Goal: Task Accomplishment & Management: Complete application form

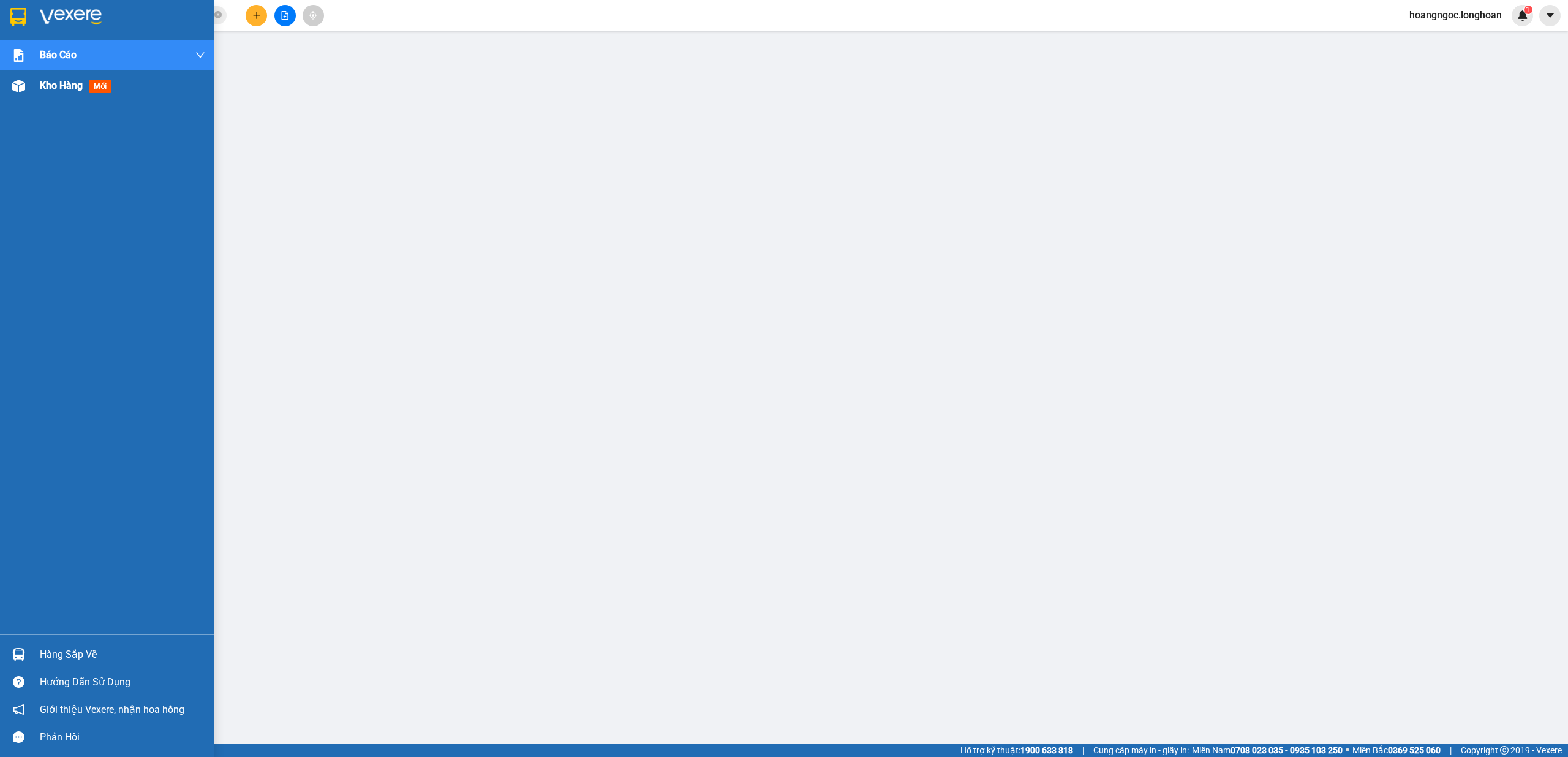
click at [42, 76] on div "Kho hàng mới" at bounding box center [123, 86] width 165 height 31
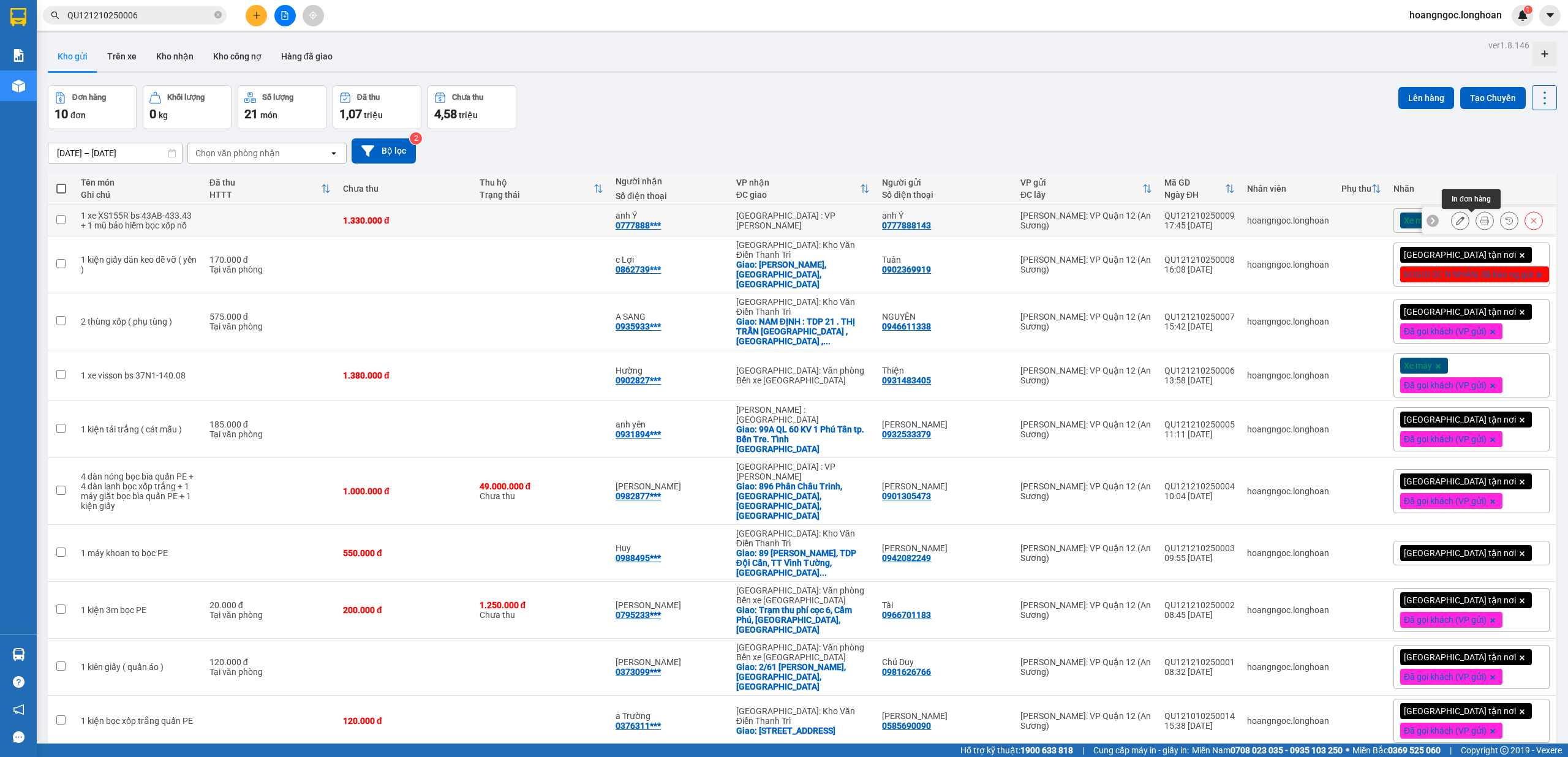
click at [1481, 222] on icon at bounding box center [1485, 220] width 9 height 9
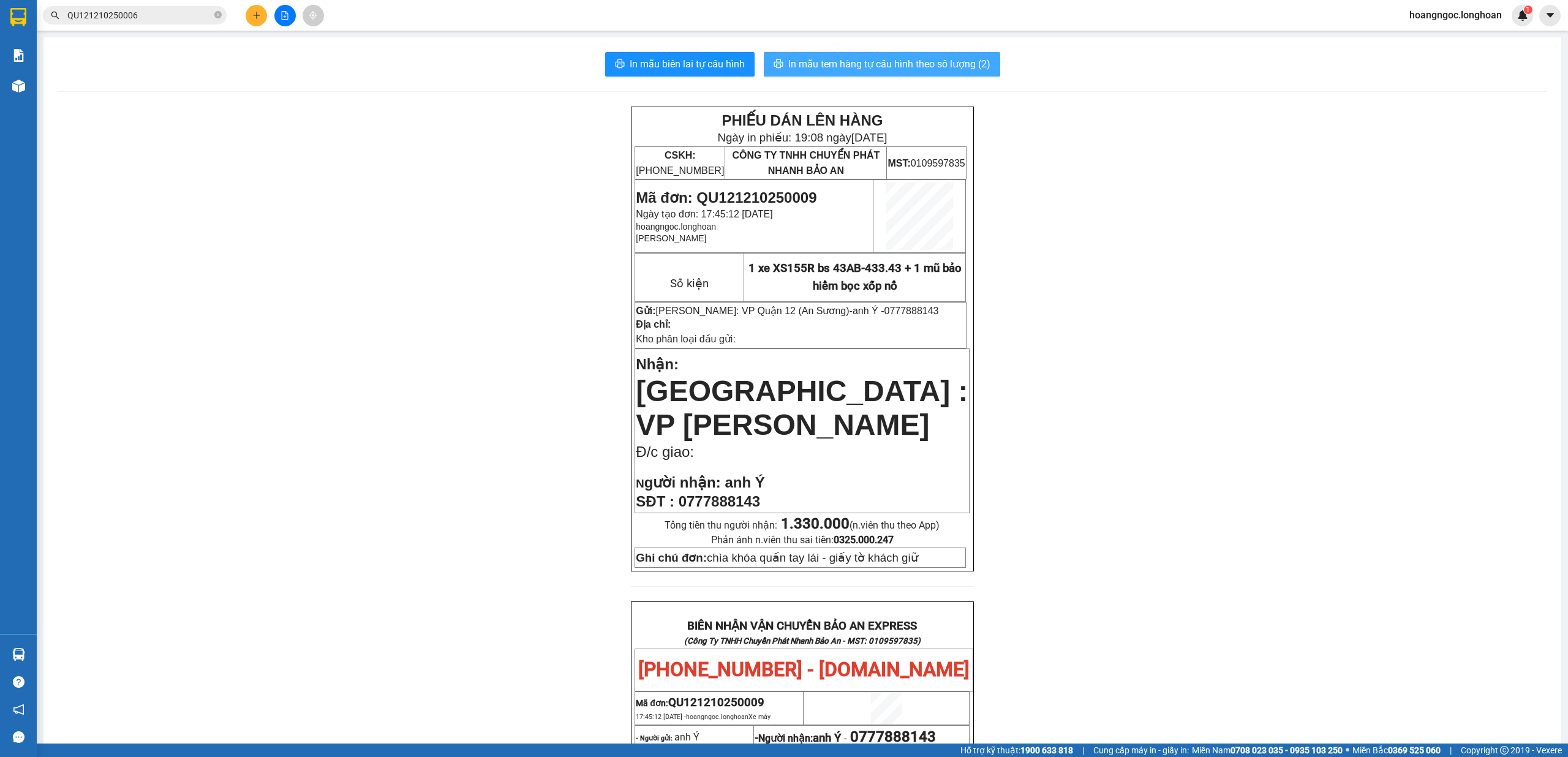
click at [915, 67] on span "In mẫu tem hàng tự cấu hình theo số lượng (2)" at bounding box center [890, 64] width 202 height 15
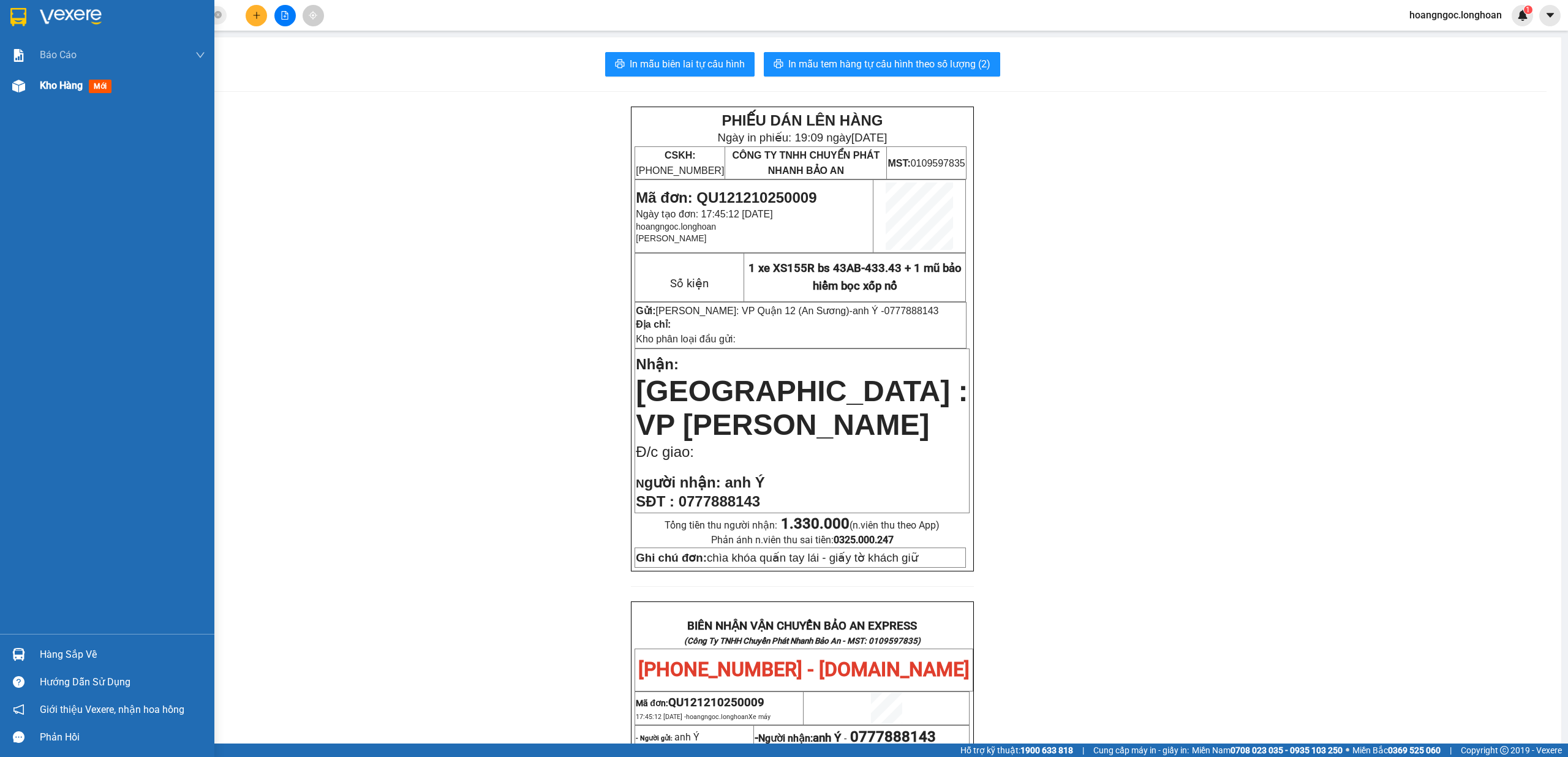
click at [47, 85] on span "Kho hàng" at bounding box center [61, 85] width 43 height 11
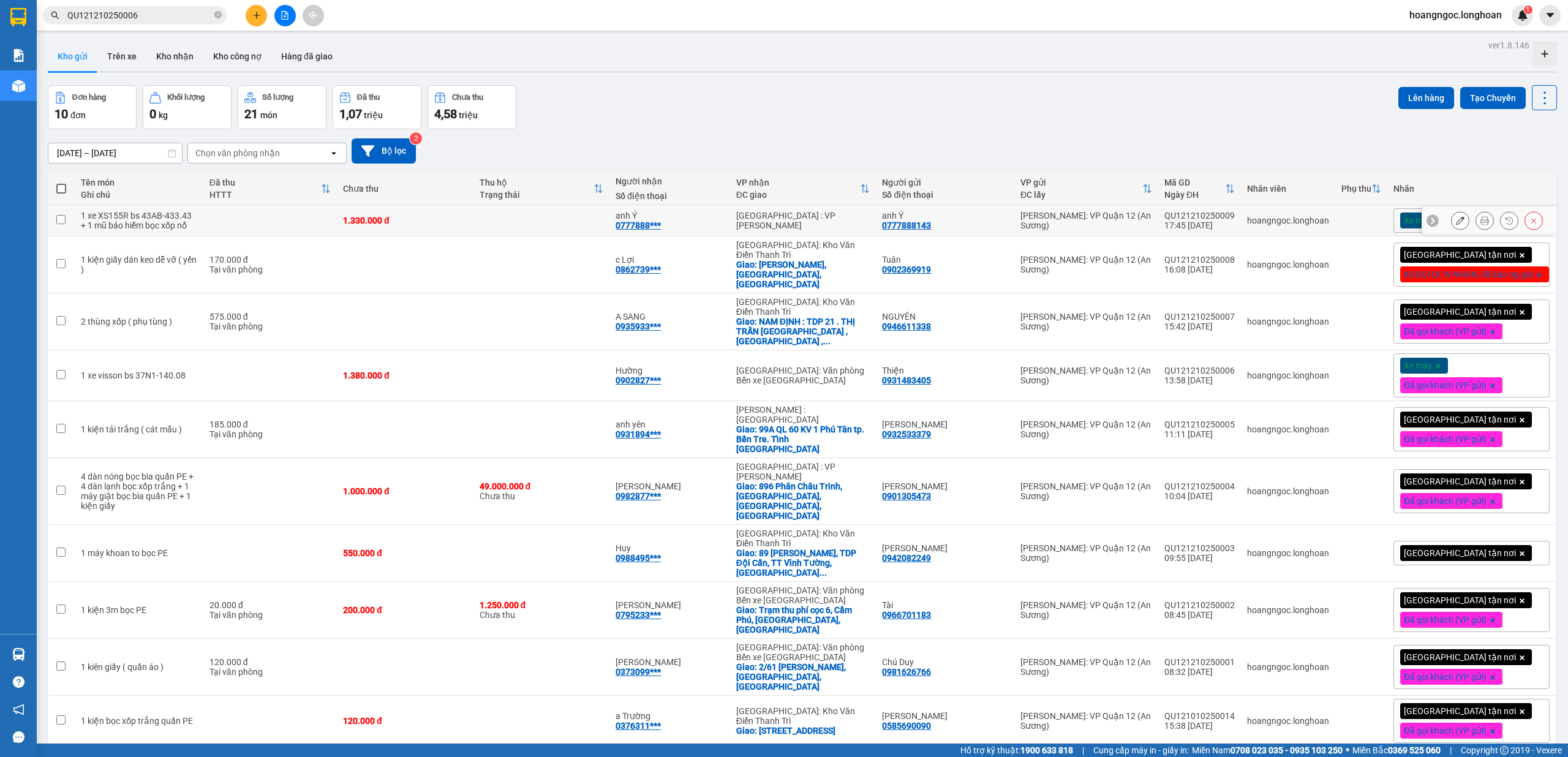
click at [1456, 219] on icon at bounding box center [1460, 220] width 9 height 9
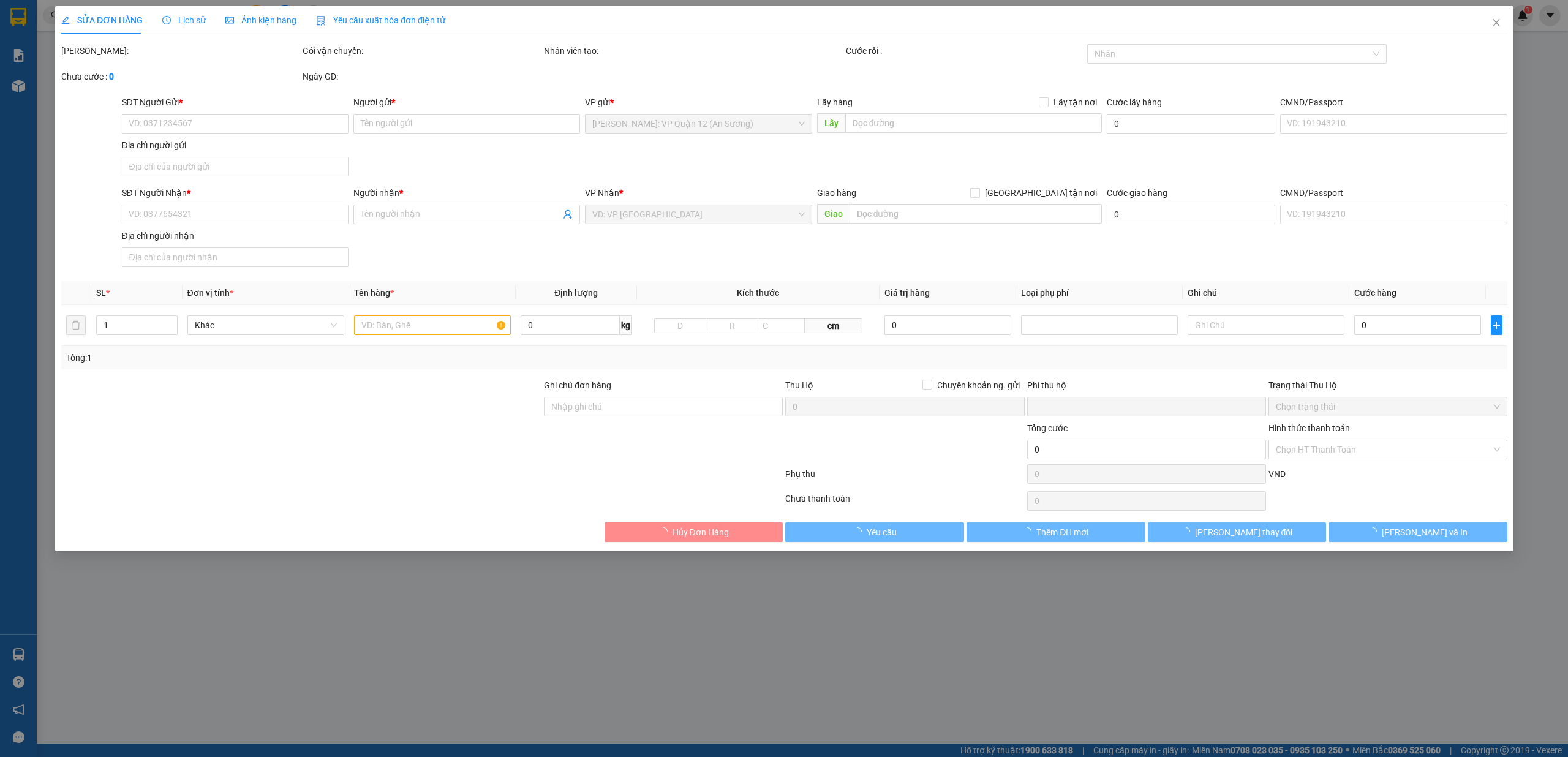
type input "0777888143"
type input "anh Ý"
type input "0777888143"
type input "anh Ý"
type input "chìa khóa quấn tay lái - giấy tờ khách giữ"
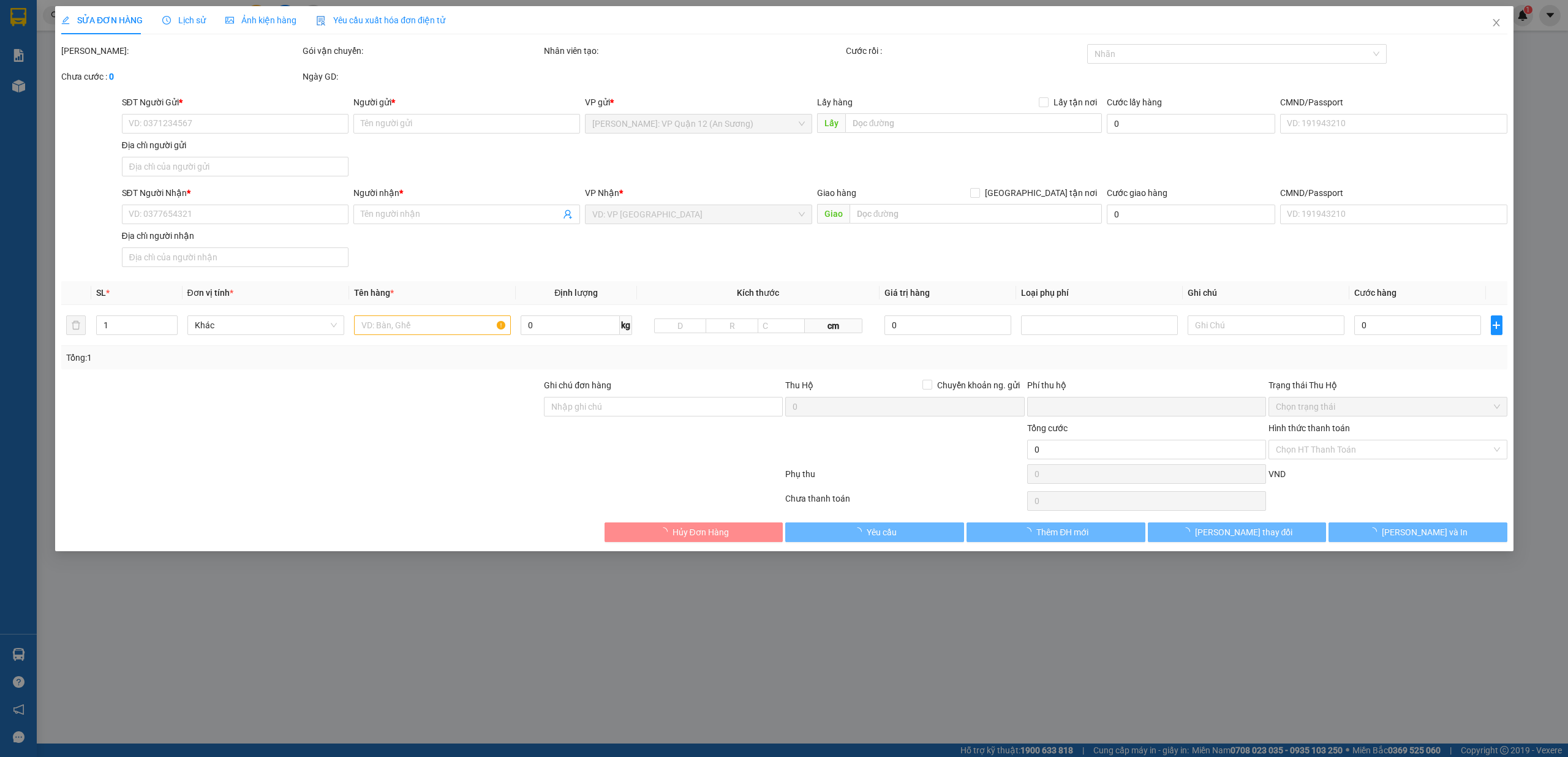
type input "0"
type input "1.330.000"
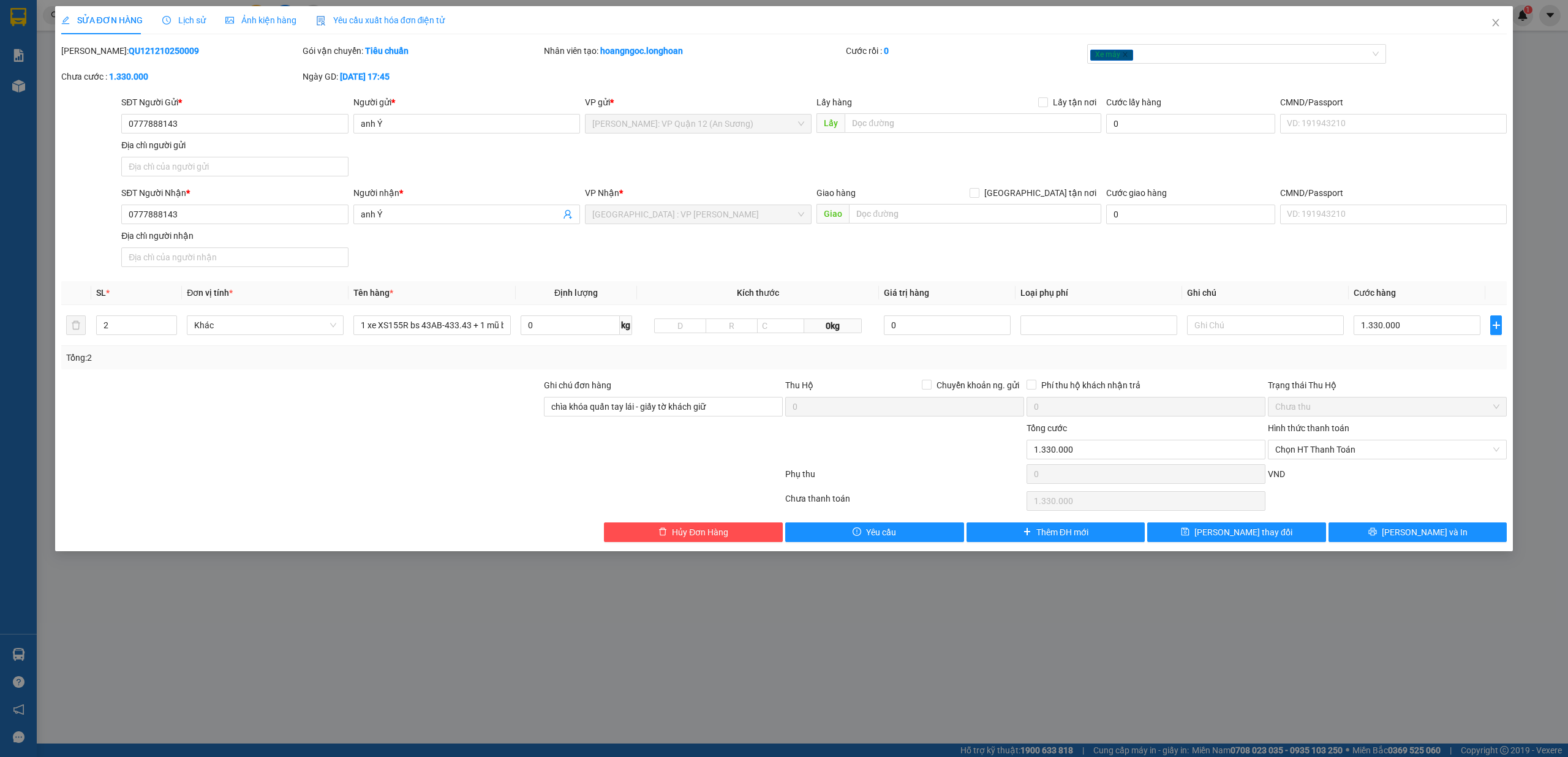
click at [131, 50] on b "QU121210250009" at bounding box center [164, 51] width 71 height 10
copy b "QU121210250009"
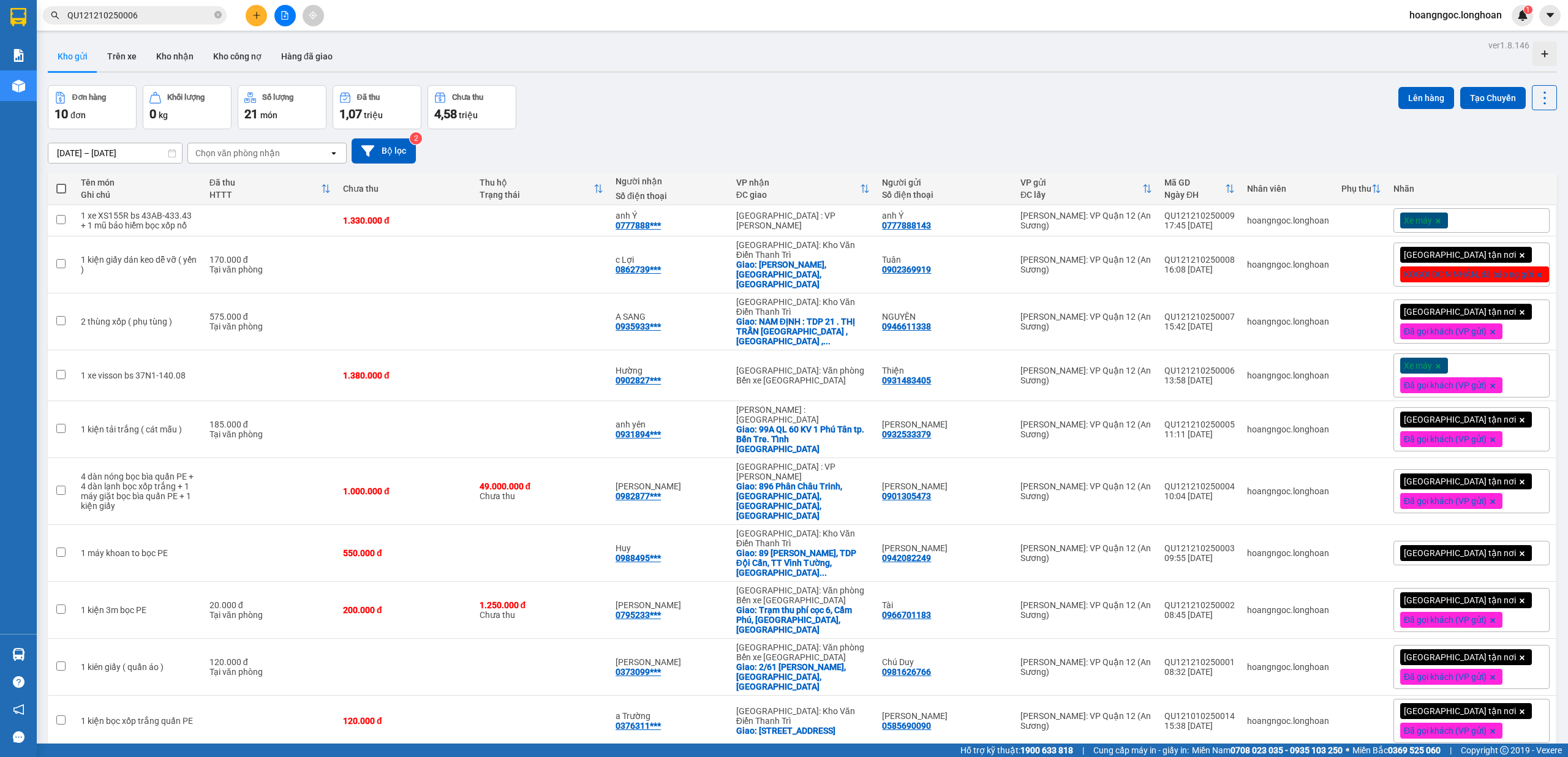
click at [278, 11] on button at bounding box center [285, 15] width 21 height 21
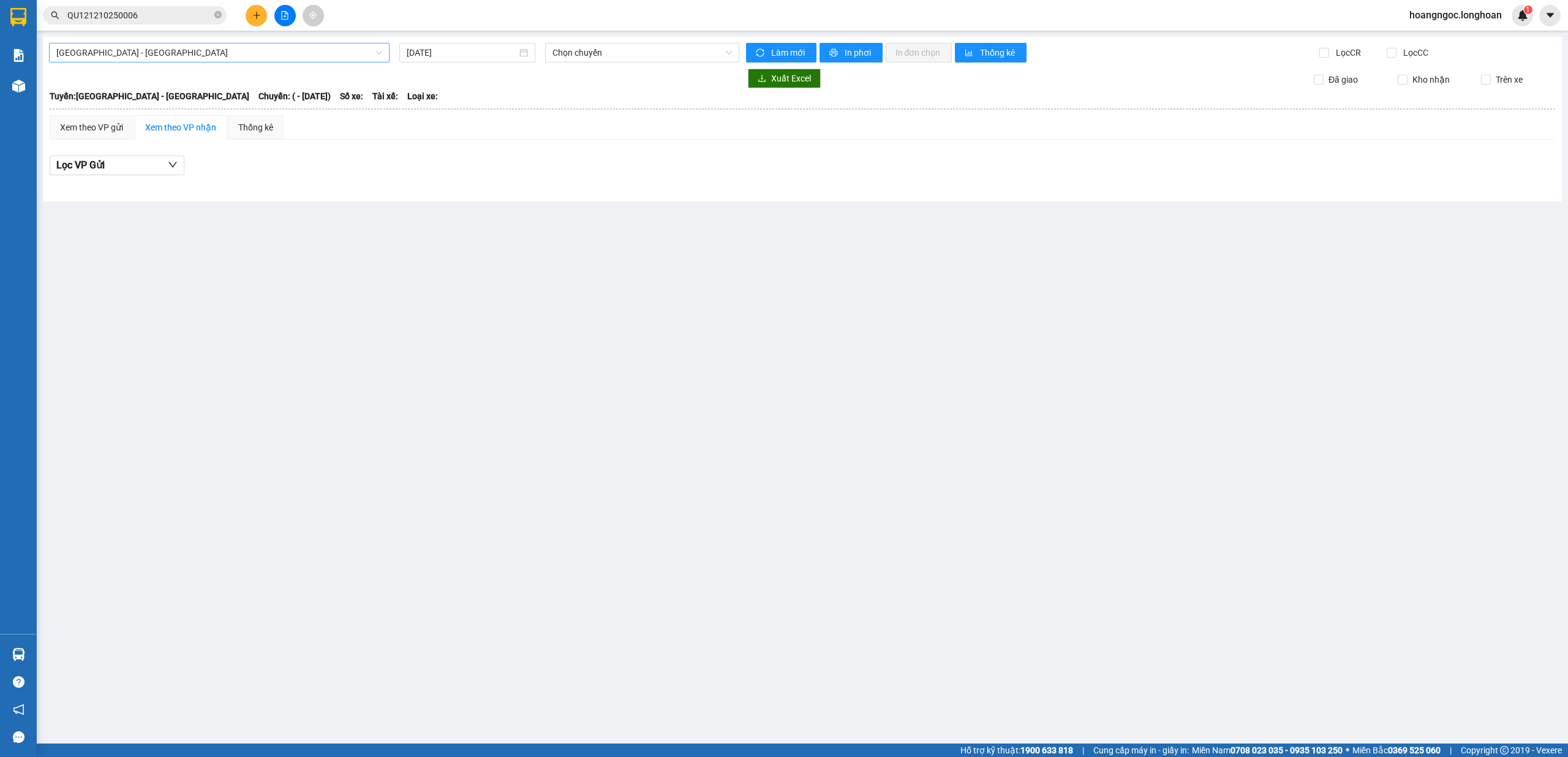
click at [169, 54] on span "[GEOGRAPHIC_DATA] - [GEOGRAPHIC_DATA]" at bounding box center [219, 53] width 326 height 19
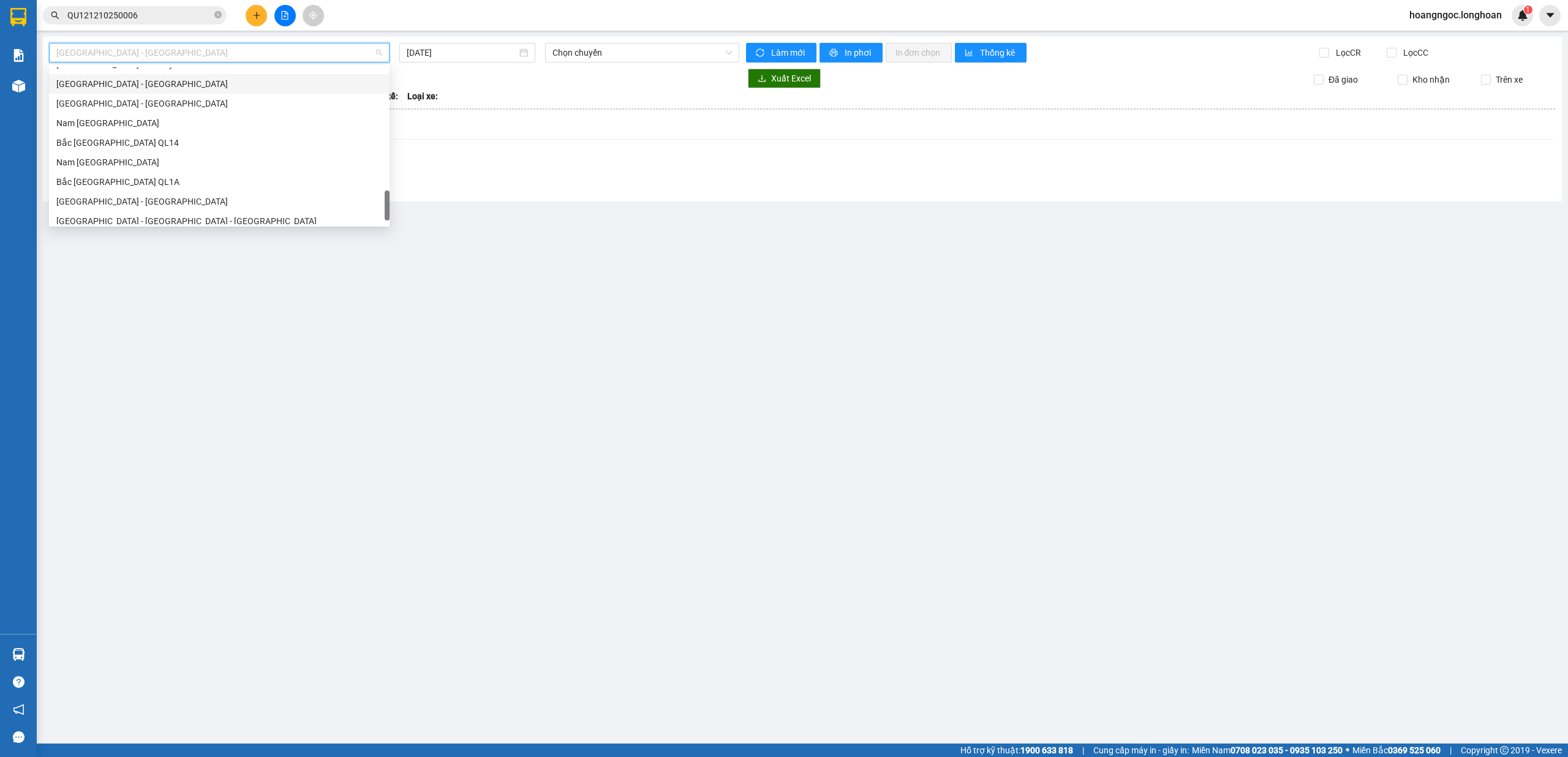
scroll to position [862, 0]
click at [184, 111] on div "Nam [GEOGRAPHIC_DATA]" at bounding box center [219, 117] width 326 height 13
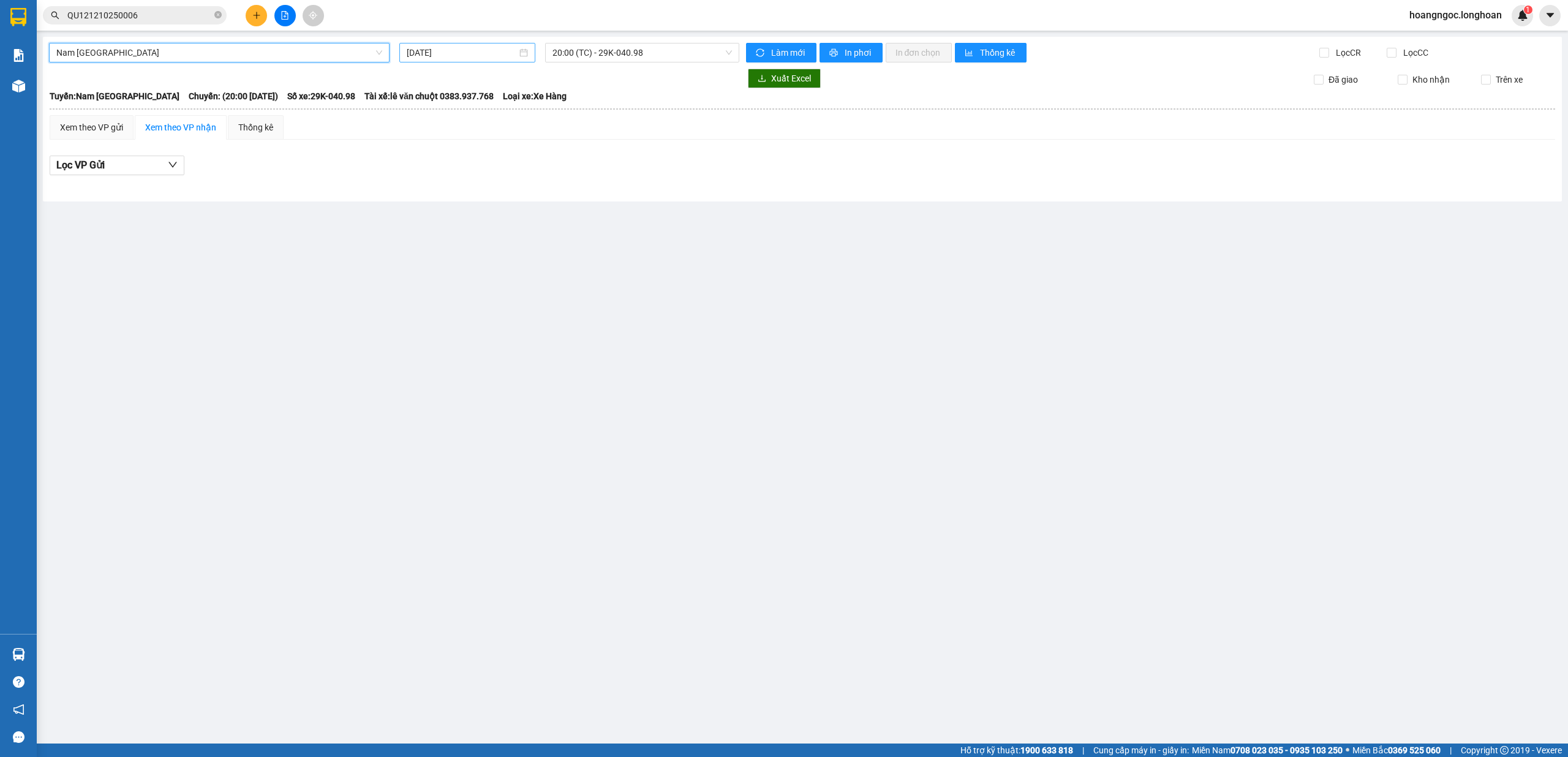
click at [465, 52] on input "[DATE]" at bounding box center [462, 53] width 111 height 13
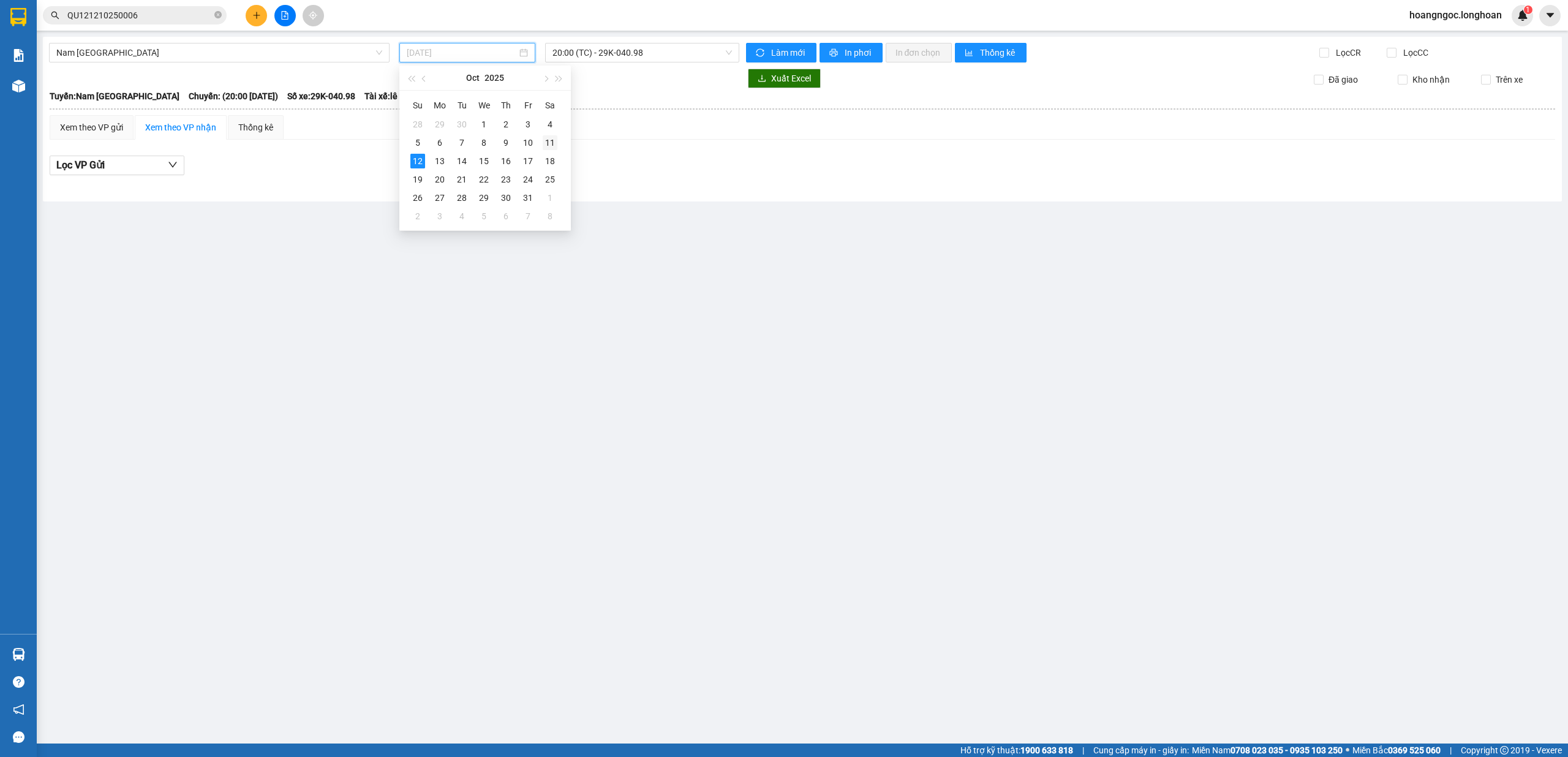
click at [549, 145] on div "11" at bounding box center [550, 142] width 15 height 15
type input "[DATE]"
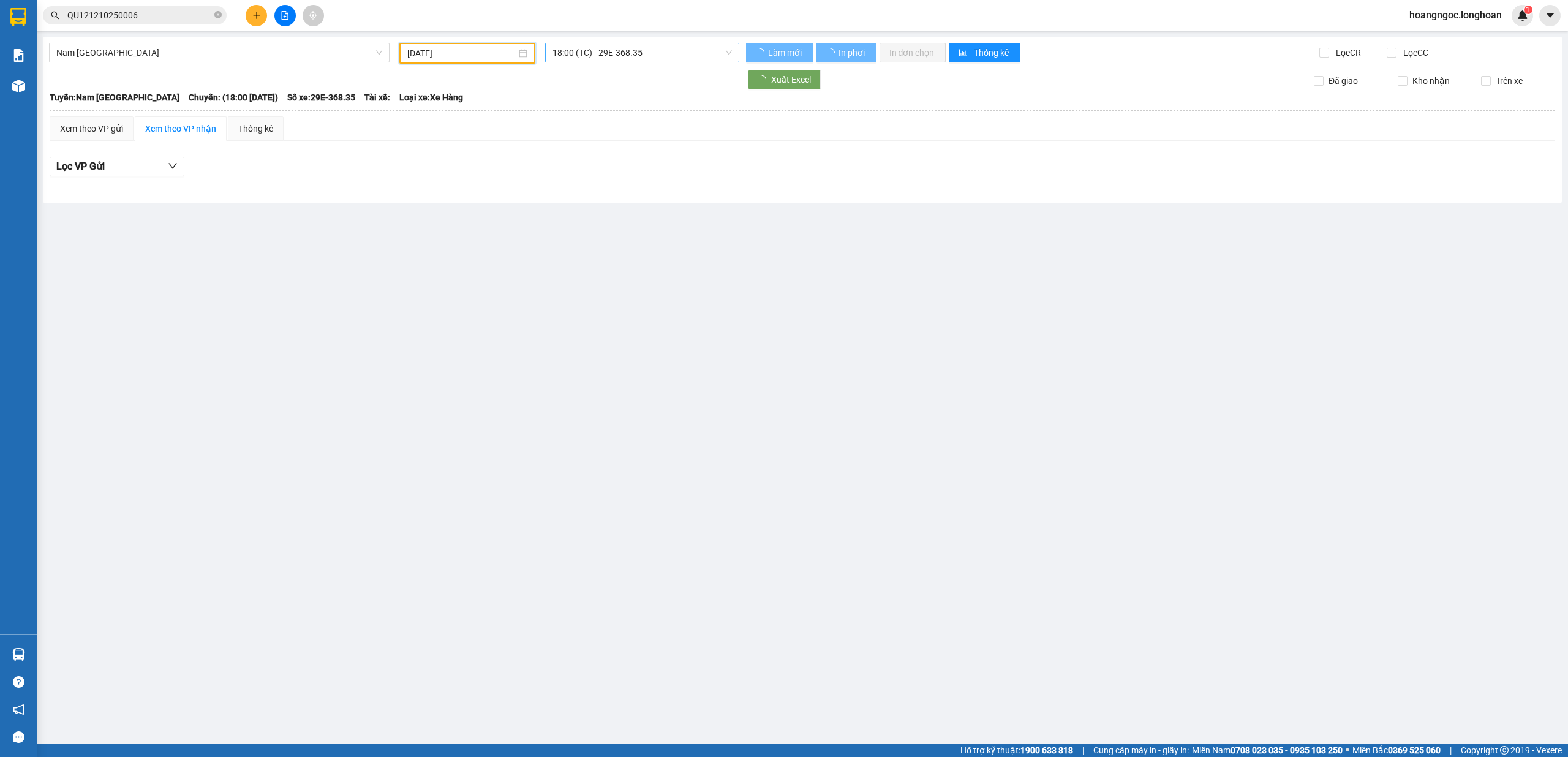
click at [618, 57] on span "18:00 (TC) - 29E-368.35" at bounding box center [643, 53] width 180 height 19
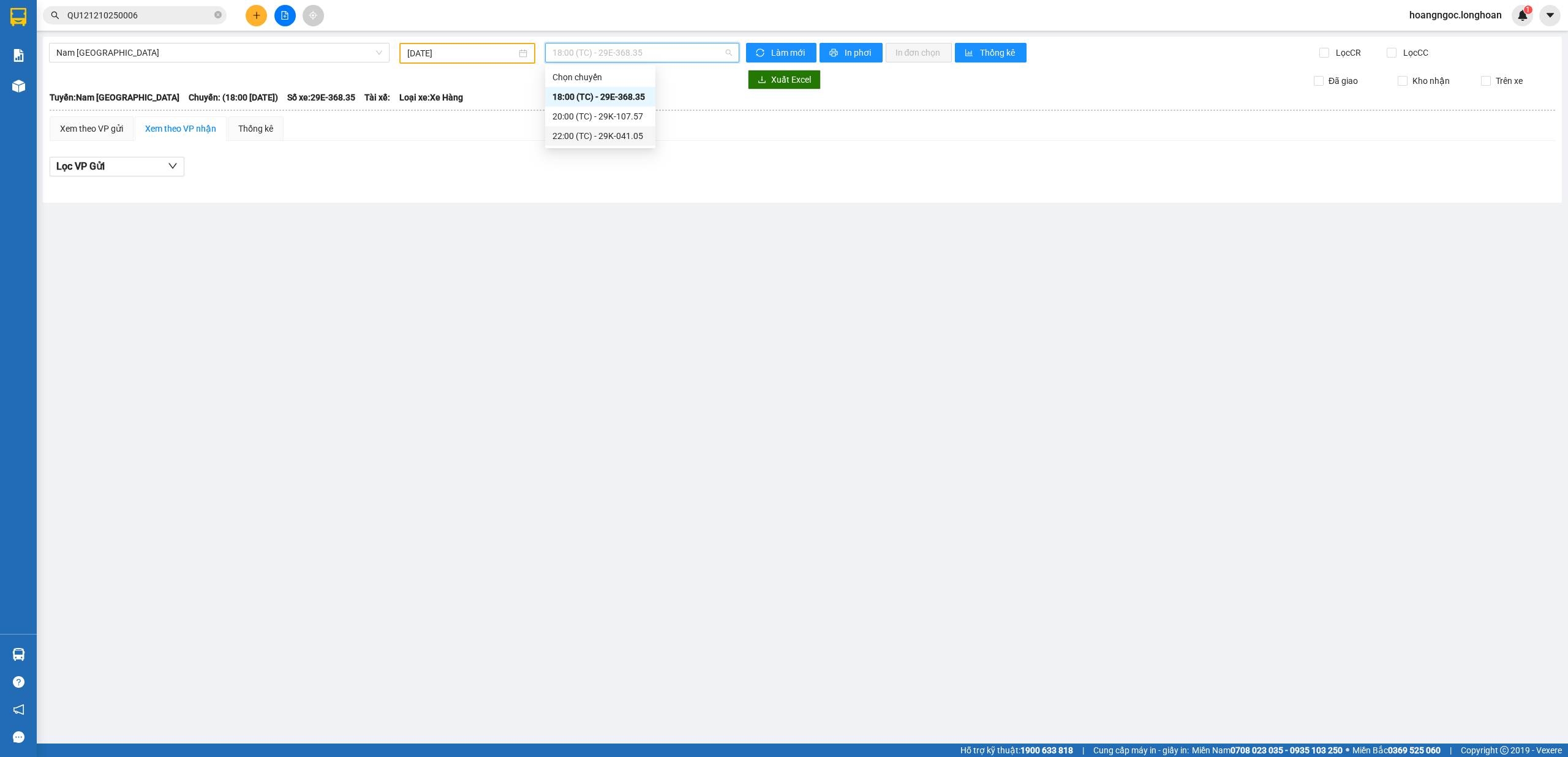
click at [591, 140] on div "22:00 (TC) - 29K-041.05" at bounding box center [601, 136] width 96 height 13
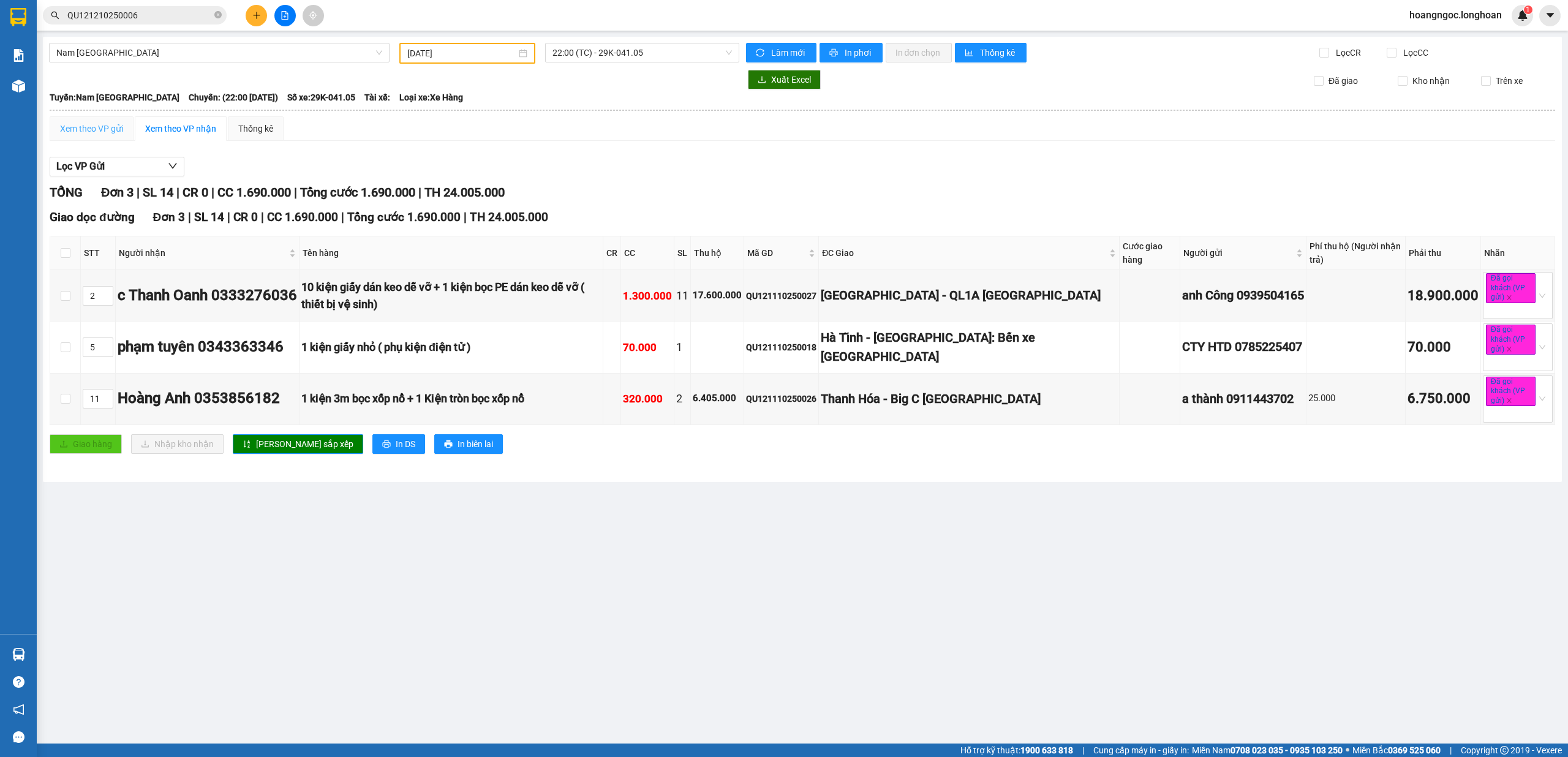
click at [103, 136] on div "Xem theo VP gửi" at bounding box center [92, 128] width 84 height 25
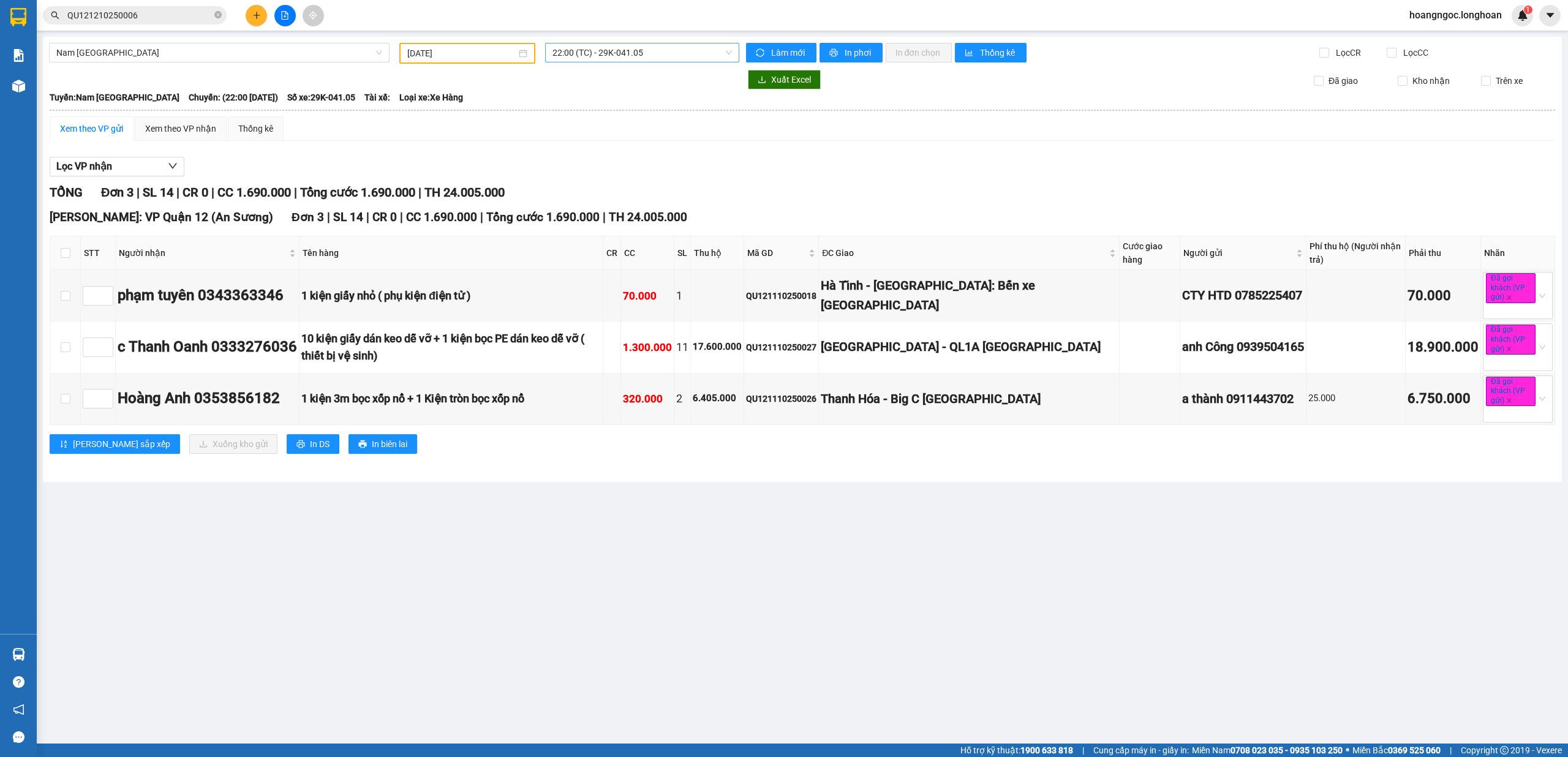
click at [603, 47] on span "22:00 (TC) - 29K-041.05" at bounding box center [643, 53] width 180 height 19
click at [610, 117] on div "20:00 (TC) - 29K-107.57" at bounding box center [601, 117] width 96 height 13
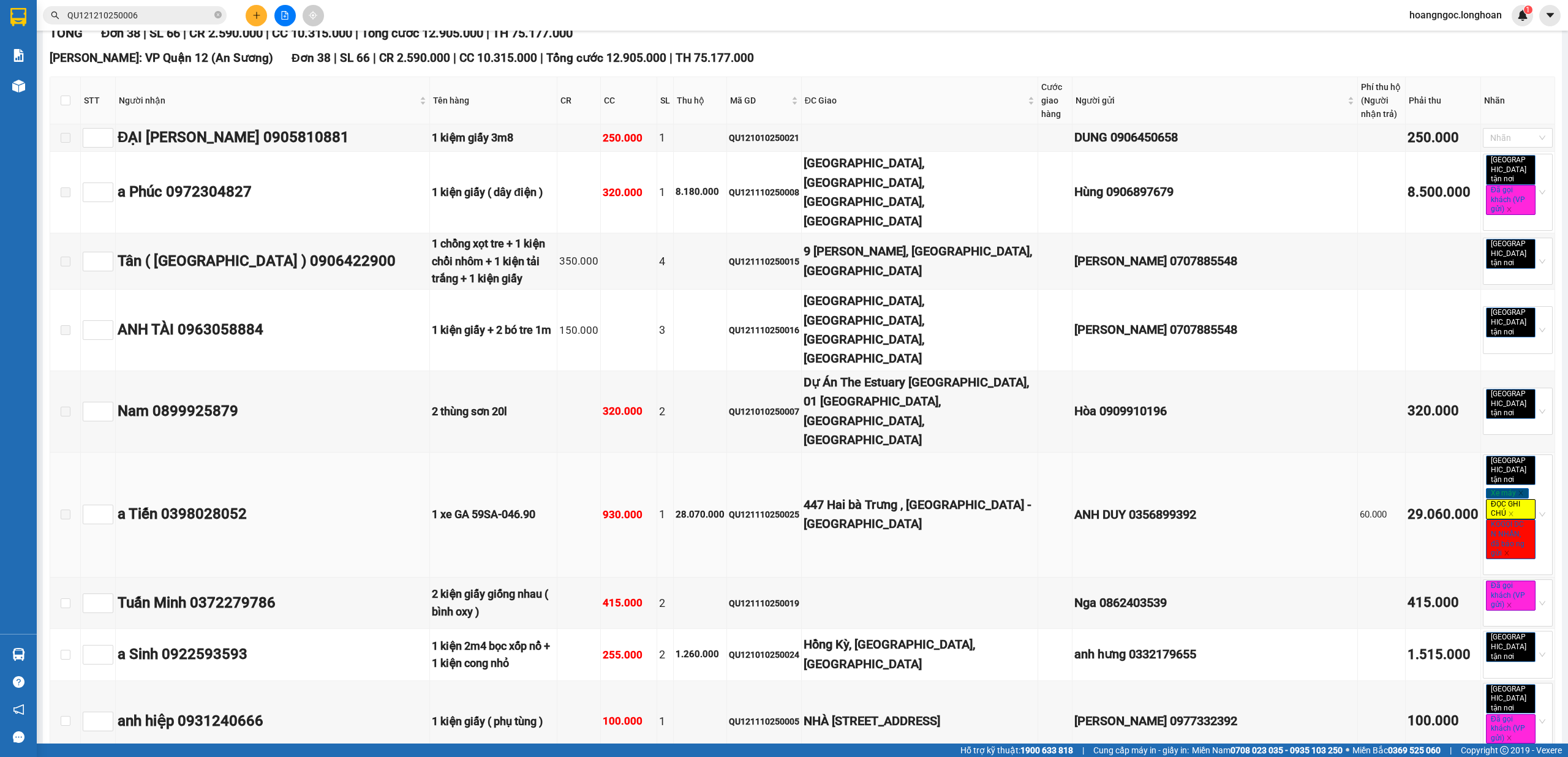
scroll to position [163, 0]
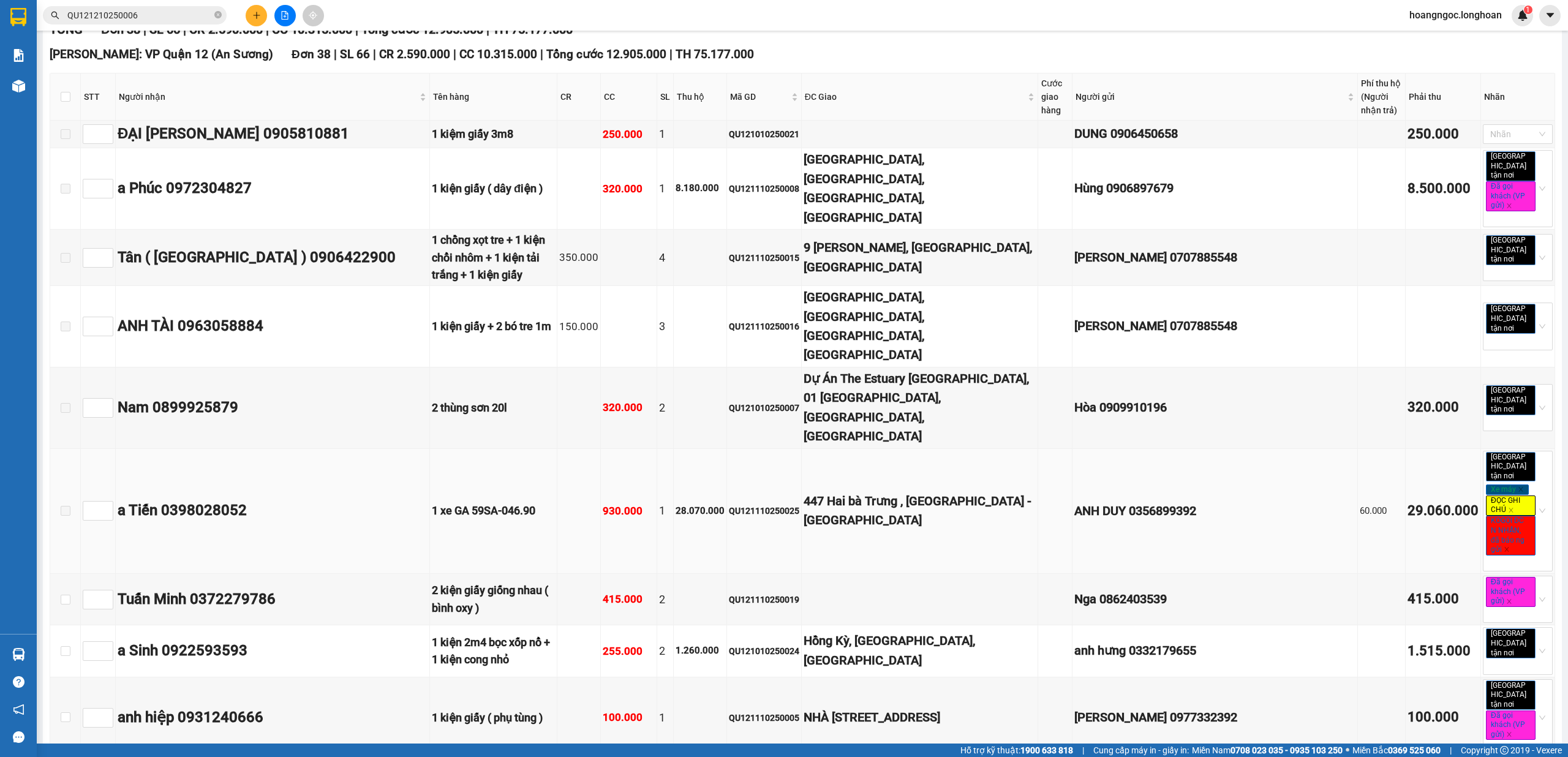
click at [782, 504] on div "QU121110250025" at bounding box center [764, 511] width 71 height 13
copy div "QU121110250025"
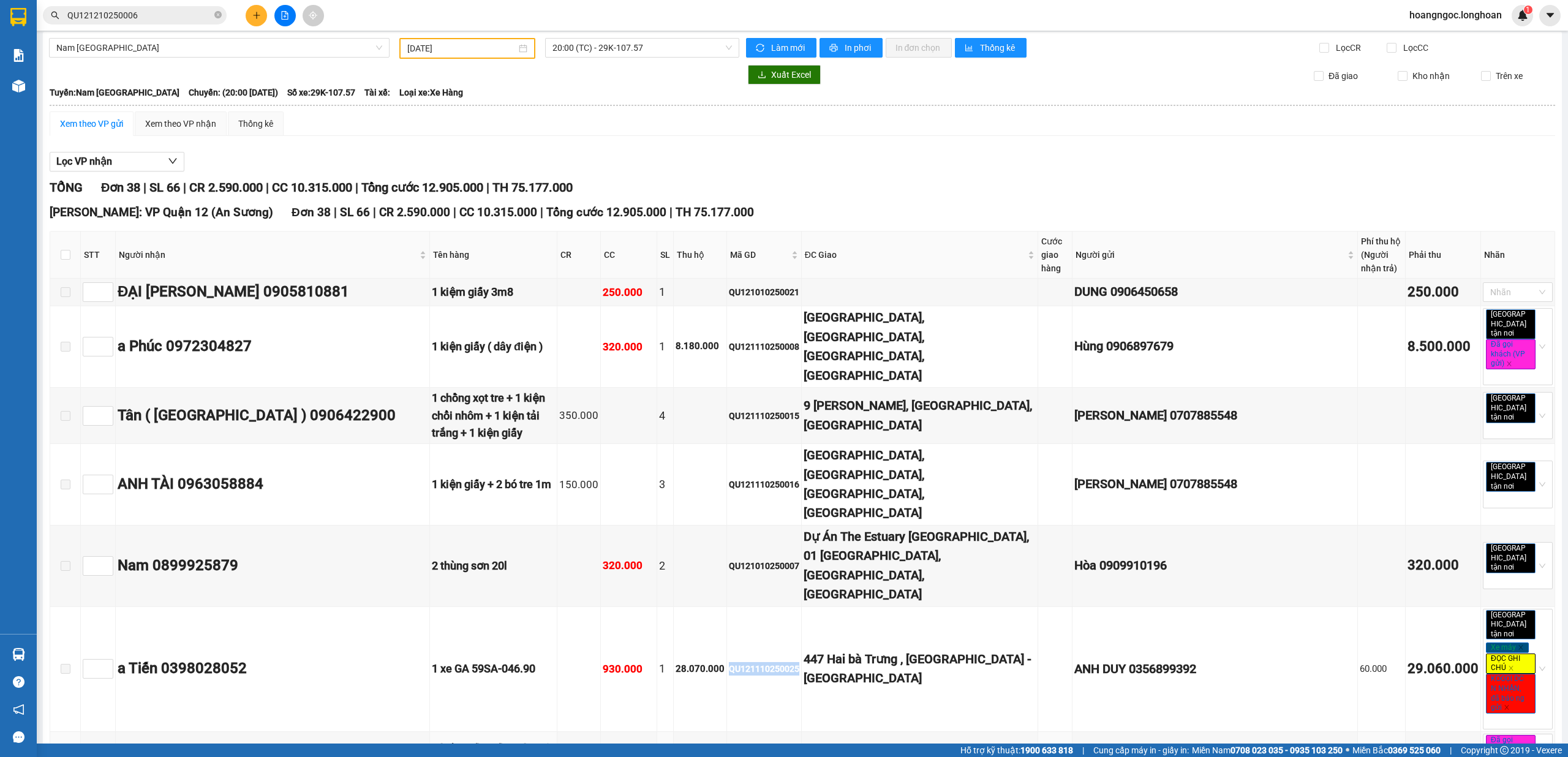
scroll to position [0, 0]
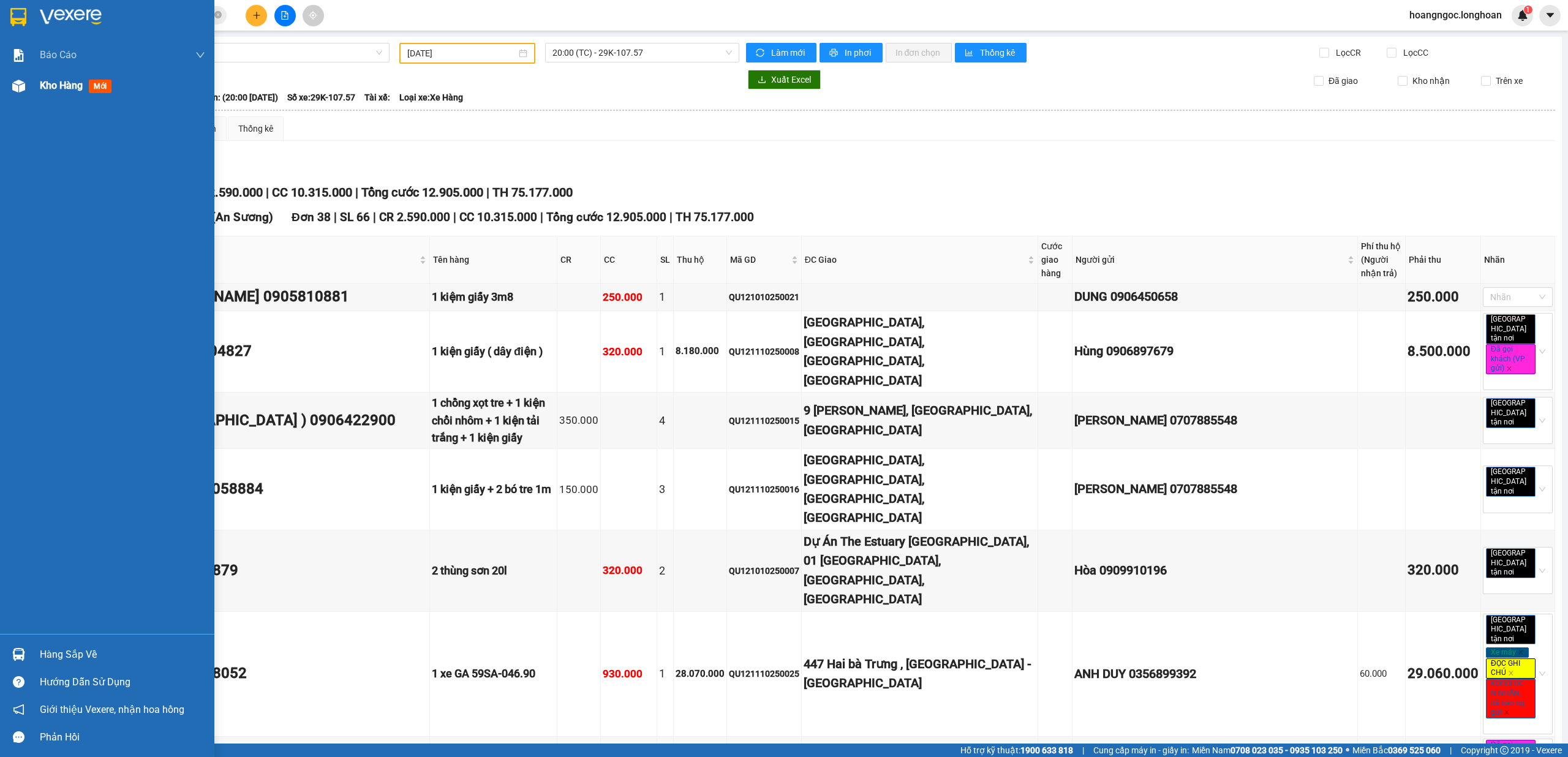
drag, startPoint x: 33, startPoint y: 88, endPoint x: 25, endPoint y: 88, distance: 8.0
click at [31, 88] on div "Kho hàng mới" at bounding box center [107, 86] width 214 height 31
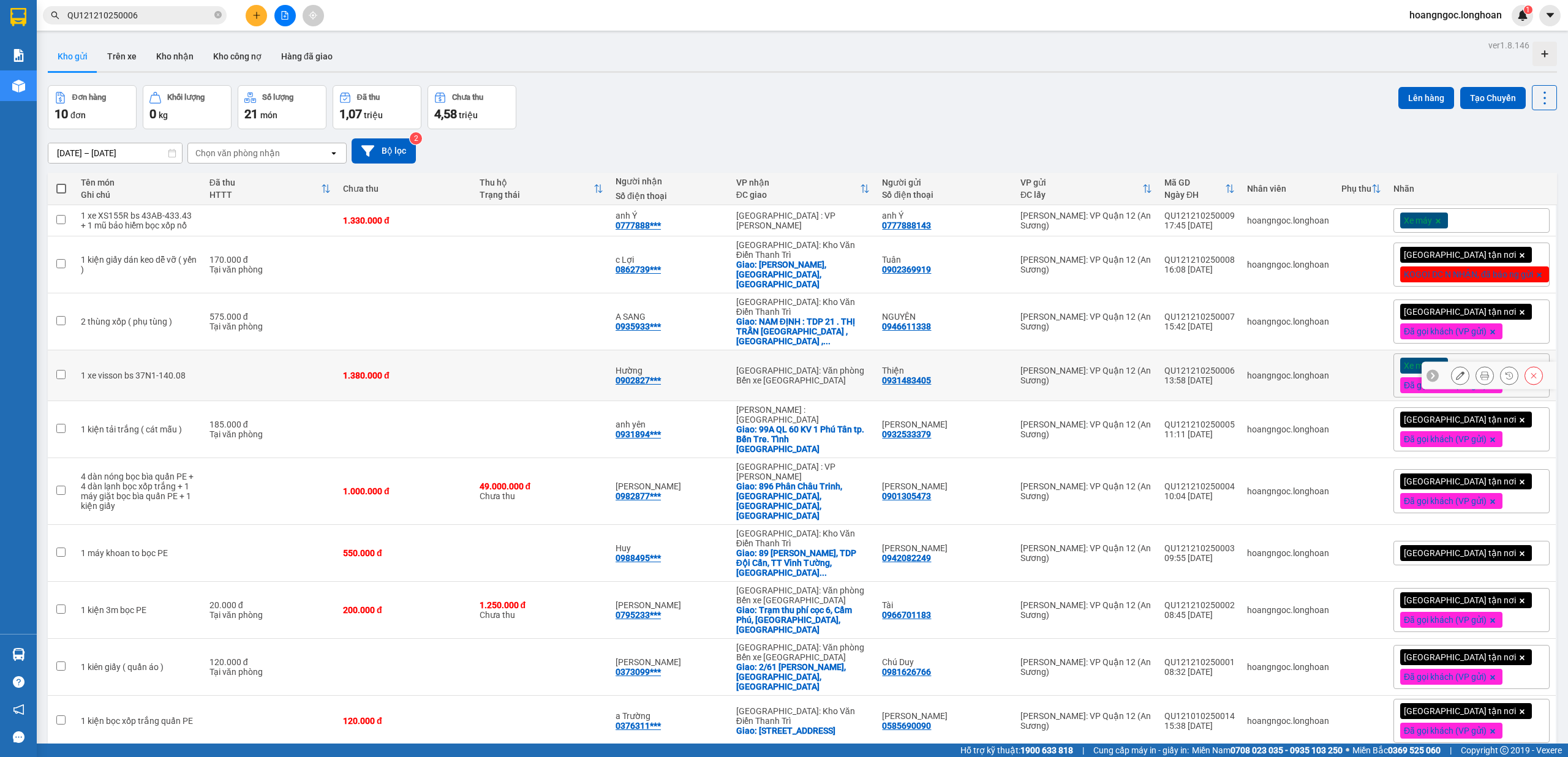
click at [1456, 372] on icon at bounding box center [1460, 376] width 9 height 9
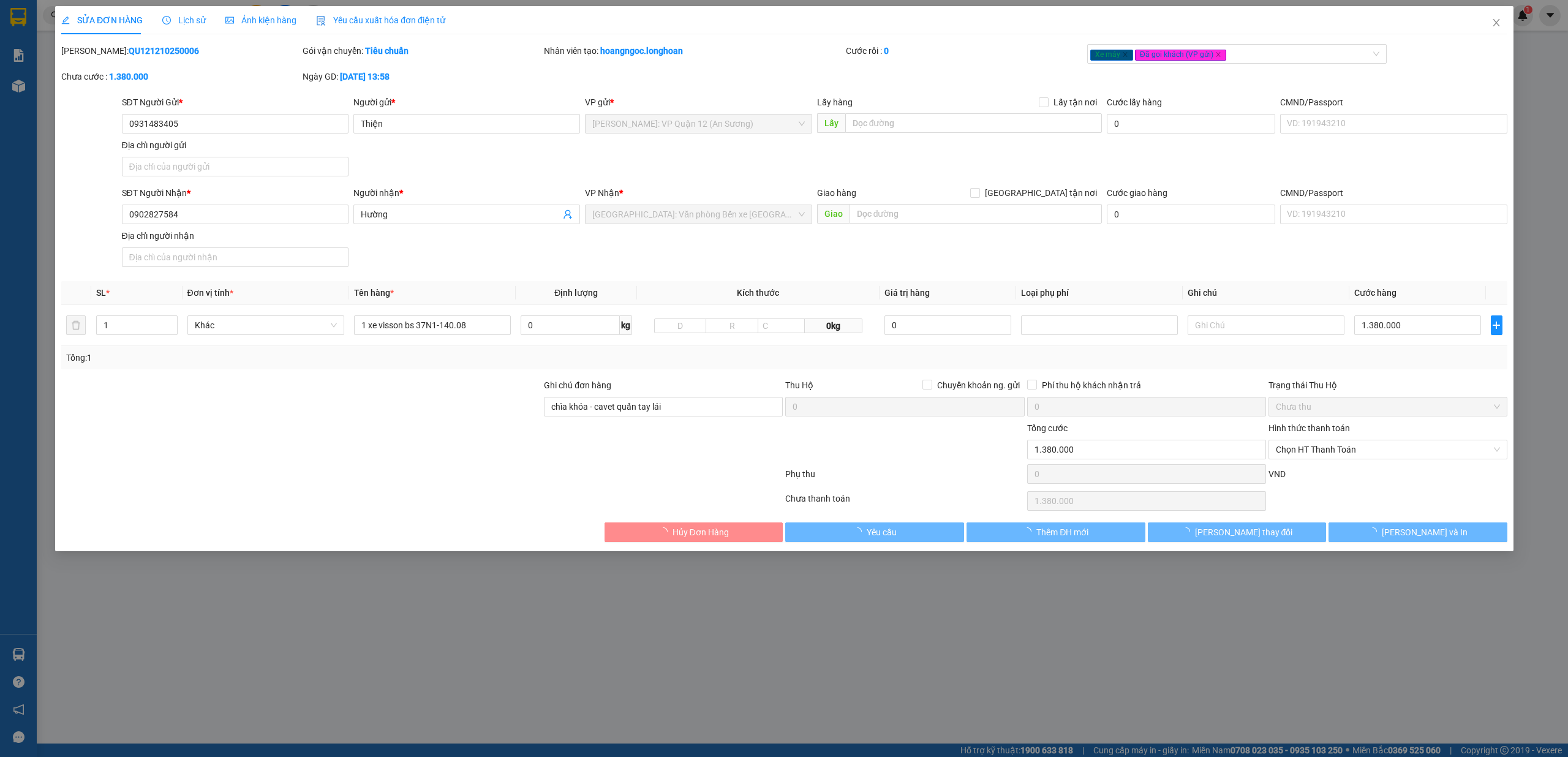
type input "0931483405"
type input "Thiện"
type input "0902827584"
type input "Hường"
type input "chìa khóa - cavet quấn tay lái"
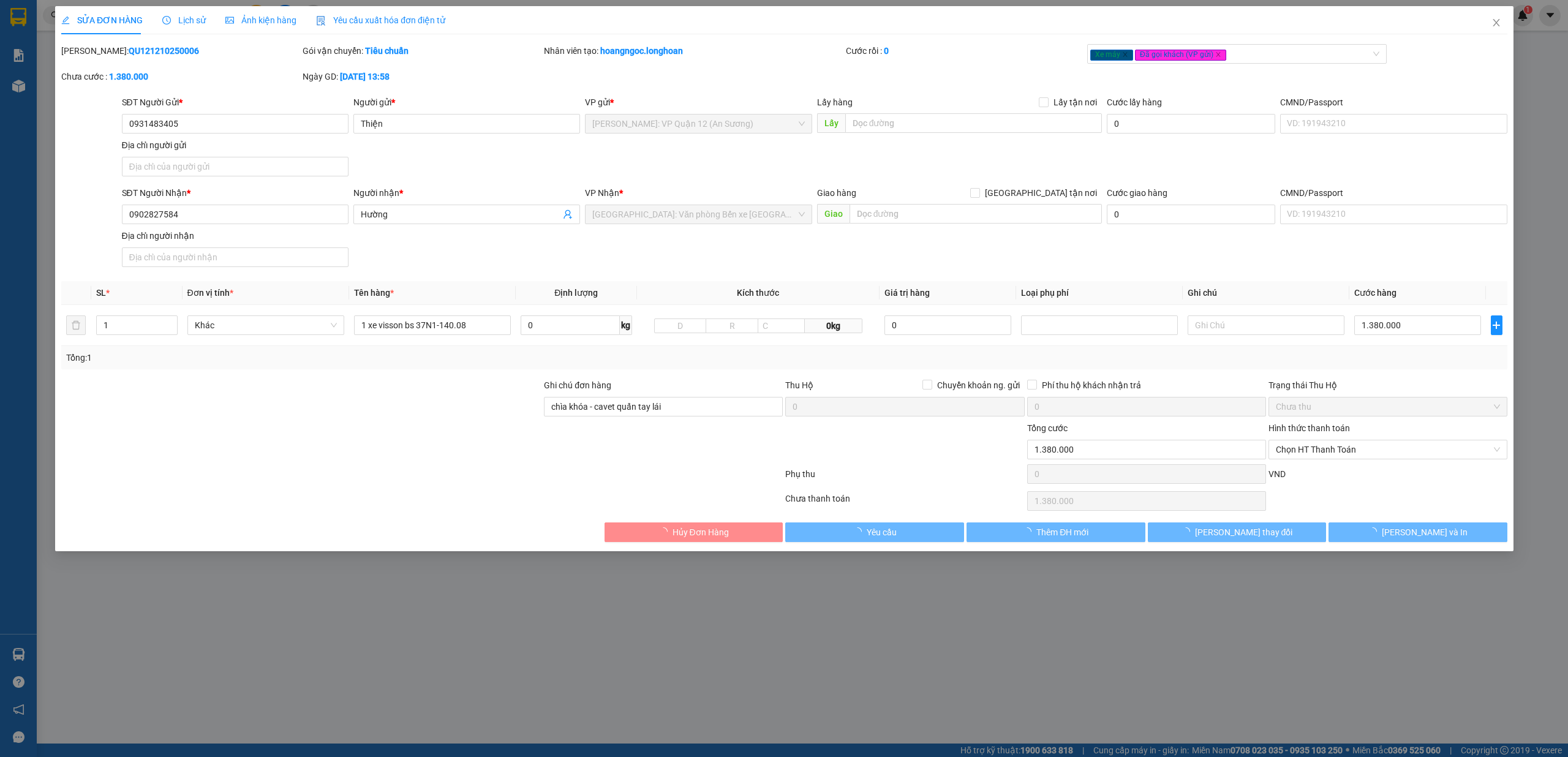
type input "0"
type input "1.380.000"
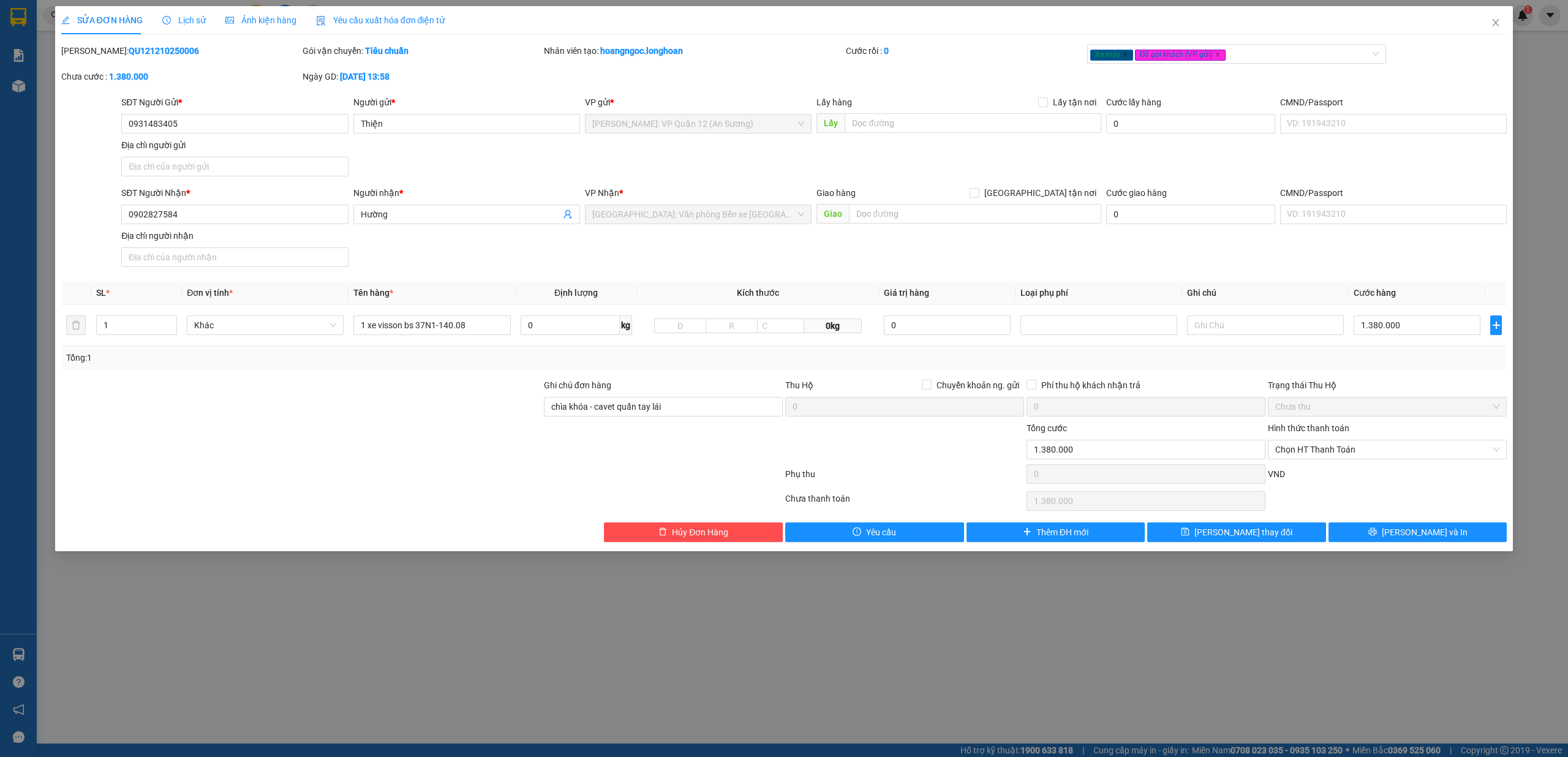
click at [136, 46] on b "QU121210250006" at bounding box center [164, 51] width 71 height 10
copy b "QU121210250006"
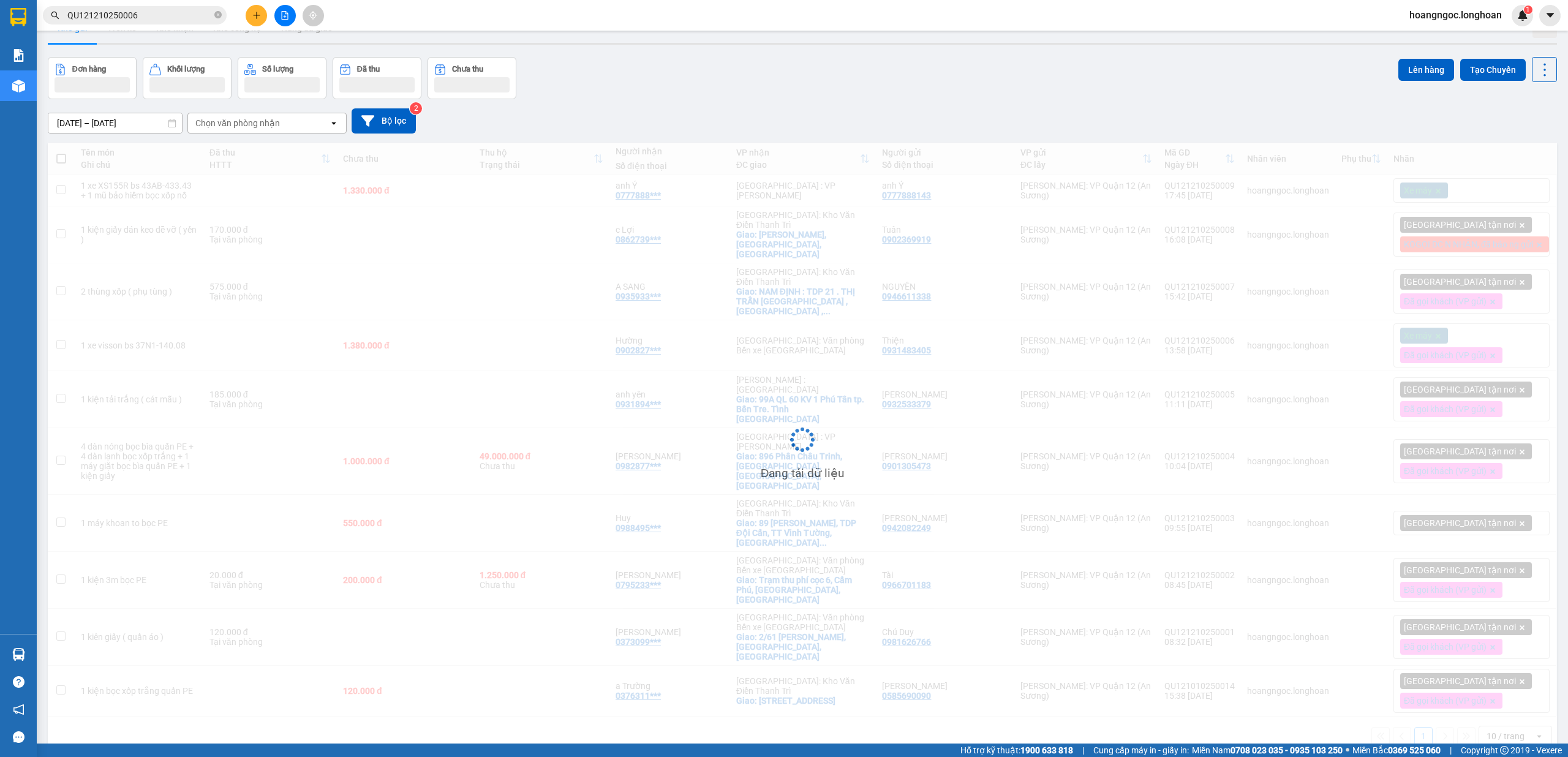
scroll to position [57, 0]
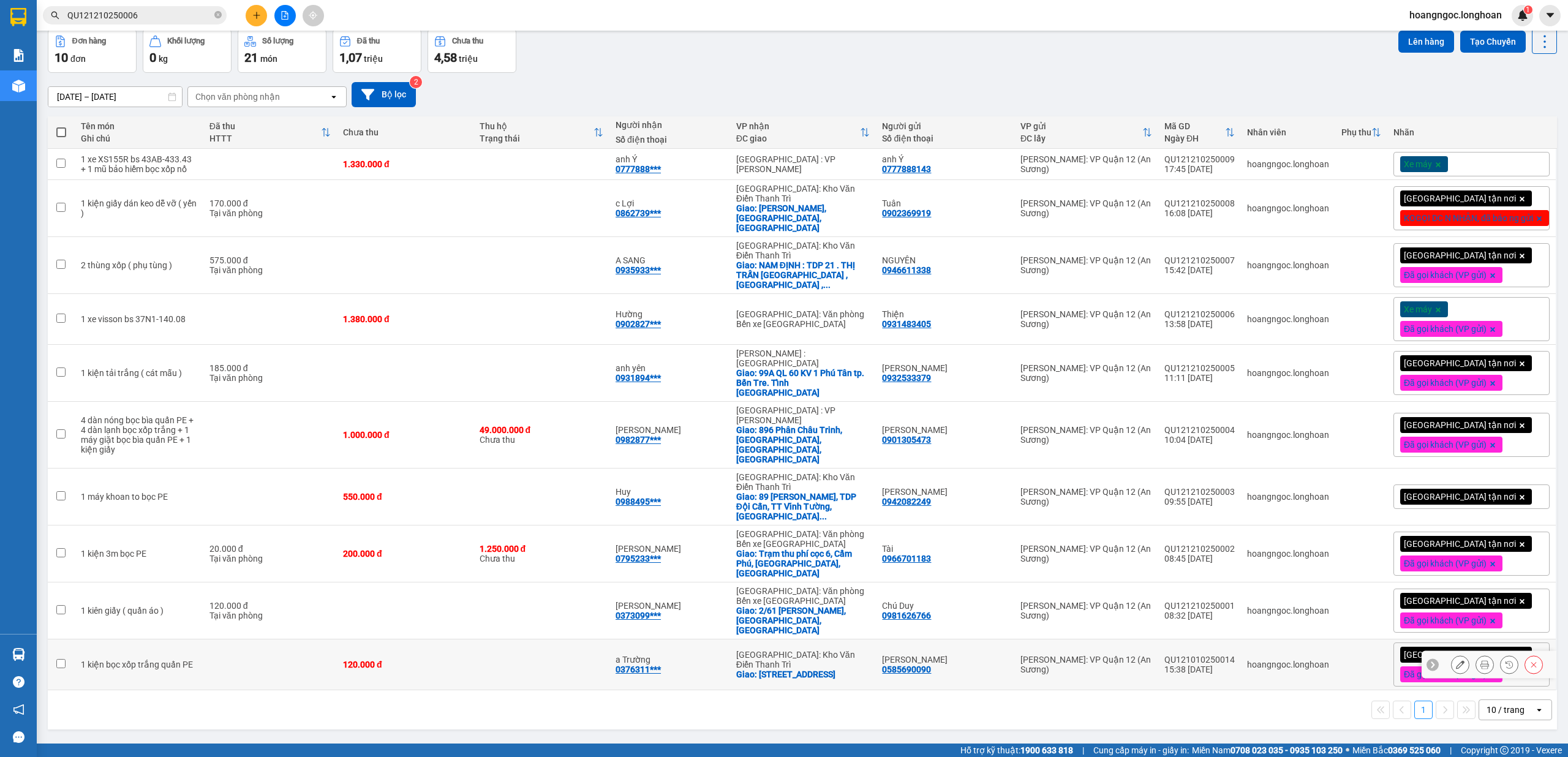
click at [1481, 660] on icon at bounding box center [1485, 664] width 9 height 9
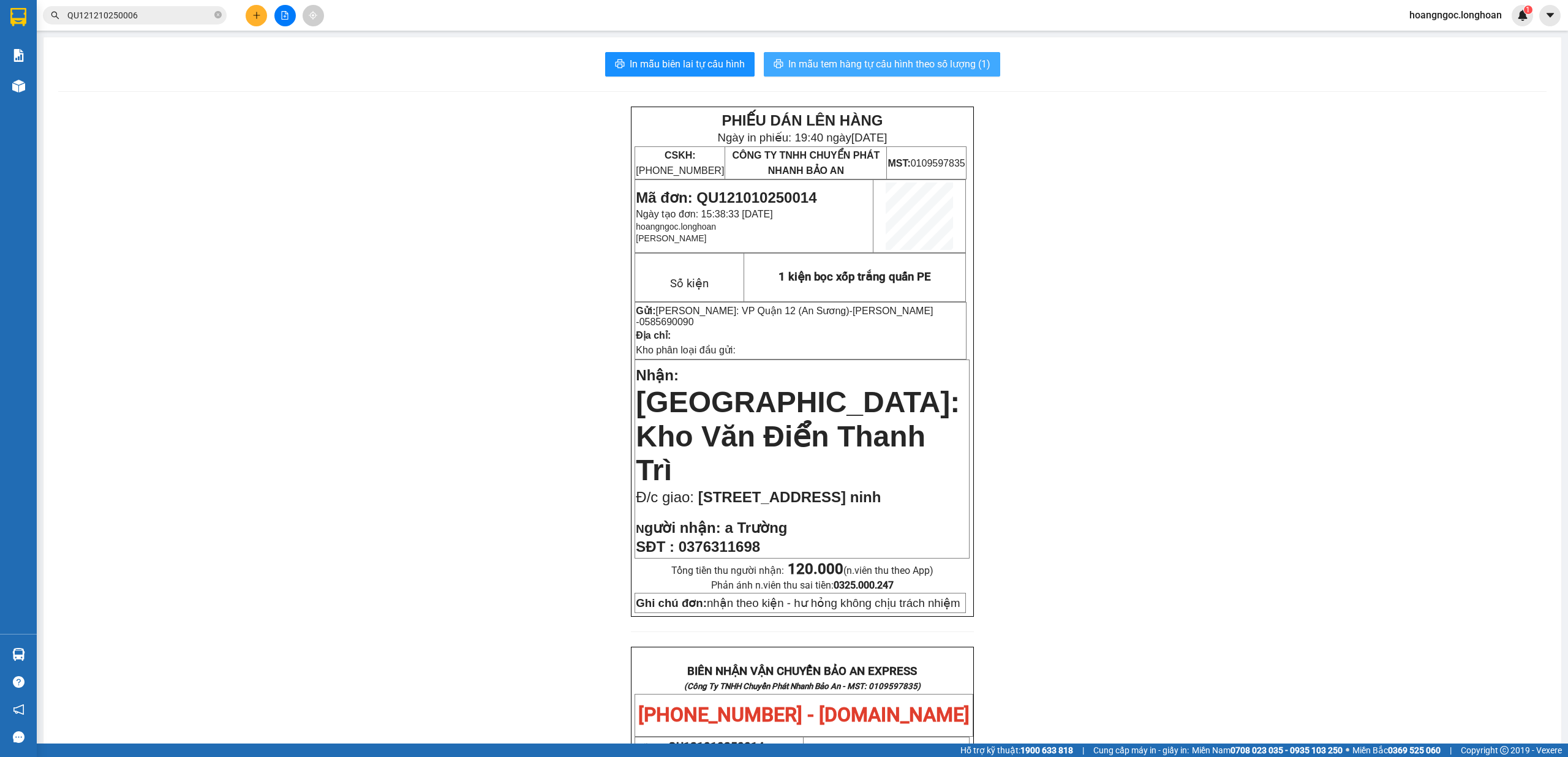
click at [910, 62] on span "In mẫu tem hàng tự cấu hình theo số lượng (1)" at bounding box center [890, 64] width 202 height 15
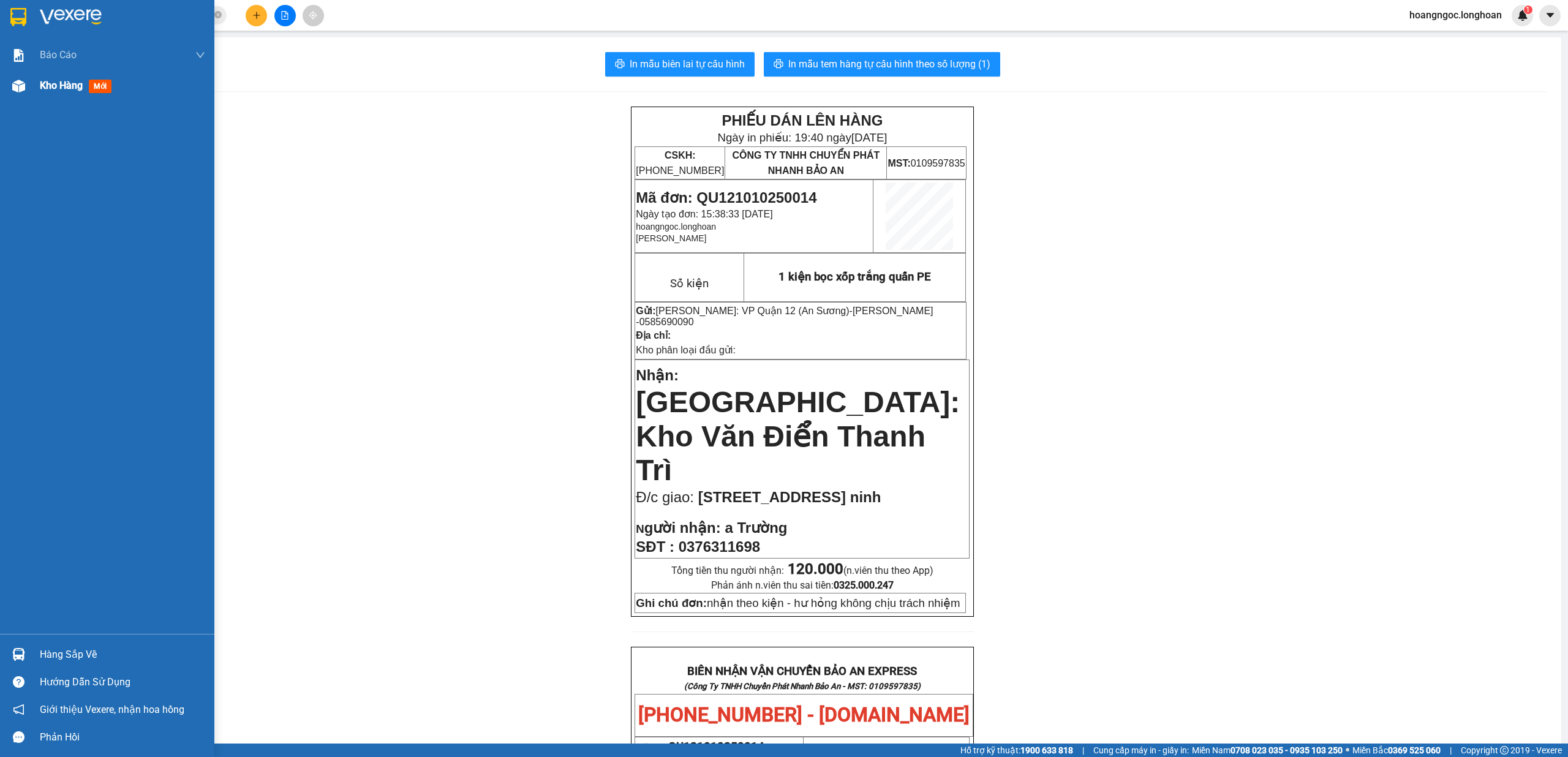
click at [26, 87] on div at bounding box center [19, 86] width 21 height 21
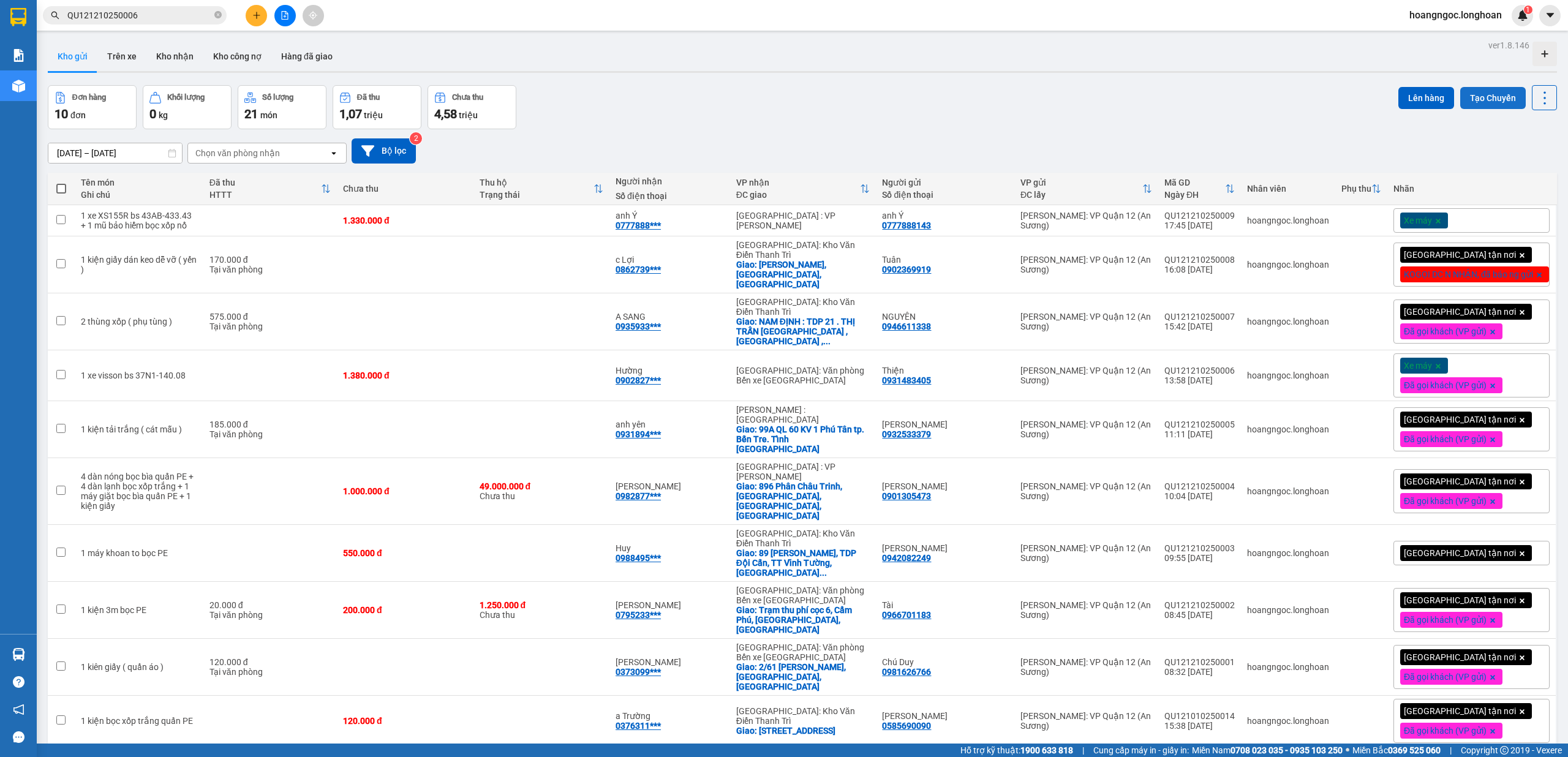
click at [1485, 101] on button "Tạo Chuyến" at bounding box center [1493, 98] width 65 height 22
click at [1470, 103] on button "Tạo Chuyến" at bounding box center [1493, 98] width 65 height 22
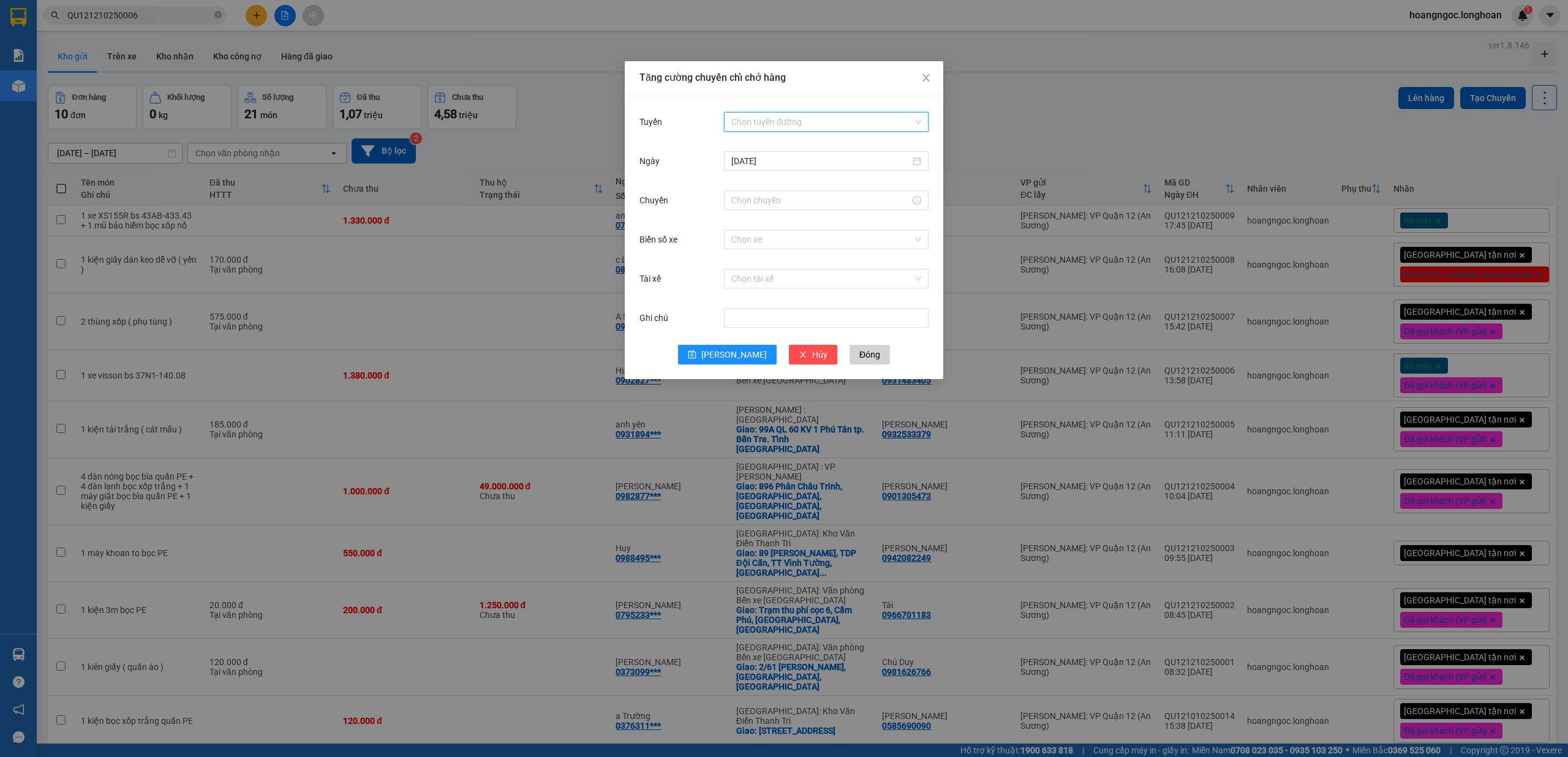
click at [760, 123] on input "Tuyến" at bounding box center [822, 122] width 181 height 19
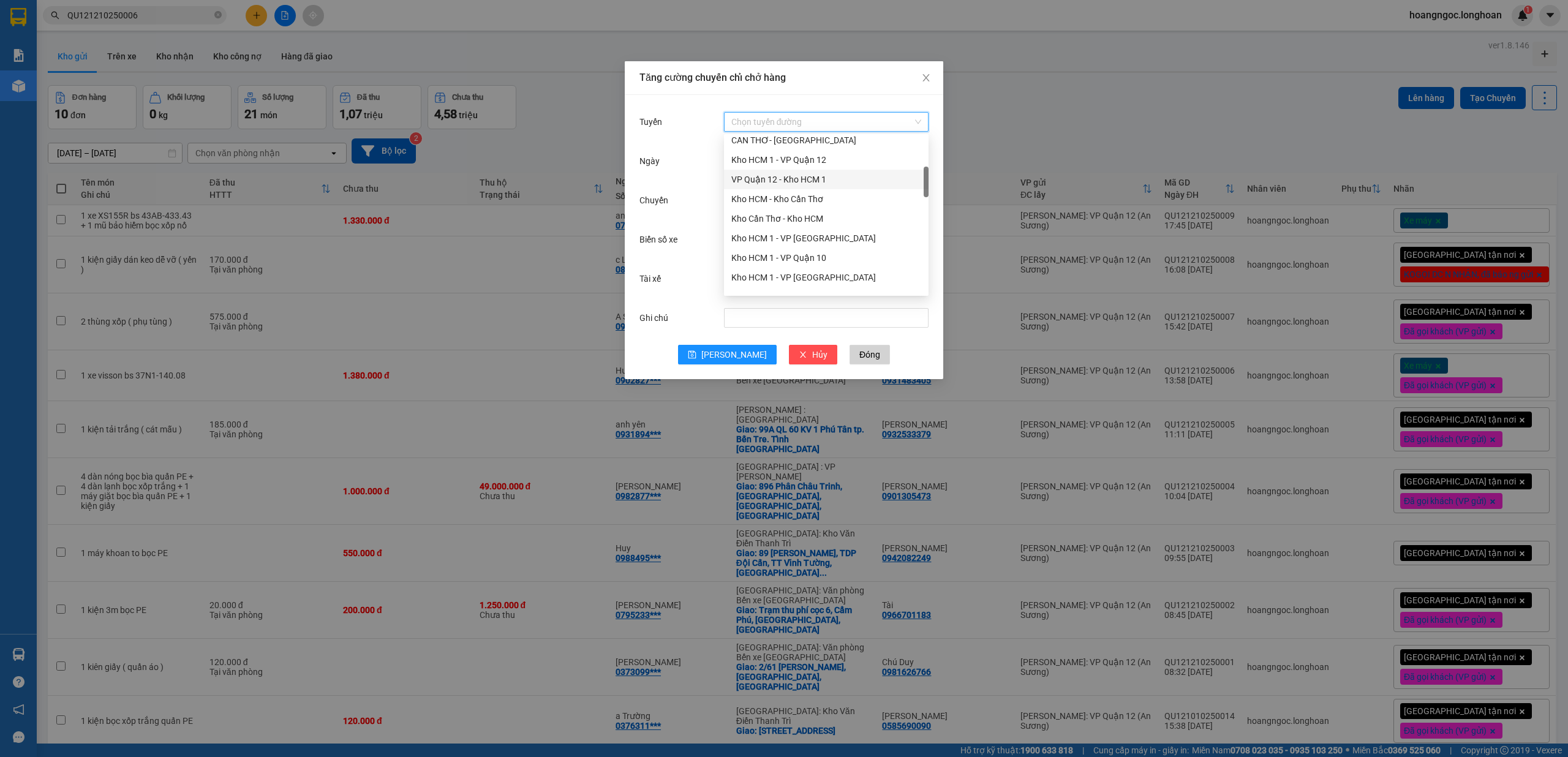
click at [790, 179] on div "VP Quận 12 - Kho HCM 1" at bounding box center [826, 179] width 190 height 13
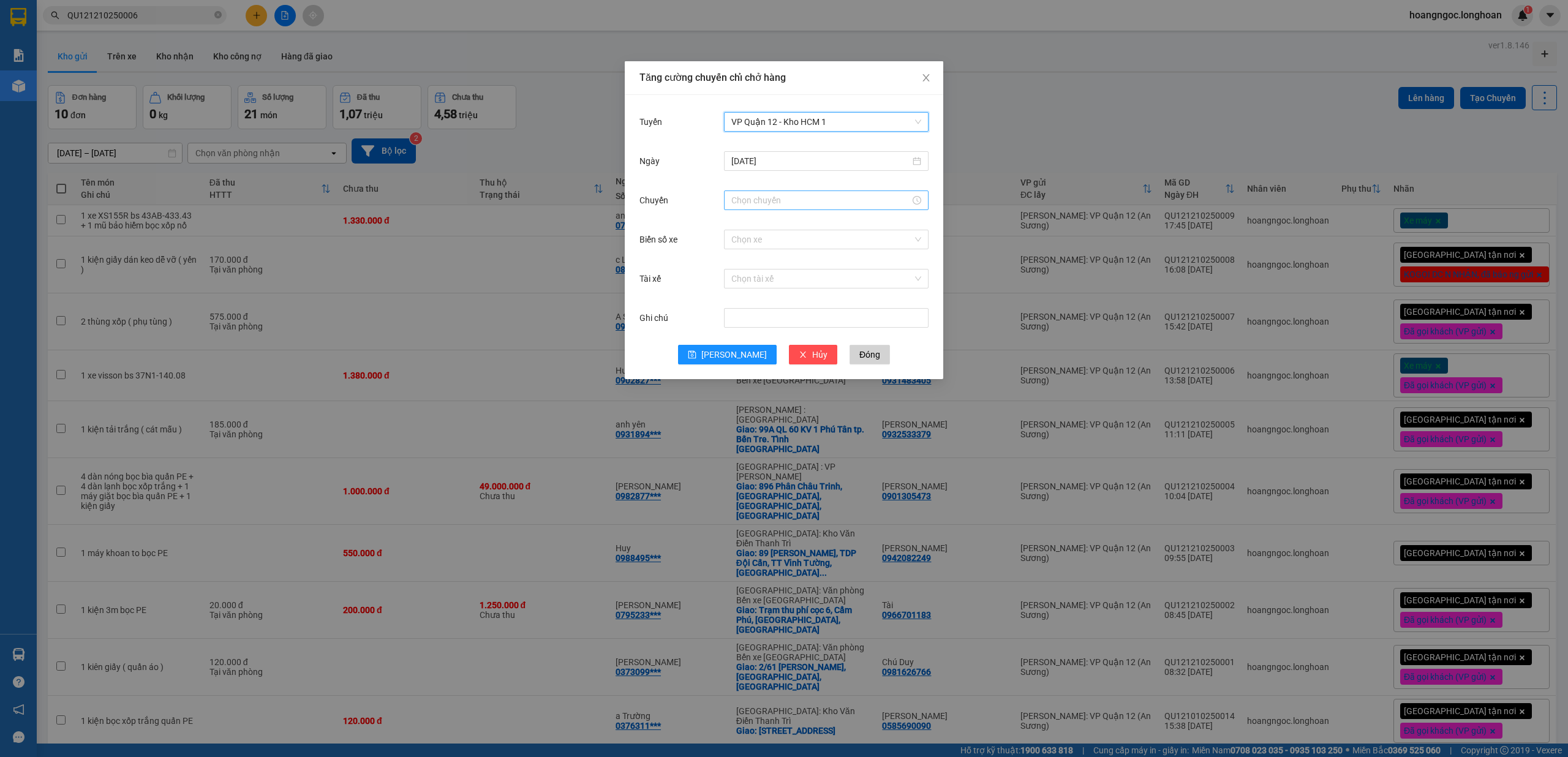
click at [779, 197] on input "Chuyến" at bounding box center [821, 200] width 179 height 13
click at [741, 298] on div "19" at bounding box center [742, 305] width 35 height 17
click at [770, 256] on div "45" at bounding box center [776, 261] width 34 height 17
type input "19:45"
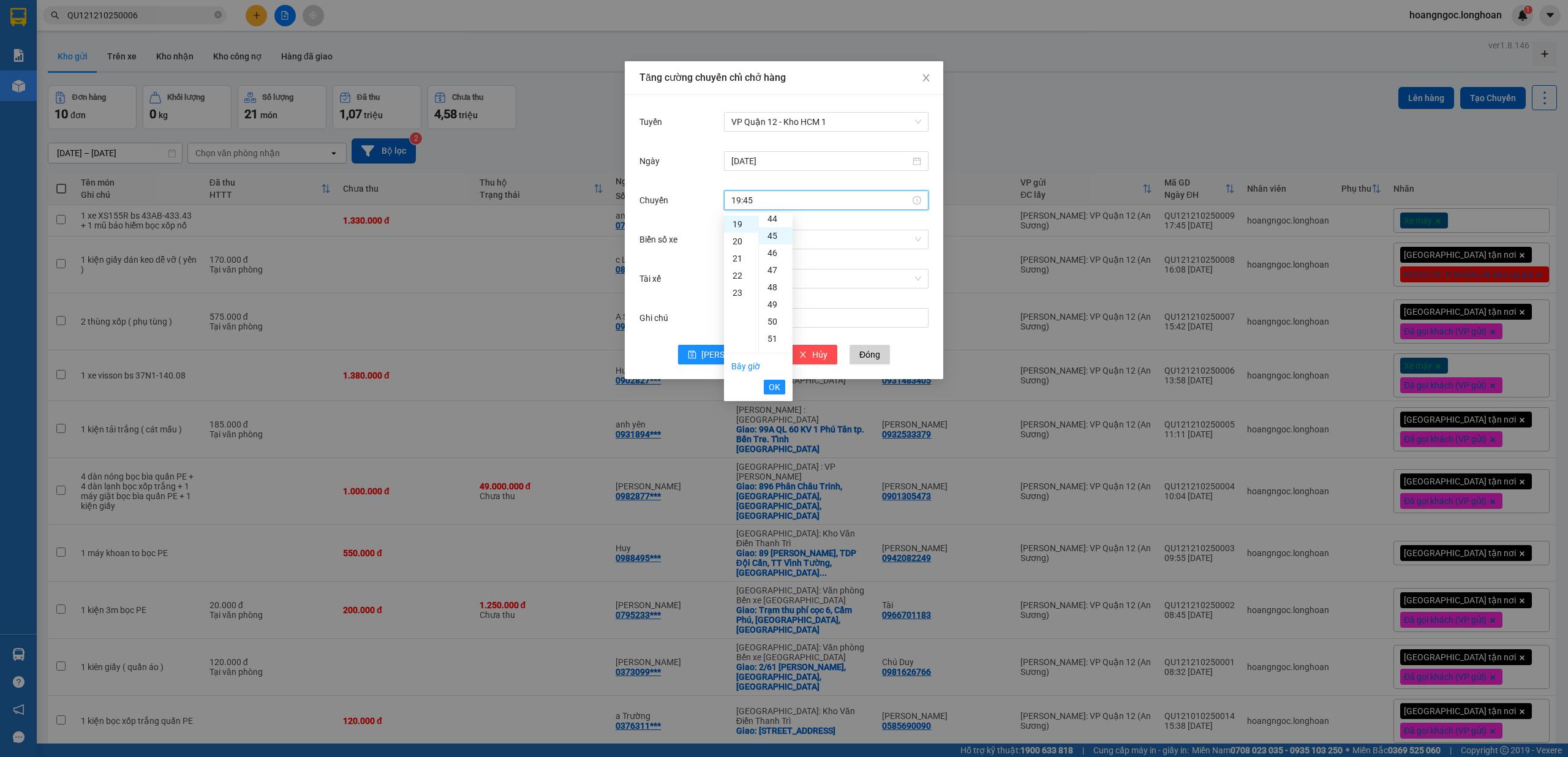
scroll to position [772, 0]
drag, startPoint x: 774, startPoint y: 383, endPoint x: 782, endPoint y: 303, distance: 80.4
click at [772, 382] on span "OK" at bounding box center [774, 387] width 11 height 13
click at [819, 242] on input "Biển số xe" at bounding box center [822, 240] width 181 height 19
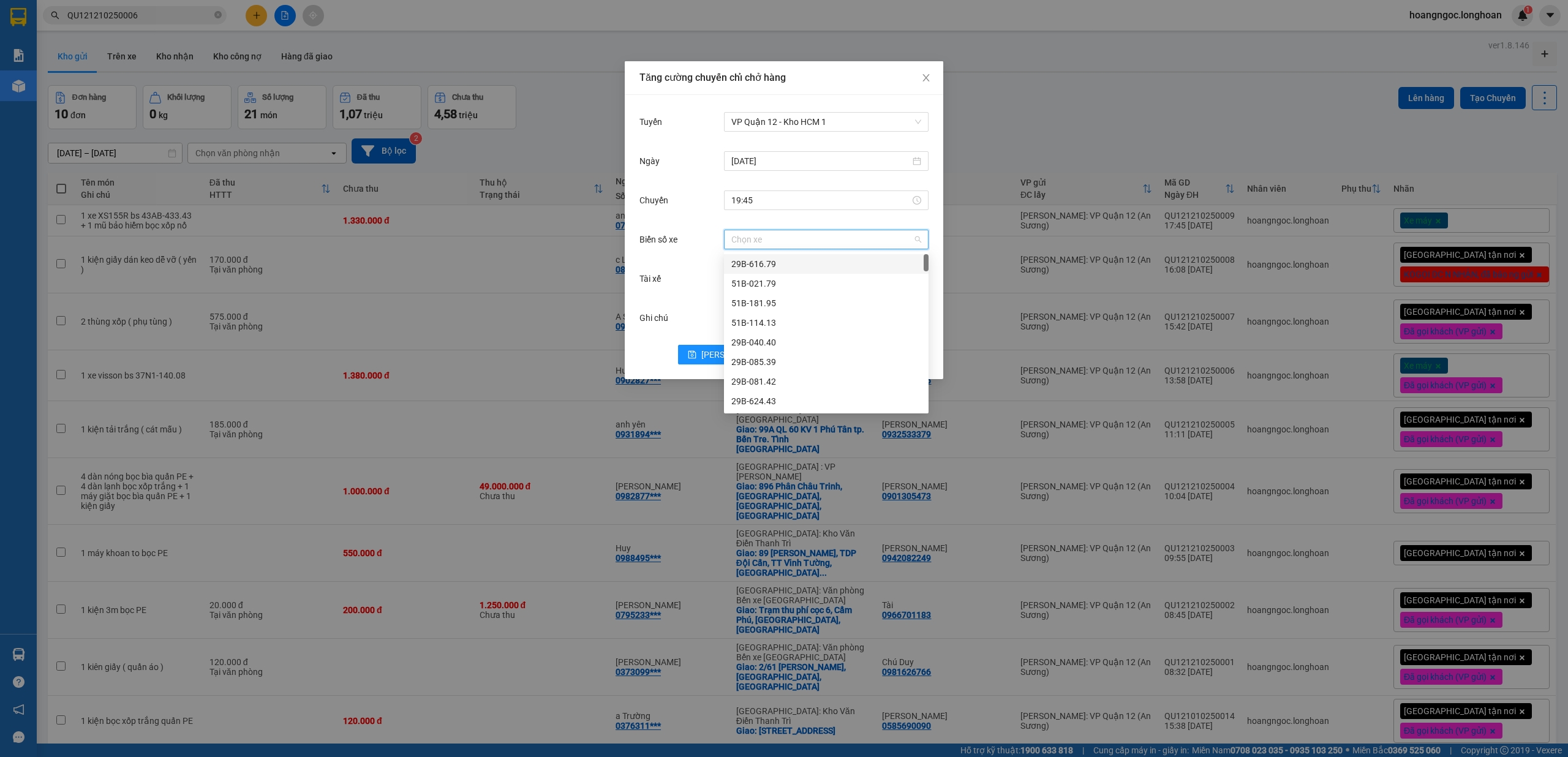
type input "7"
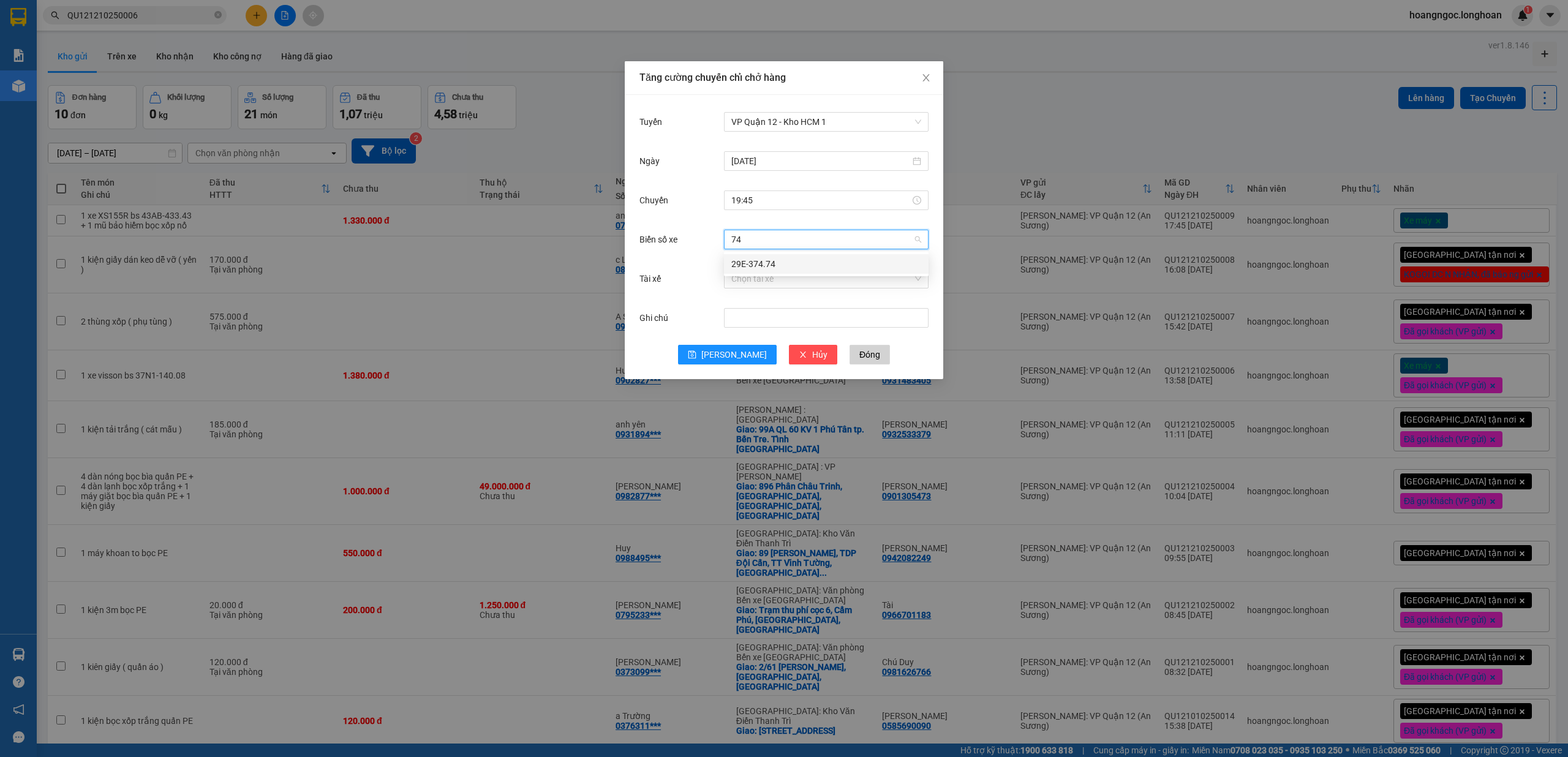
type input "7"
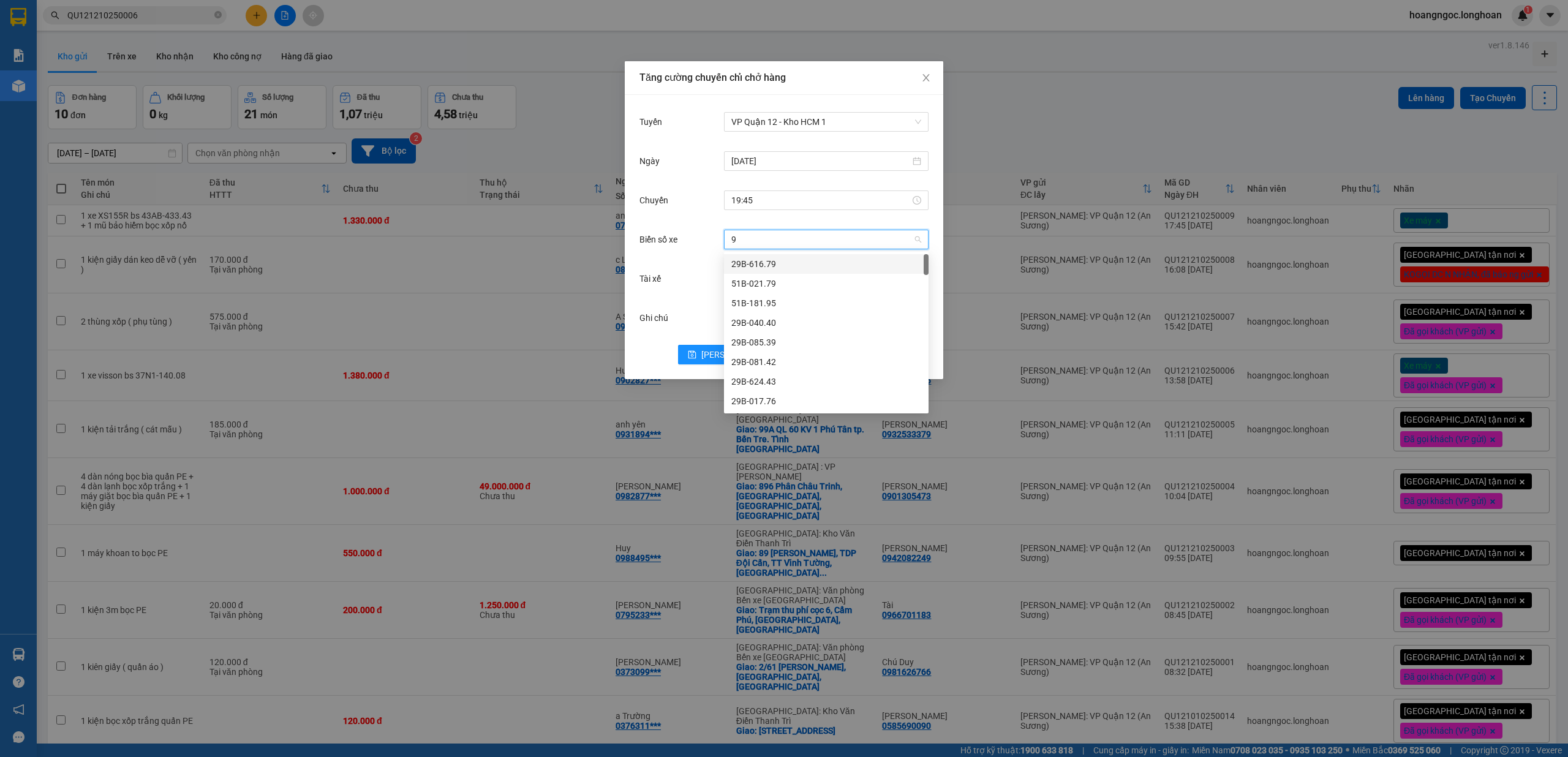
type input "94"
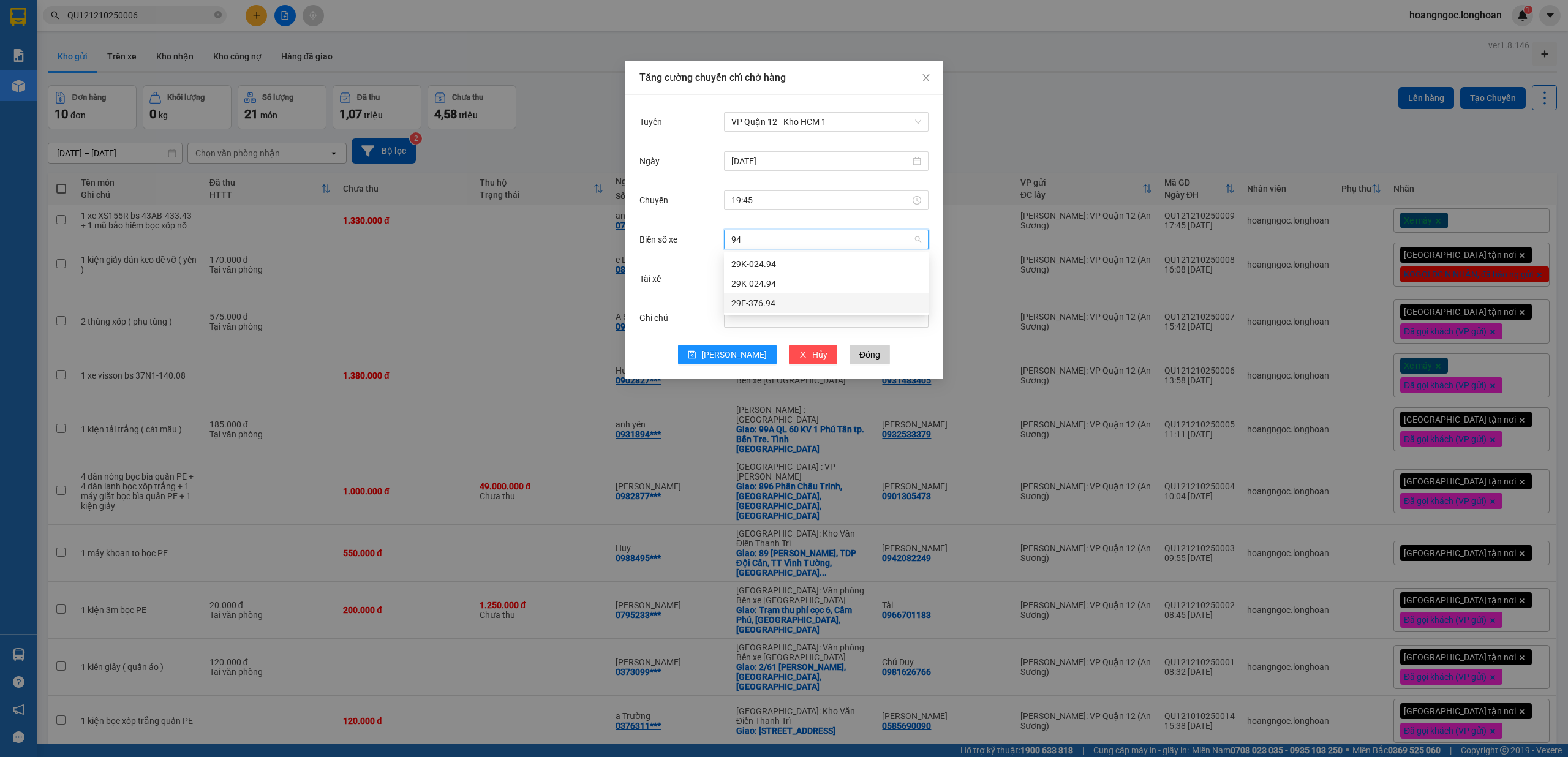
click at [777, 304] on div "29E-376.94" at bounding box center [826, 303] width 190 height 13
click at [782, 280] on input "Tài xế" at bounding box center [822, 279] width 181 height 19
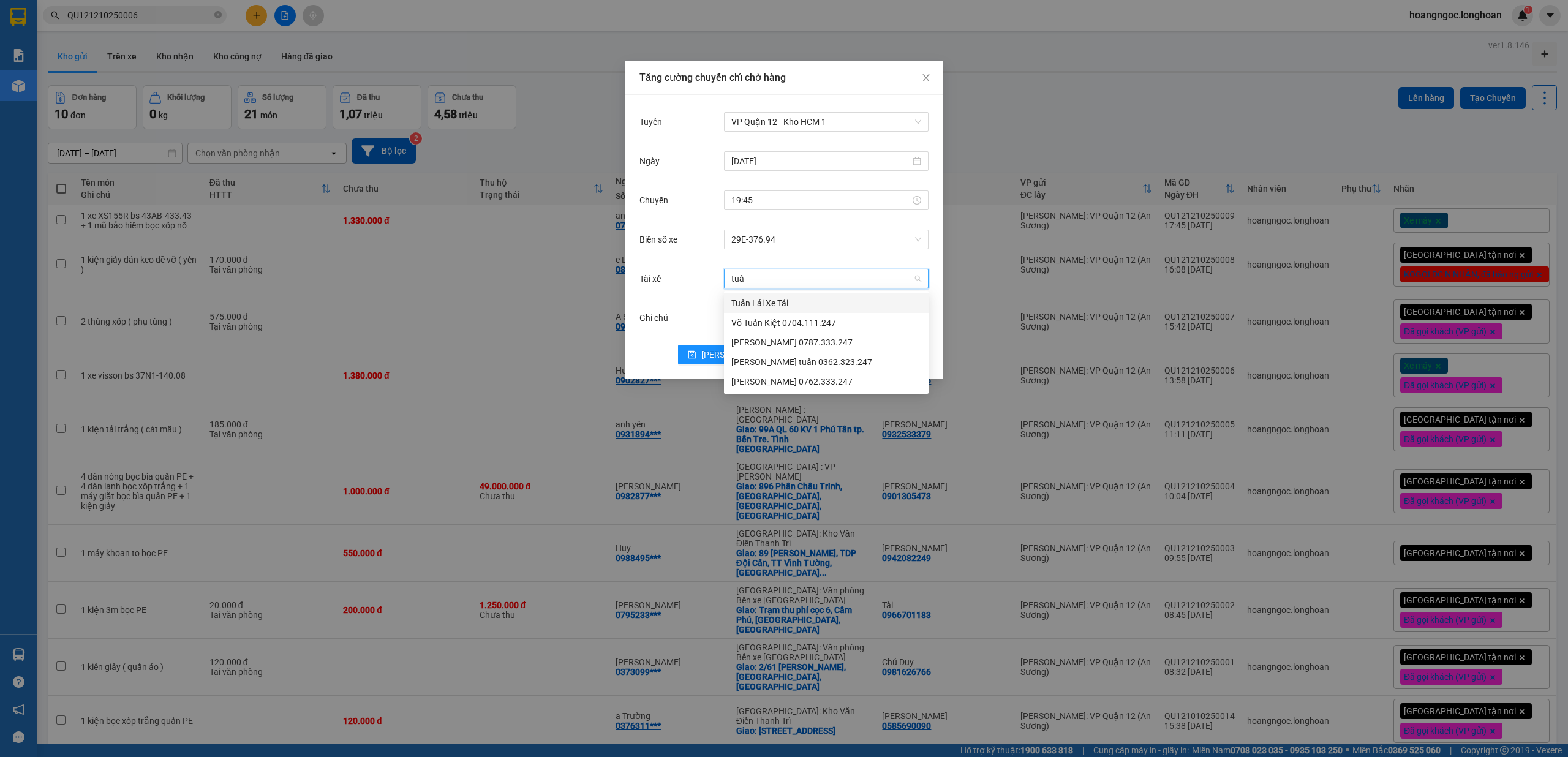
type input "tuấn"
click at [798, 376] on div "[PERSON_NAME] 0762.333.247" at bounding box center [826, 381] width 190 height 13
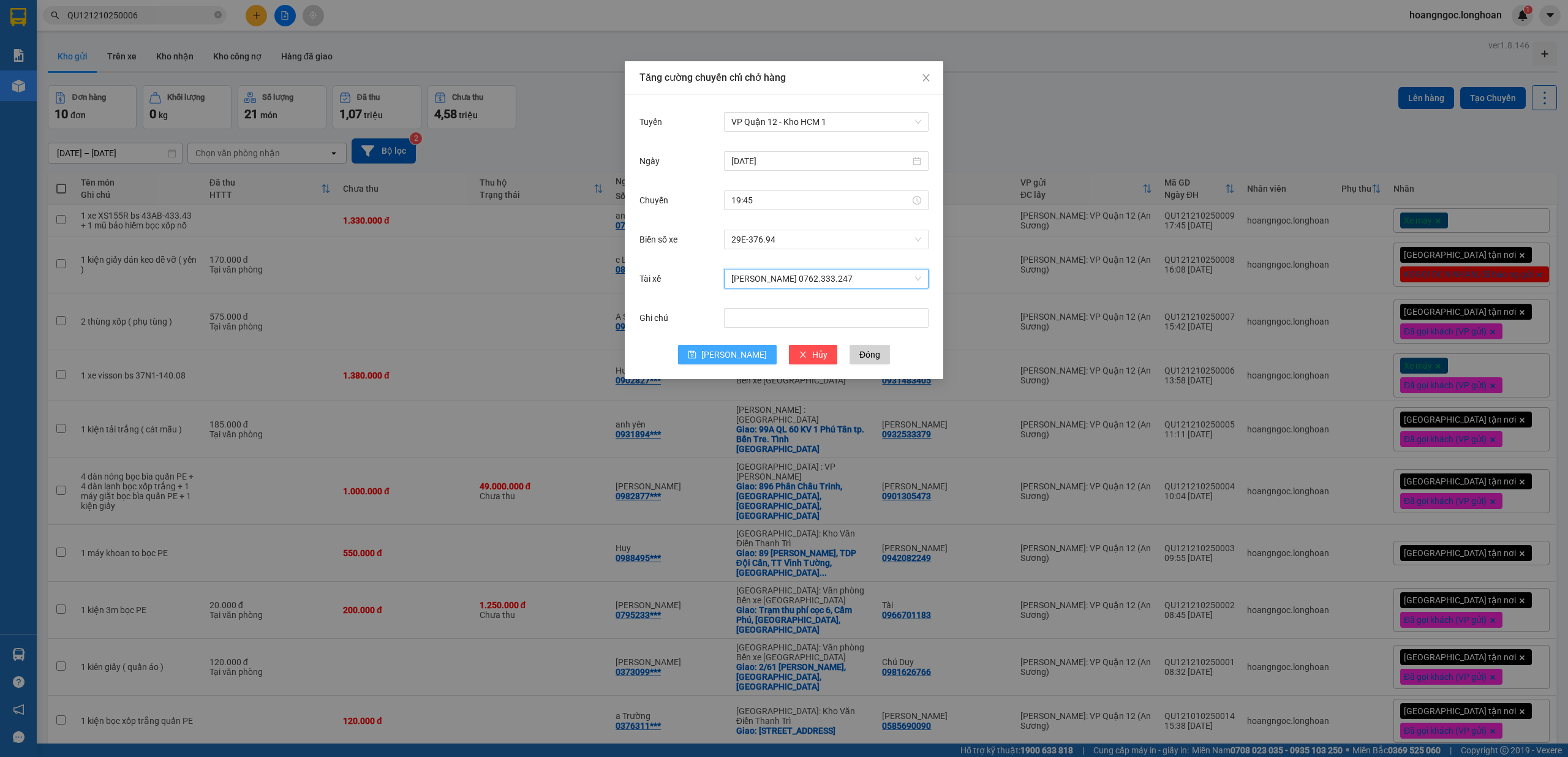
click at [696, 356] on icon "save" at bounding box center [692, 354] width 9 height 9
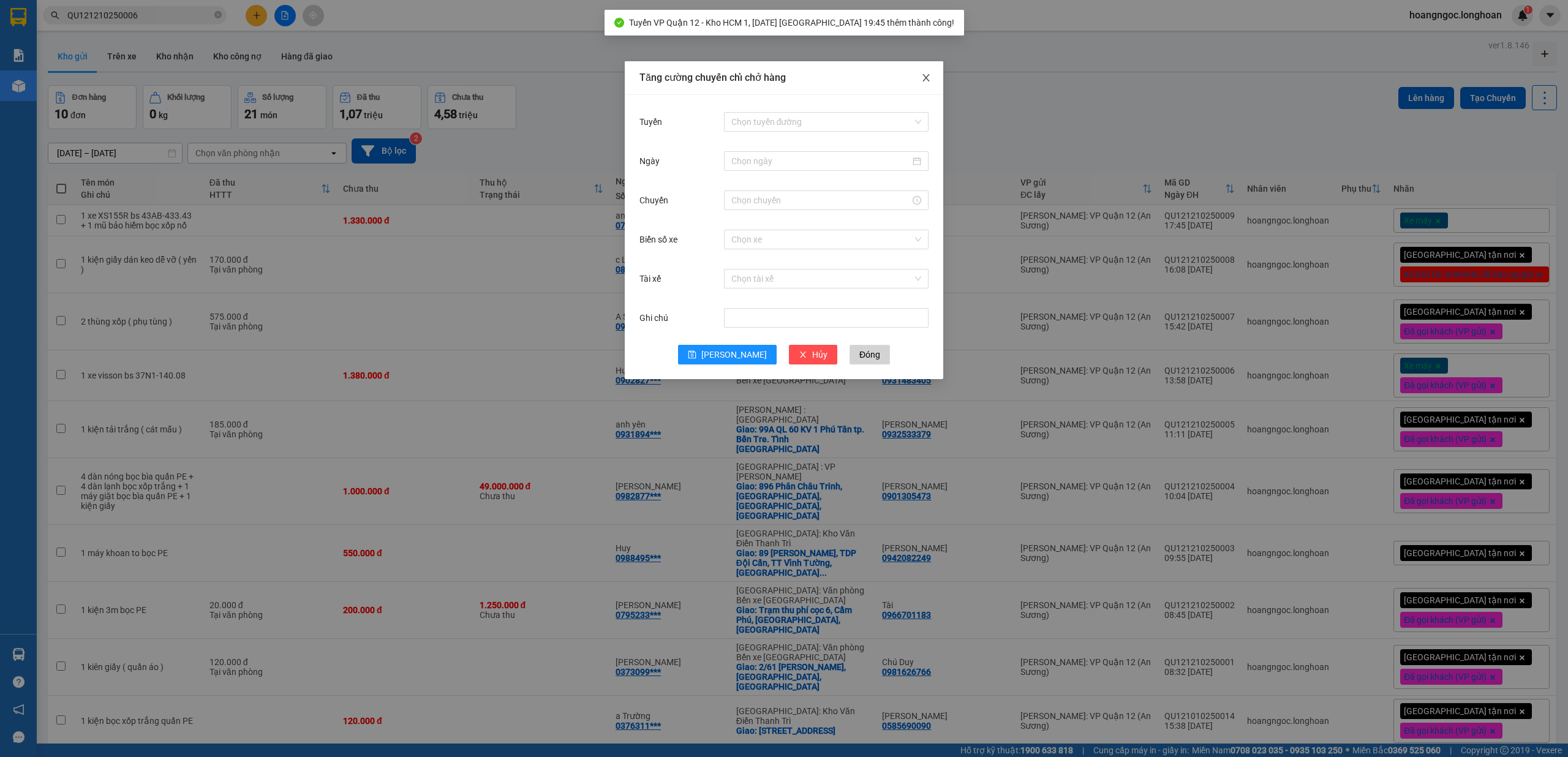
click at [942, 81] on span "Close" at bounding box center [926, 79] width 35 height 35
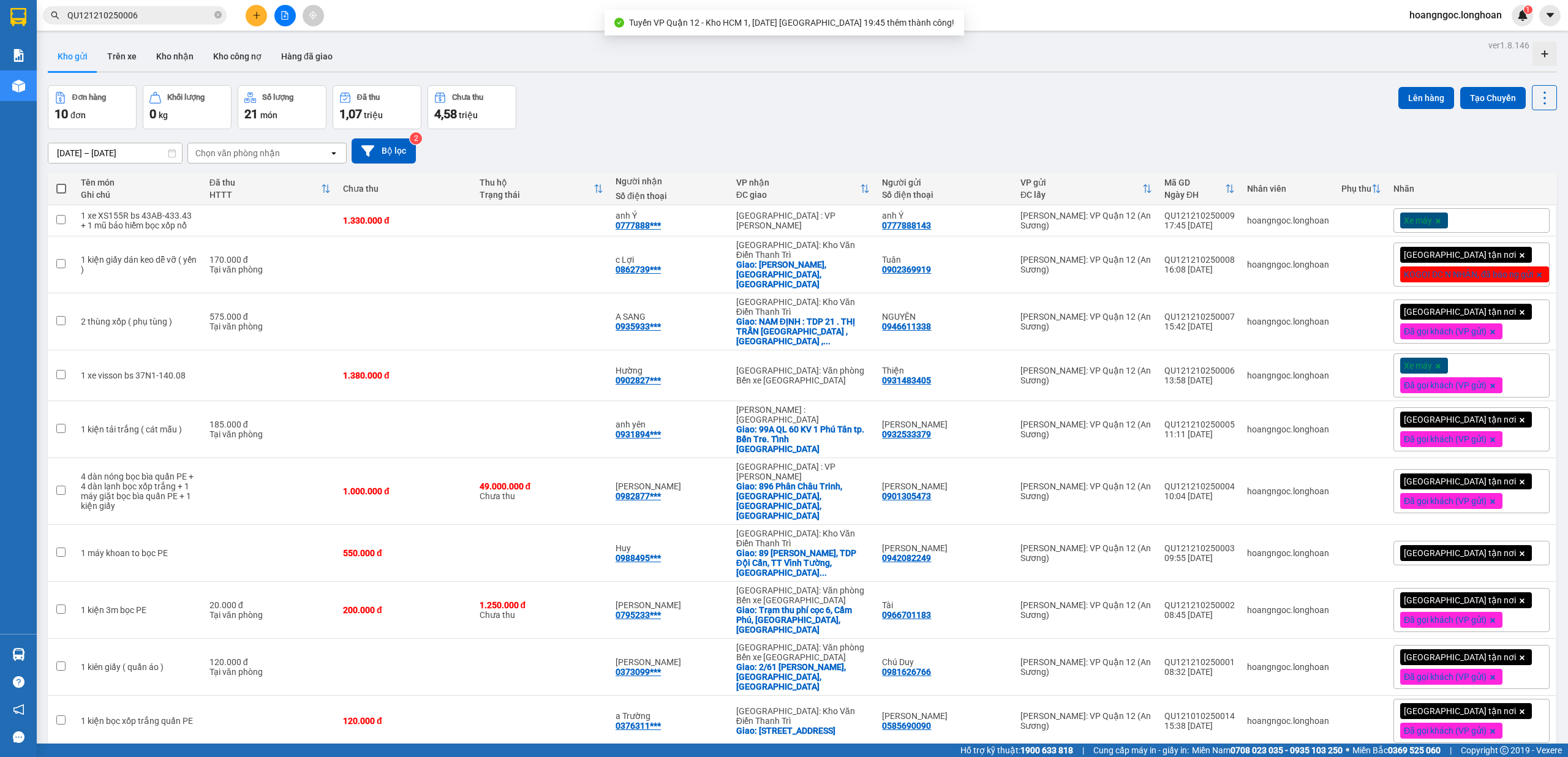
click at [66, 188] on label at bounding box center [61, 188] width 15 height 12
click at [61, 182] on input "checkbox" at bounding box center [61, 182] width 0 height 0
checkbox input "true"
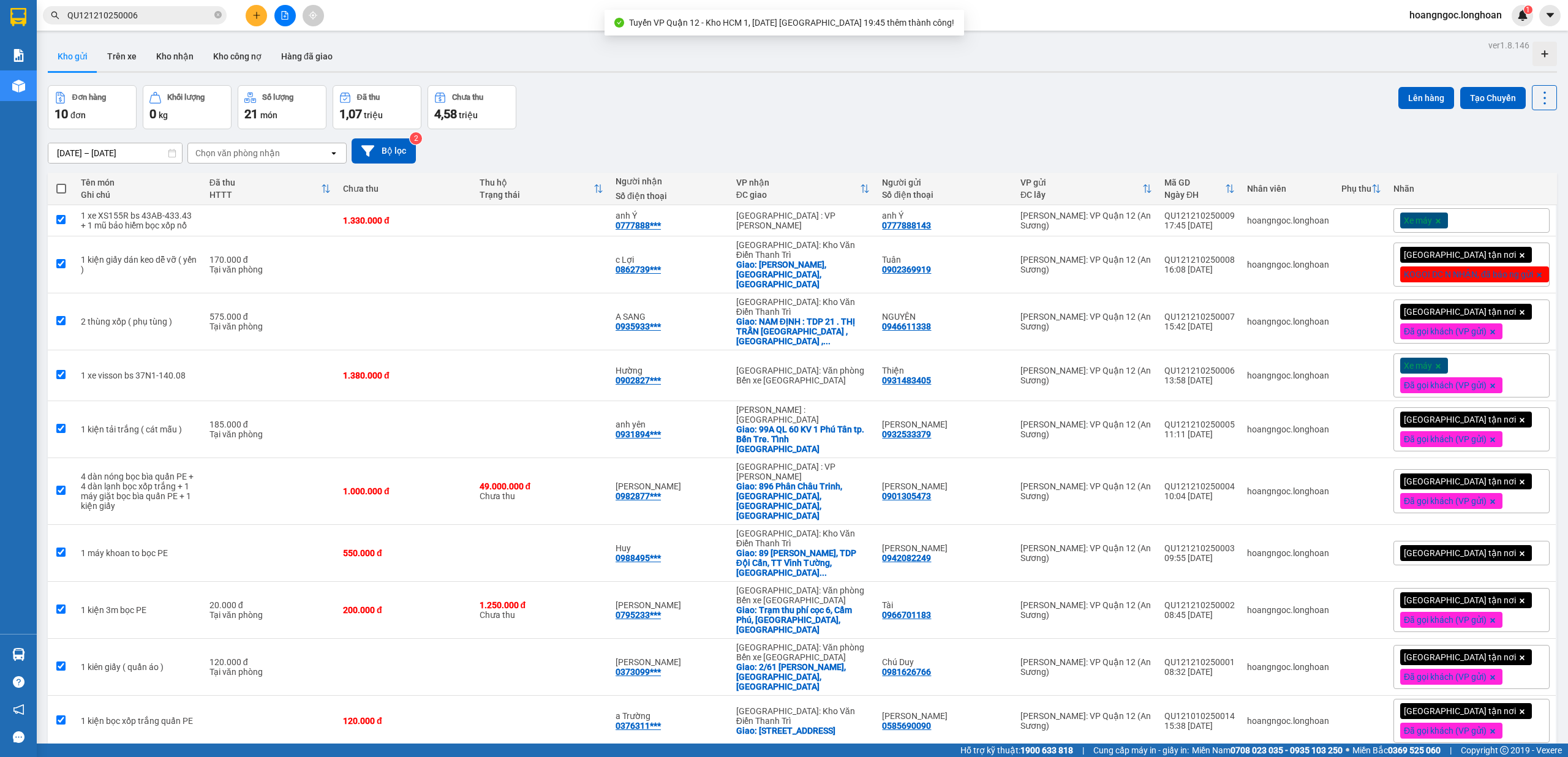
checkbox input "true"
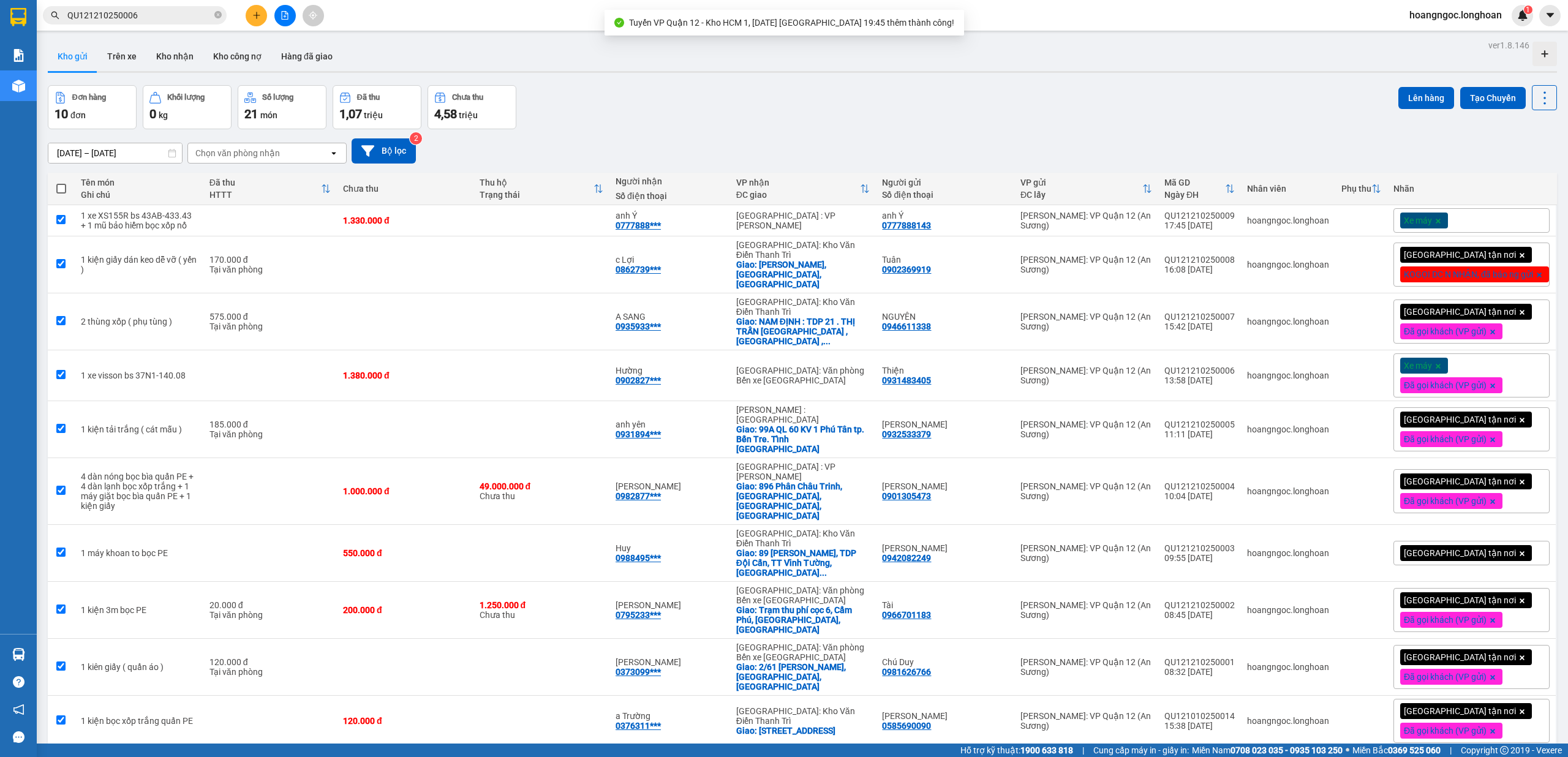
checkbox input "true"
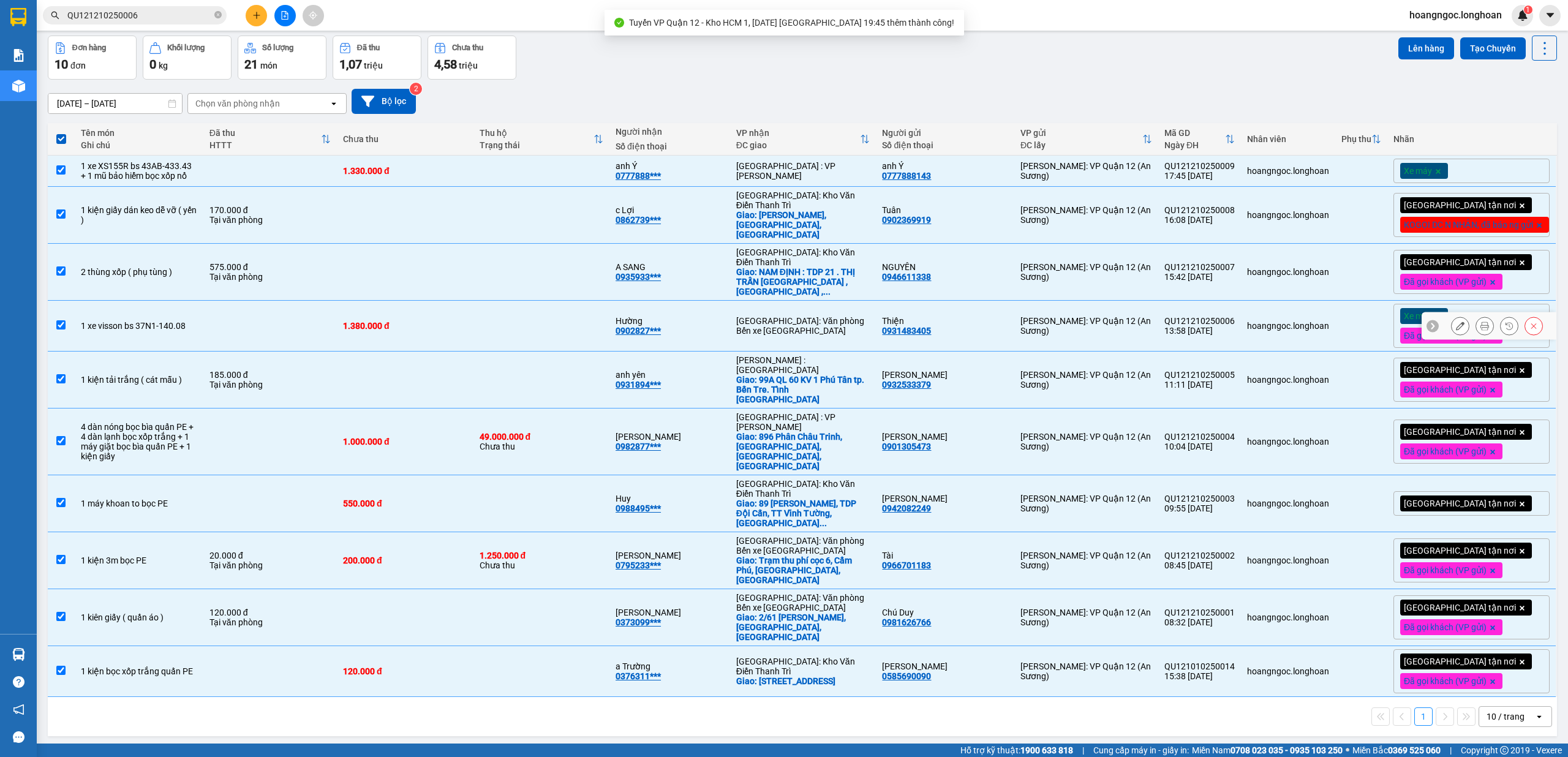
scroll to position [57, 0]
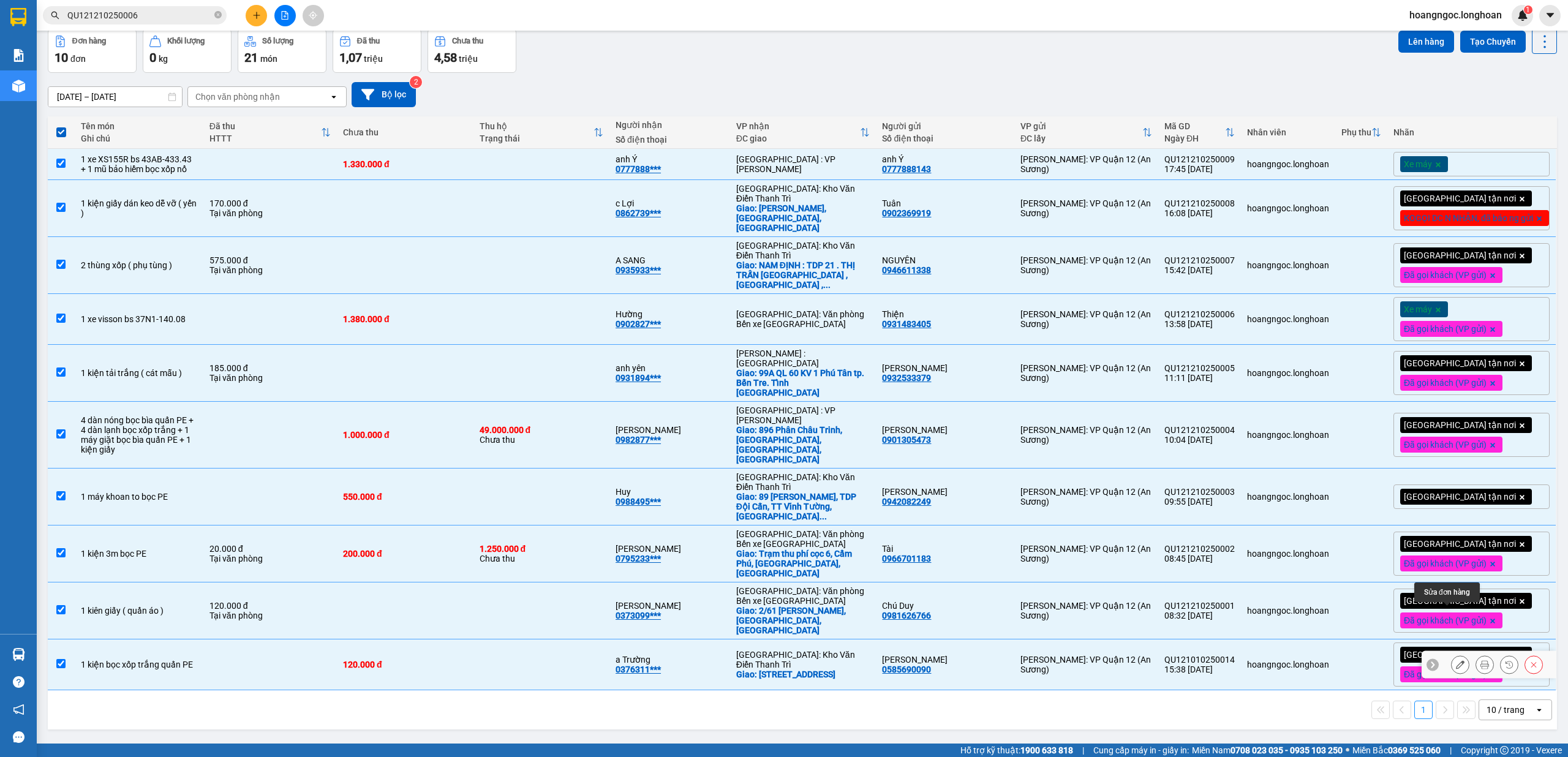
click at [1452, 654] on button at bounding box center [1461, 665] width 17 height 21
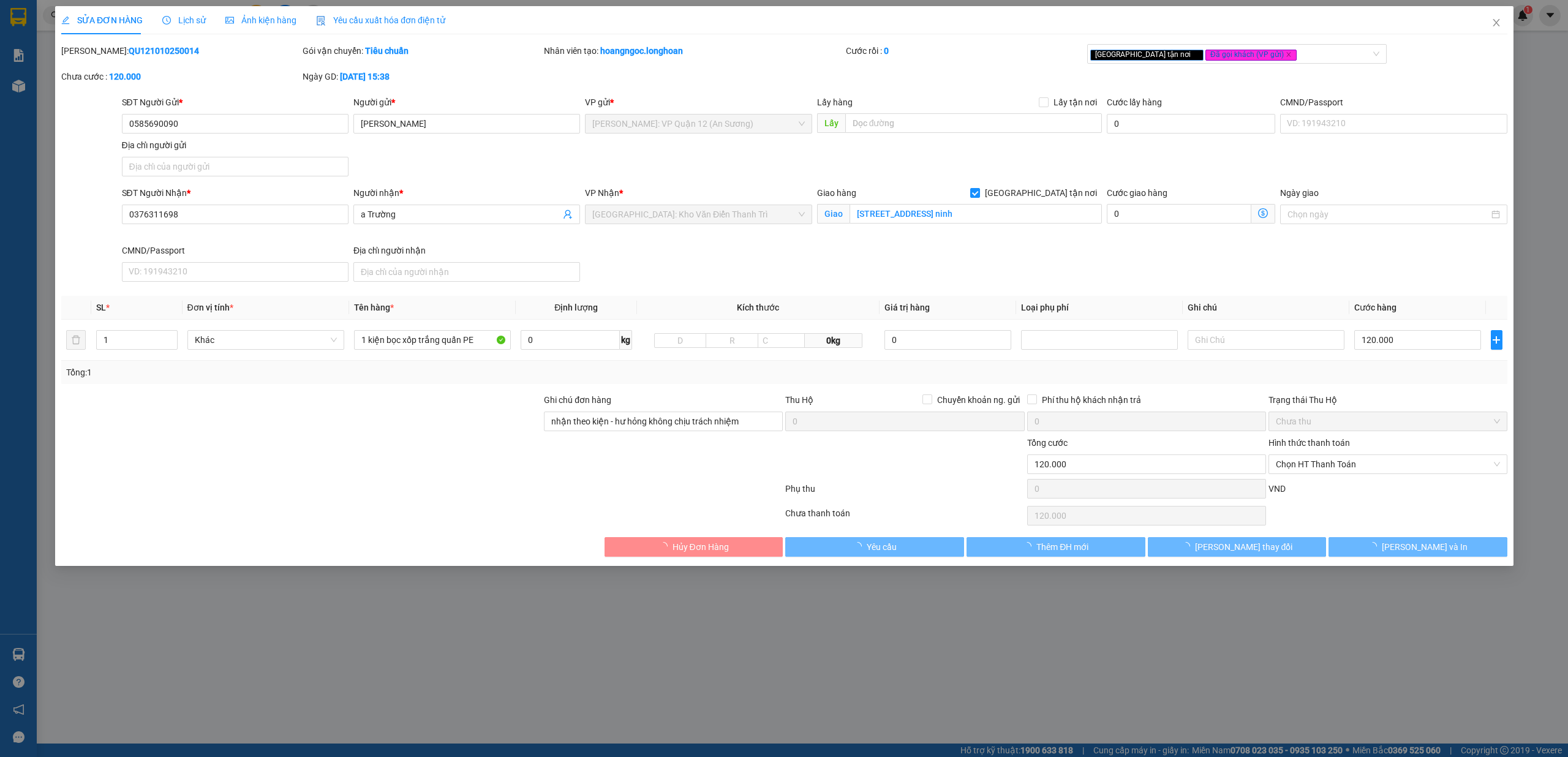
type input "0585690090"
type input "[PERSON_NAME]"
type input "0376311698"
type input "a Trường"
checkbox input "true"
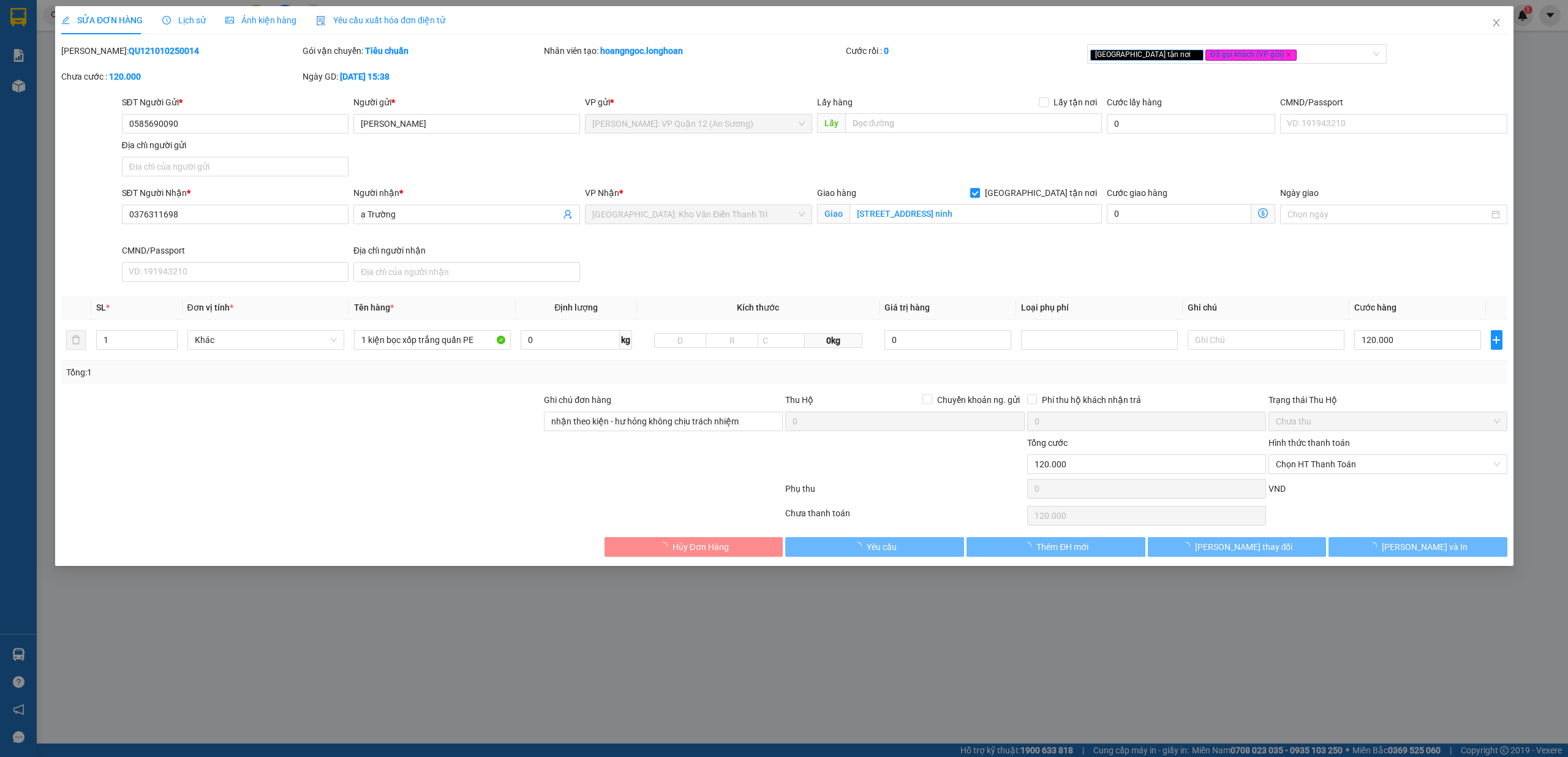
type input "[STREET_ADDRESS] ninh"
type input "nhận theo kiện - hư hỏng không chịu trách nhiệm"
type input "0"
type input "120.000"
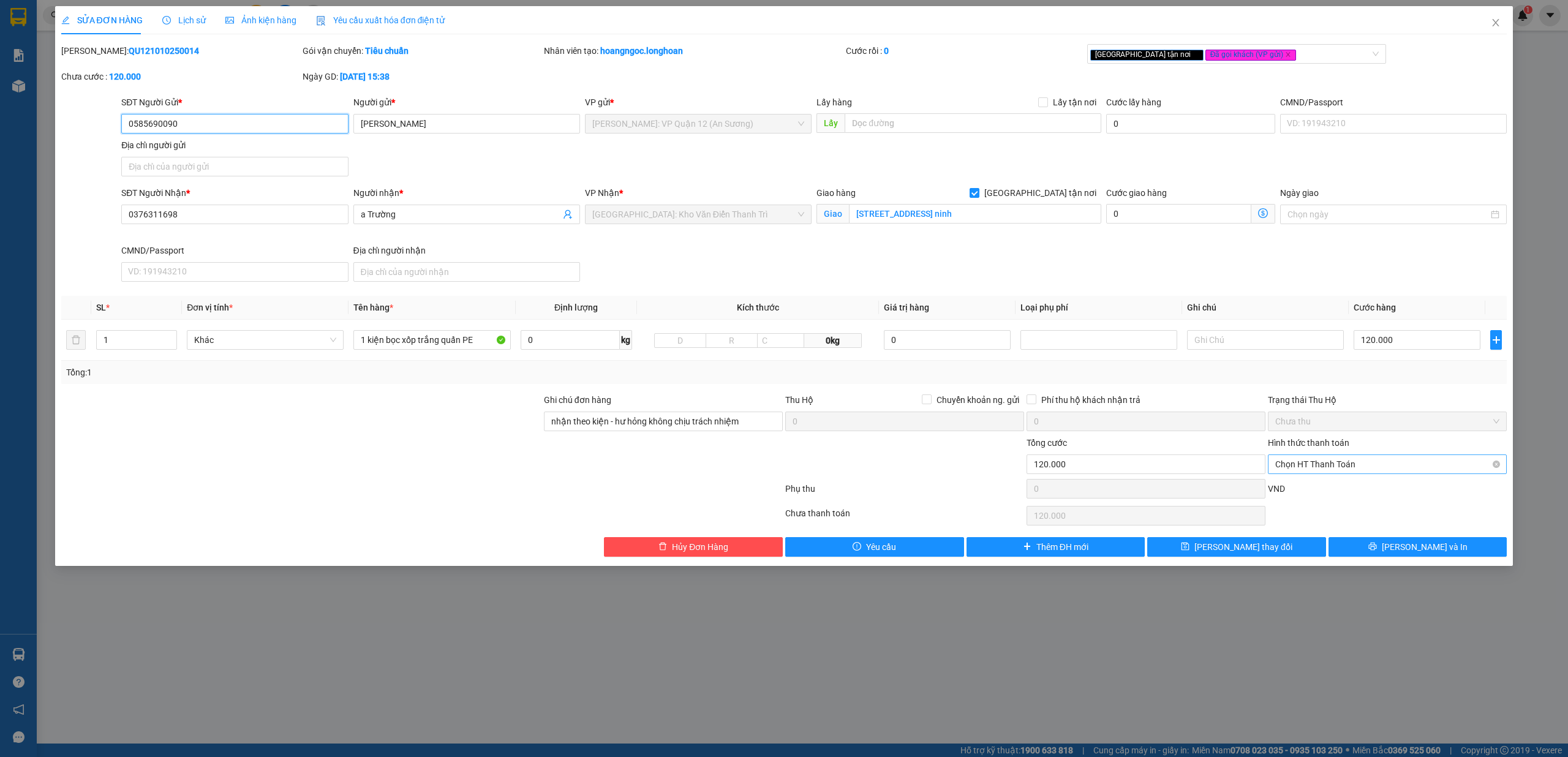
click at [1359, 469] on span "Chọn HT Thanh Toán" at bounding box center [1388, 465] width 224 height 19
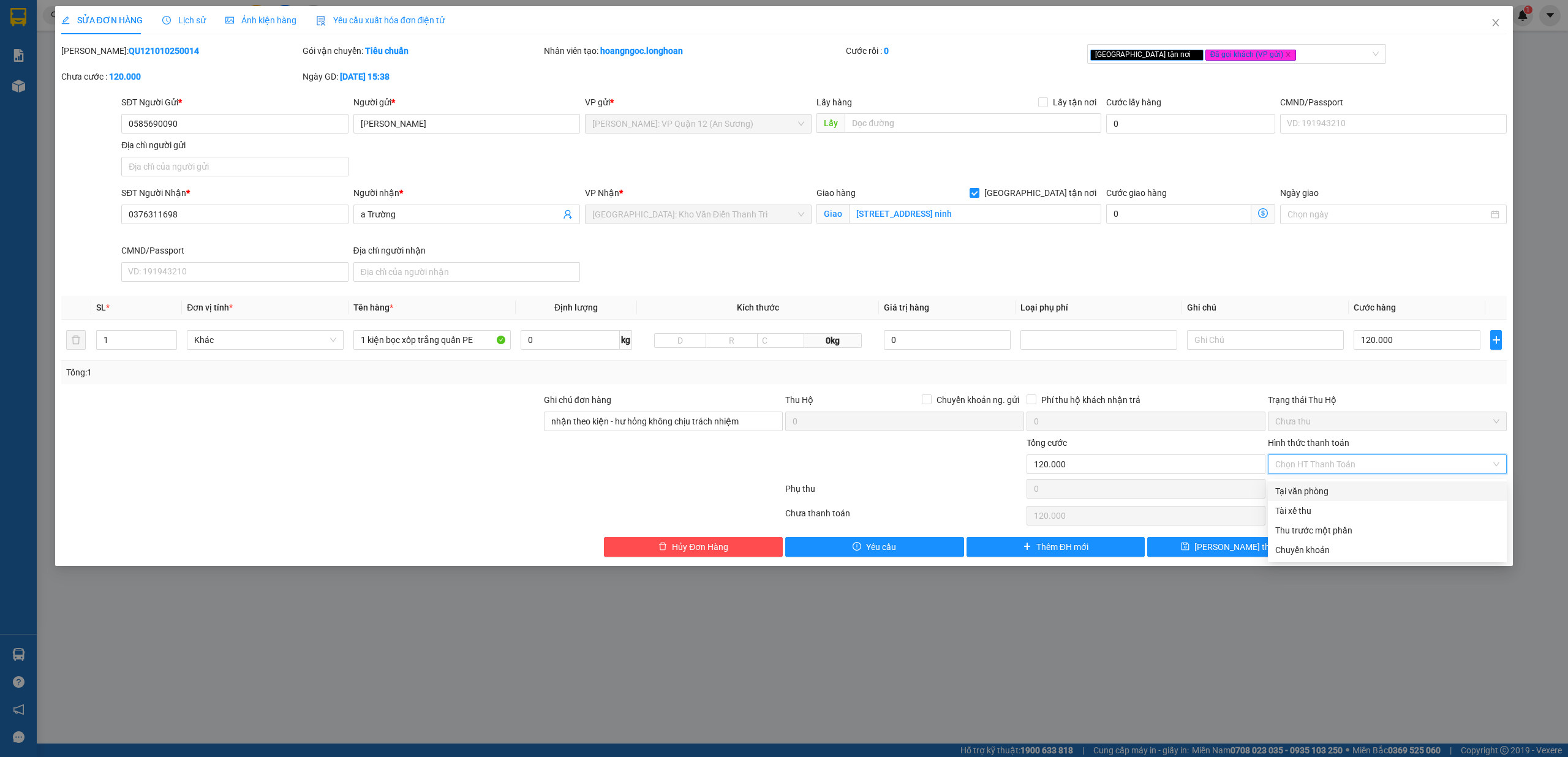
click at [1333, 491] on div "Tại văn phòng" at bounding box center [1388, 491] width 224 height 13
type input "0"
click at [1412, 545] on span "[PERSON_NAME] và In" at bounding box center [1425, 547] width 86 height 13
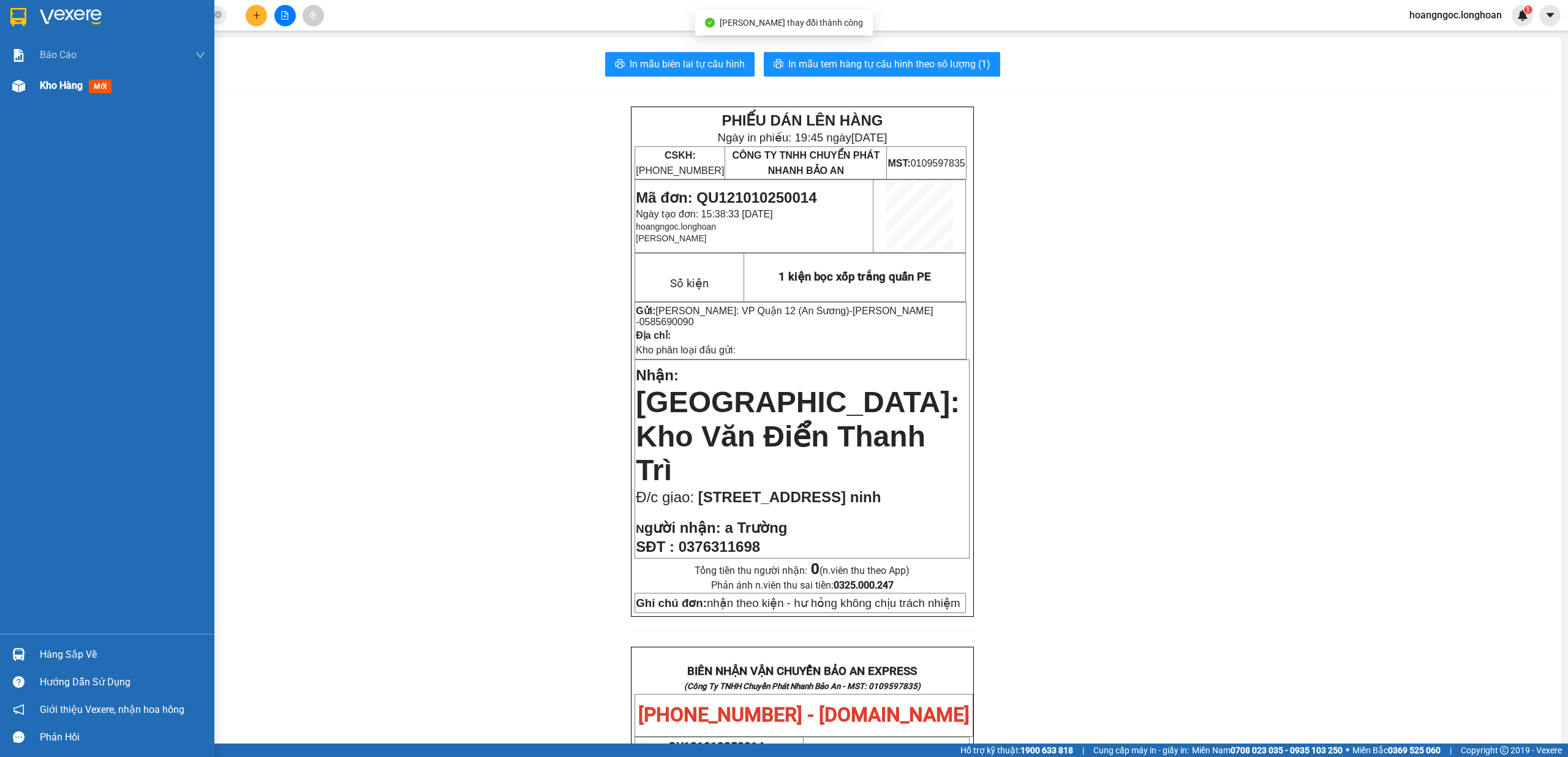
click at [38, 80] on div "Kho hàng mới" at bounding box center [107, 86] width 214 height 31
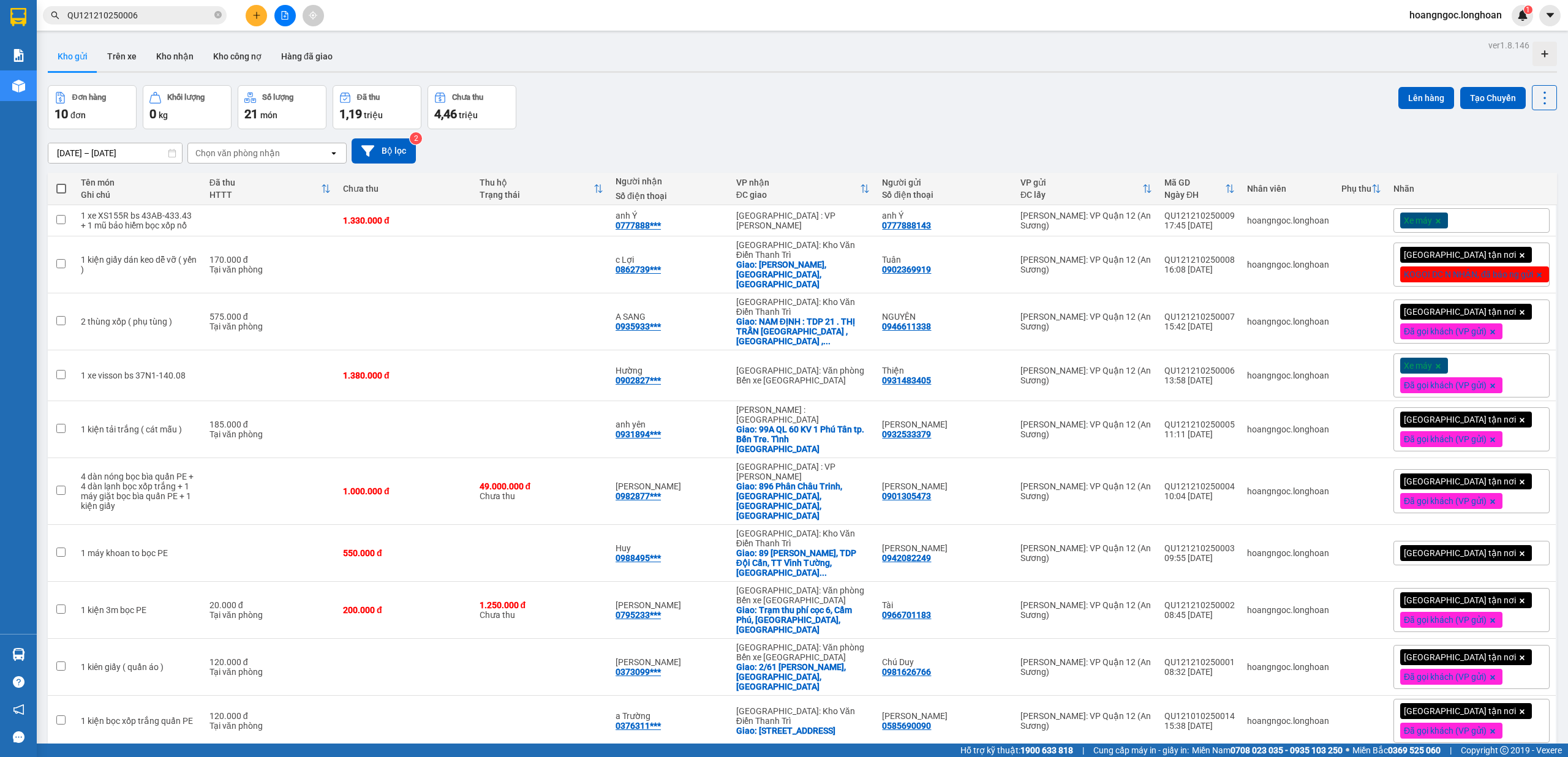
click at [59, 186] on span at bounding box center [61, 188] width 10 height 10
click at [61, 182] on input "checkbox" at bounding box center [61, 182] width 0 height 0
checkbox input "true"
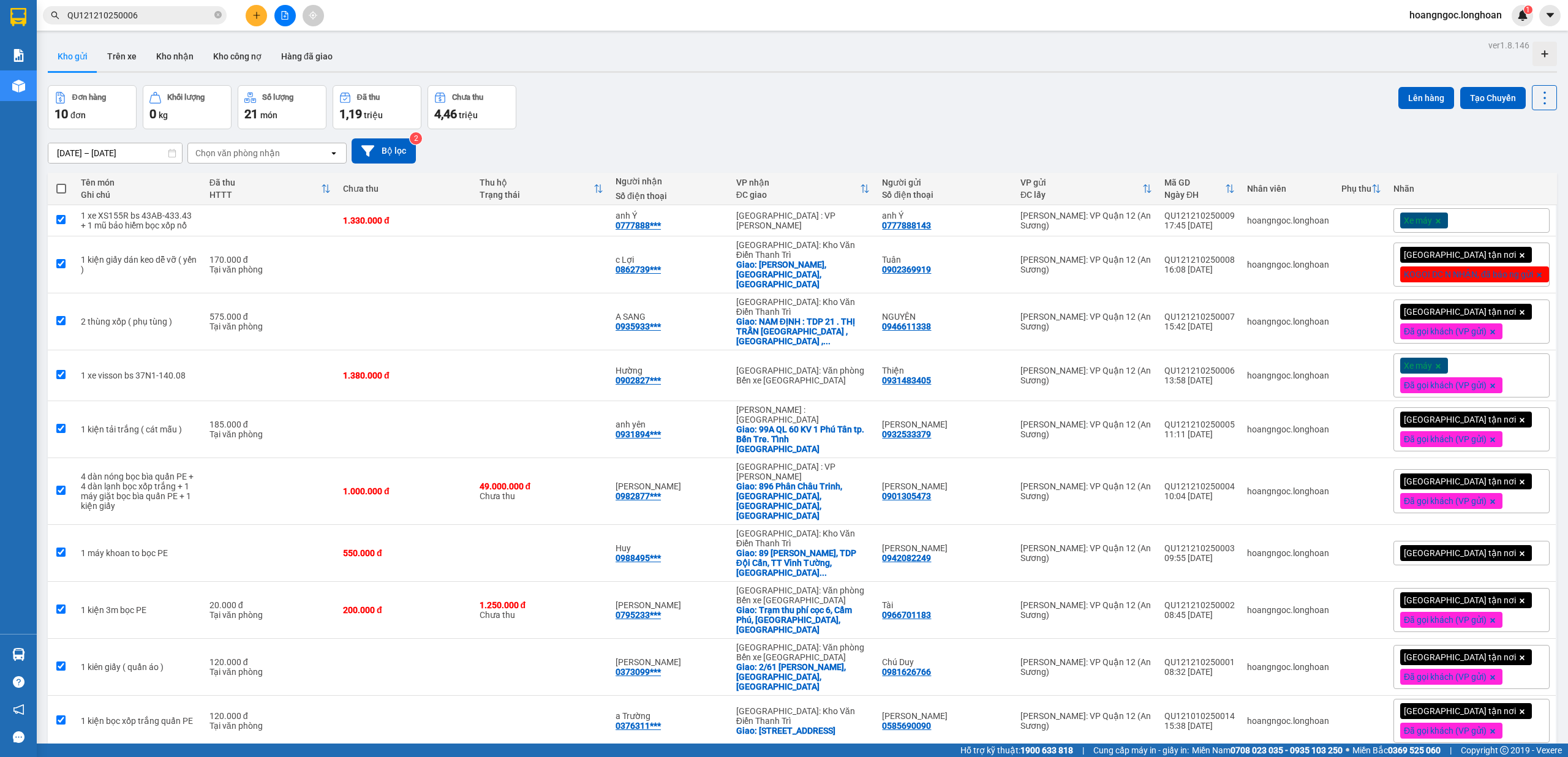
checkbox input "true"
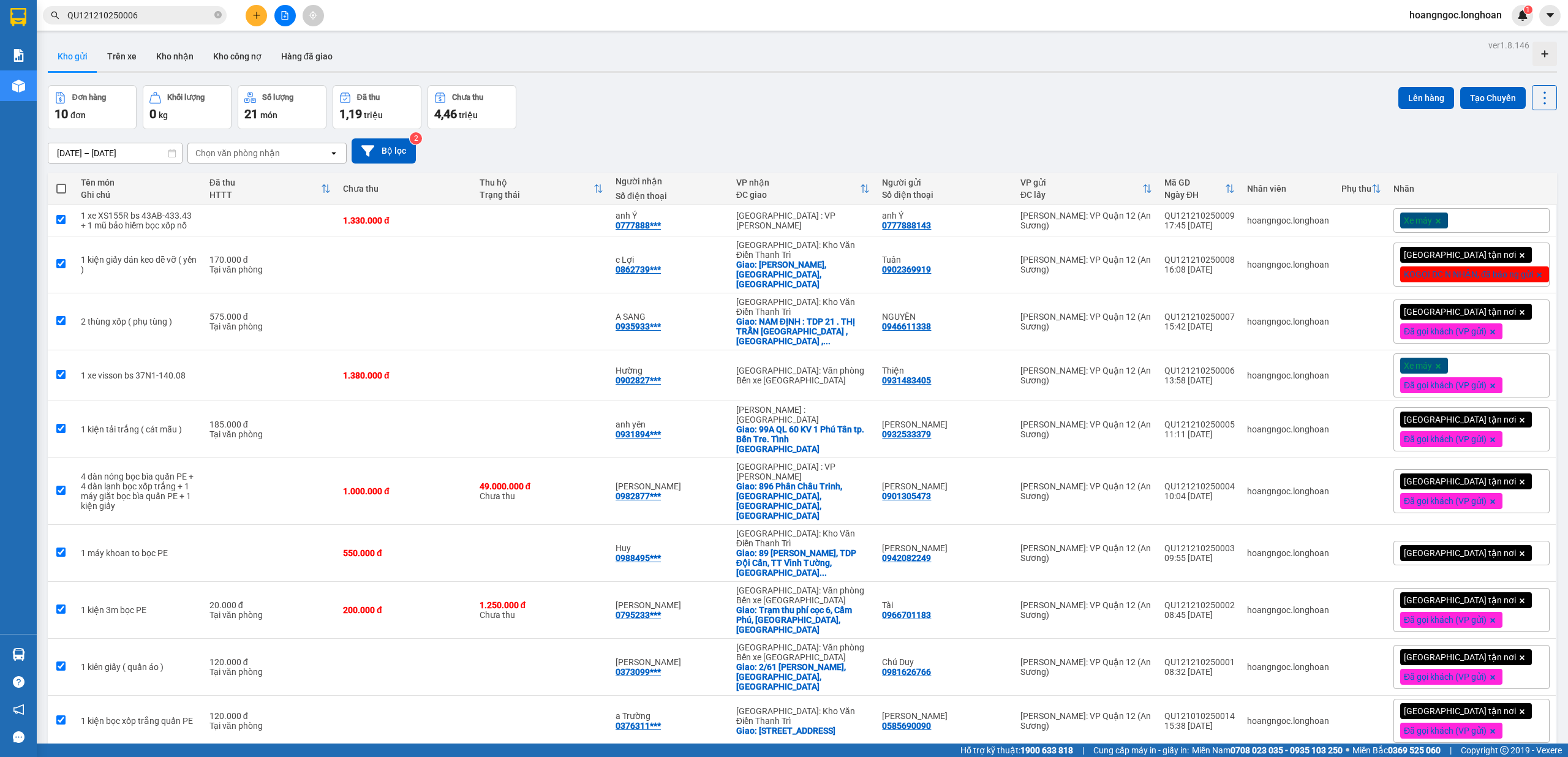
checkbox input "true"
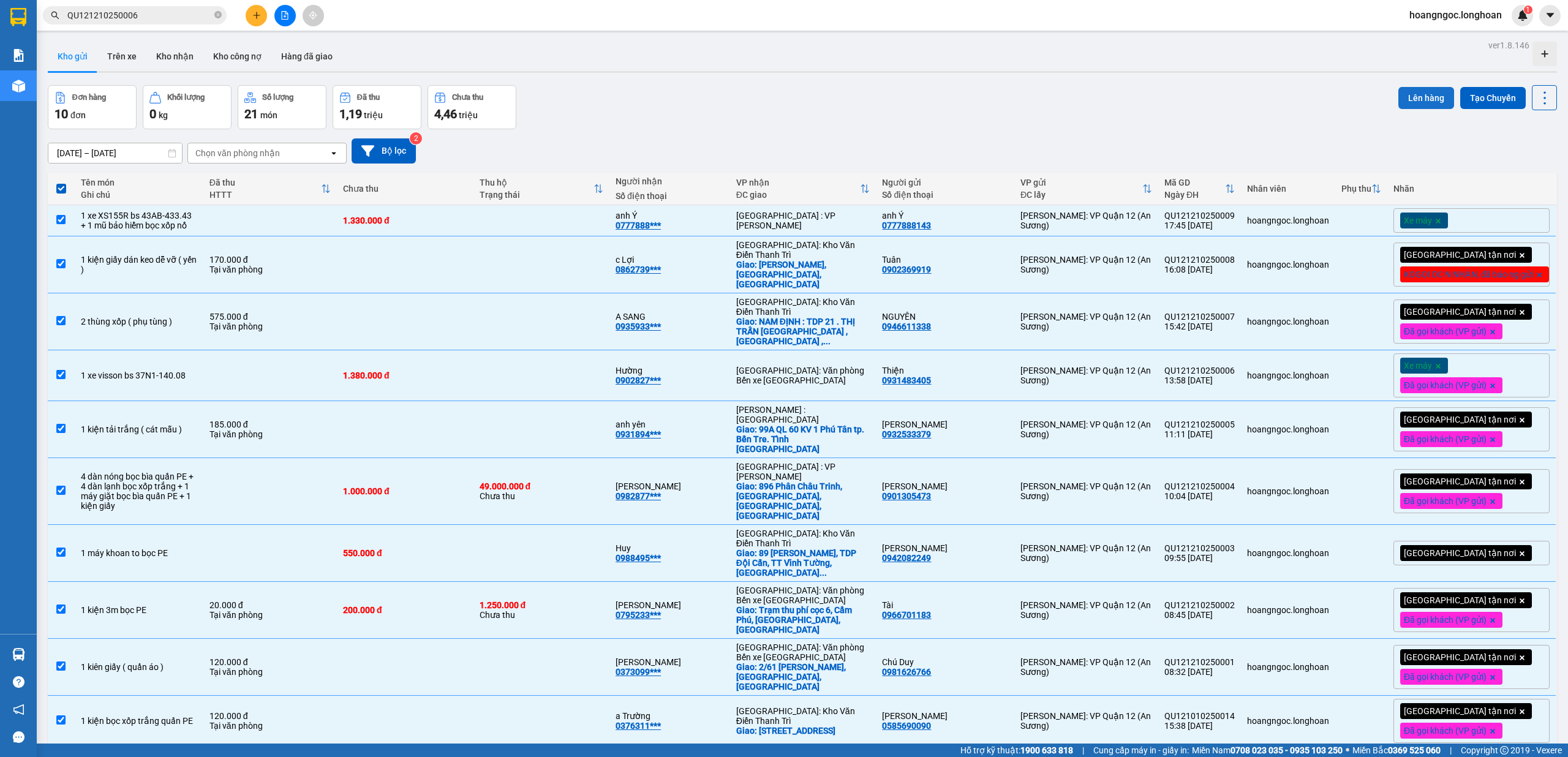
click at [1408, 97] on button "Lên hàng" at bounding box center [1427, 98] width 56 height 22
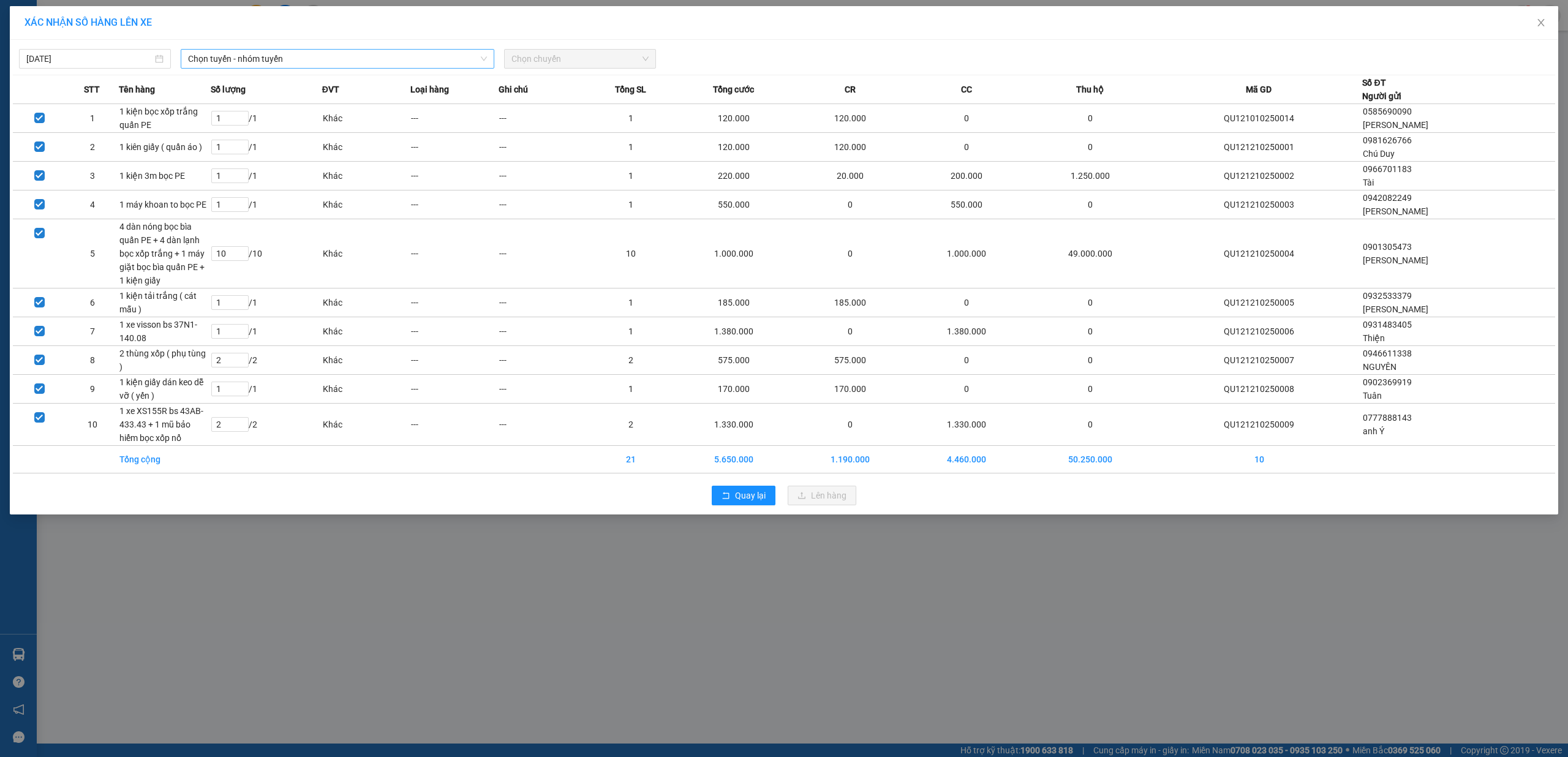
click at [402, 50] on span "Chọn tuyến - nhóm tuyến" at bounding box center [337, 59] width 299 height 19
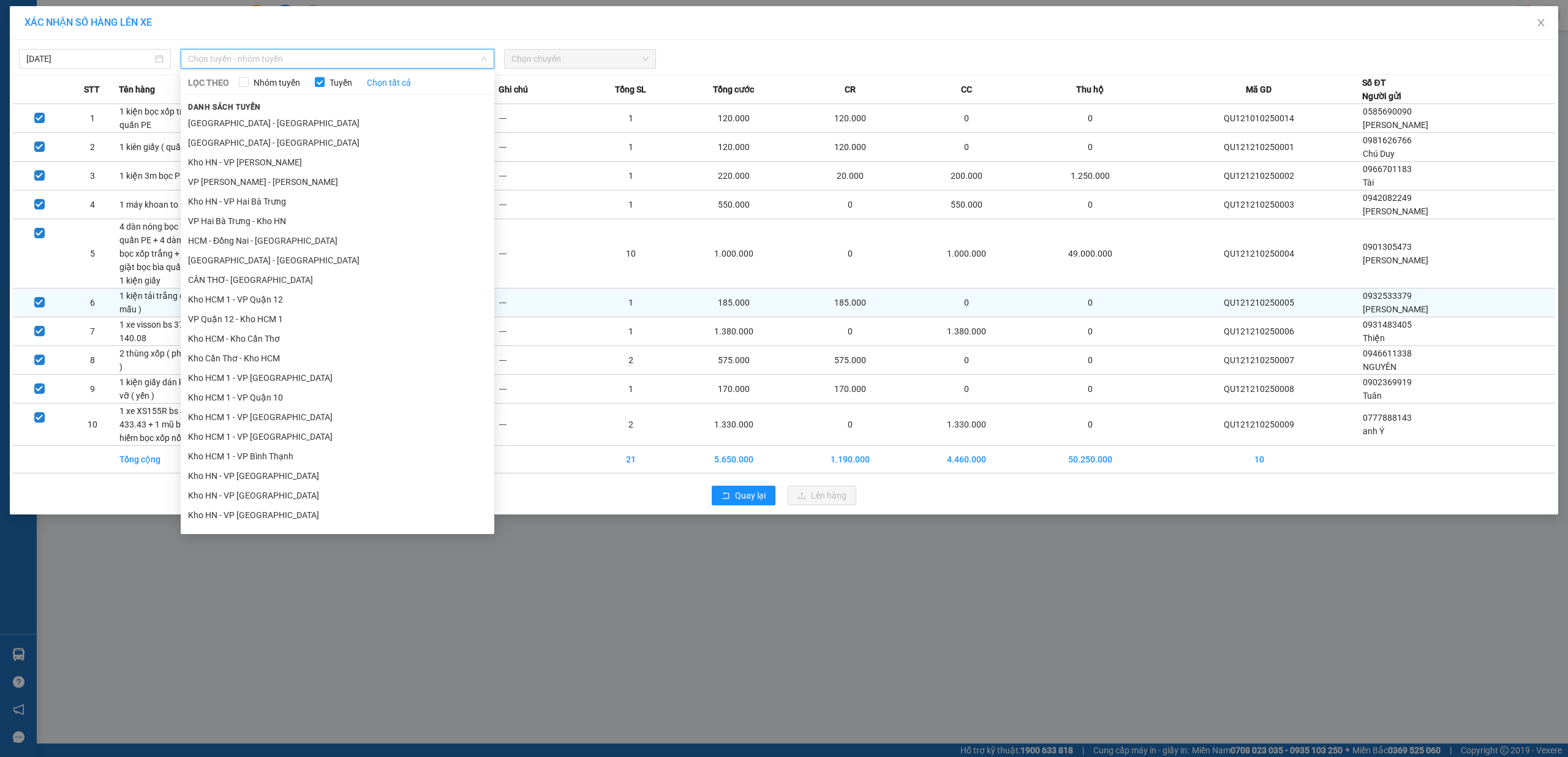
drag, startPoint x: 271, startPoint y: 311, endPoint x: 293, endPoint y: 294, distance: 27.8
click at [270, 310] on li "VP Quận 12 - Kho HCM 1" at bounding box center [337, 319] width 314 height 19
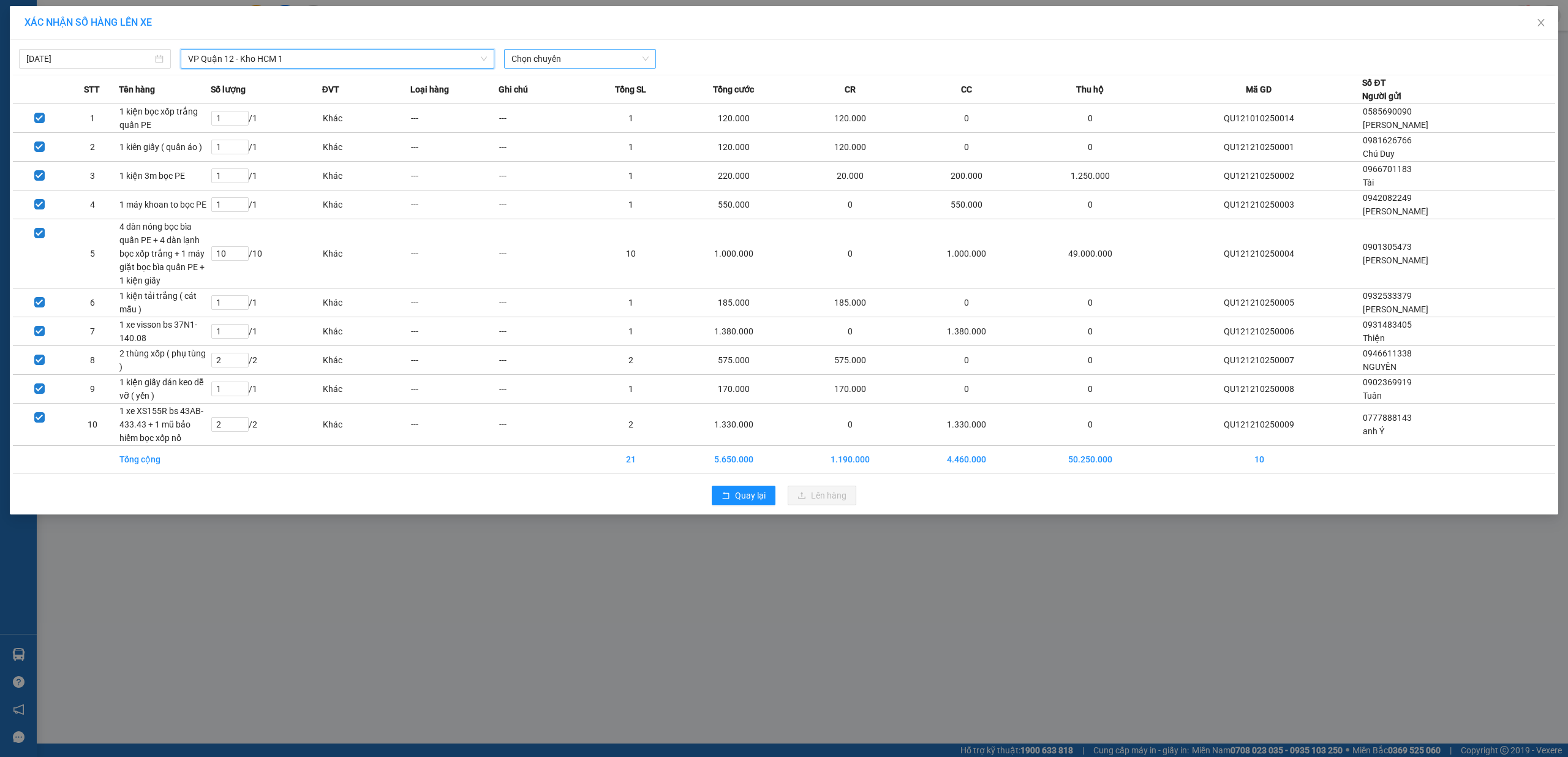
click at [598, 59] on span "Chọn chuyến" at bounding box center [580, 59] width 137 height 19
drag, startPoint x: 589, startPoint y: 101, endPoint x: 601, endPoint y: 121, distance: 23.3
click at [589, 101] on div "19:45 (TC) - 29E-376.94" at bounding box center [559, 103] width 96 height 13
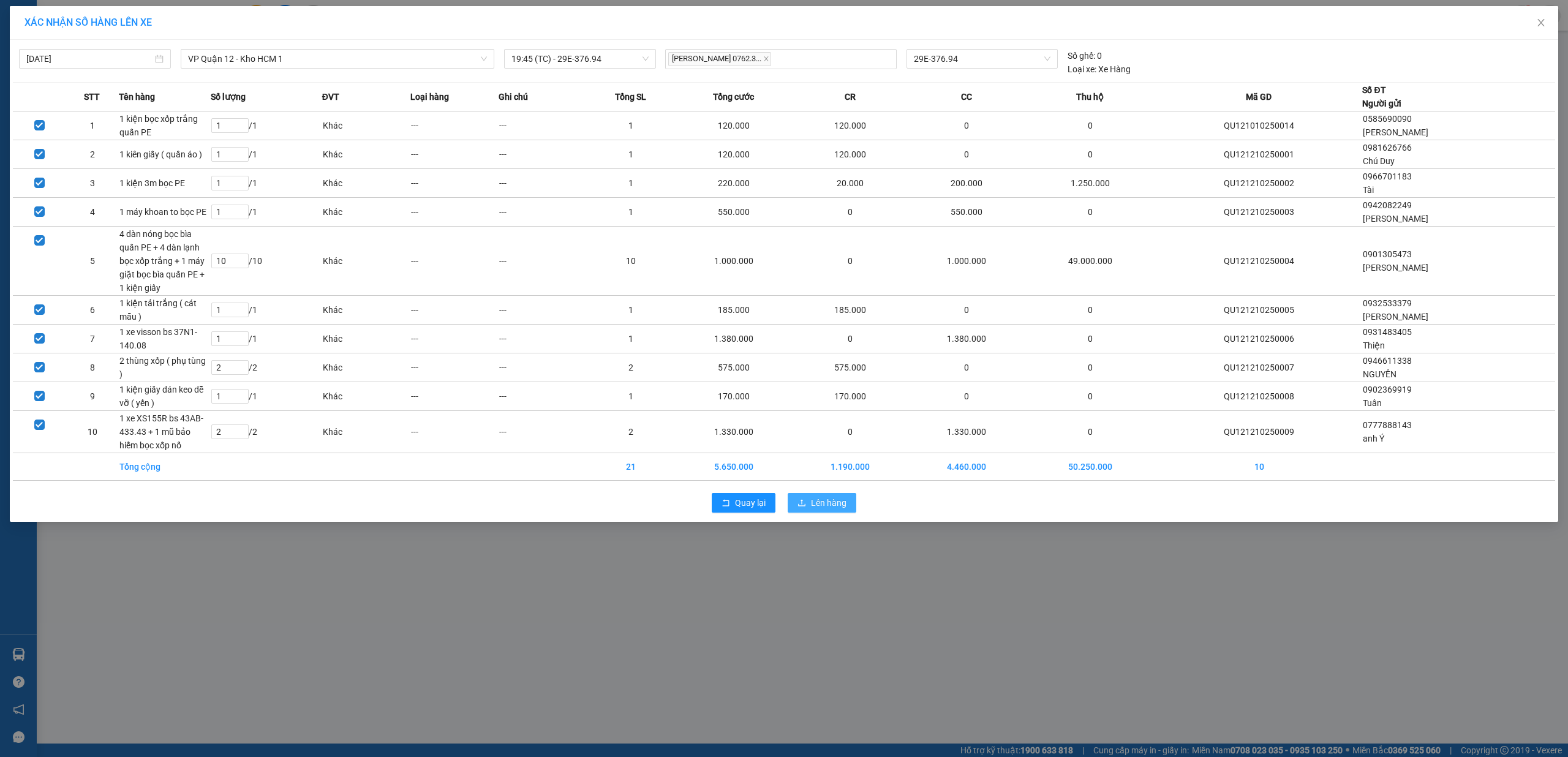
click at [821, 501] on span "Lên hàng" at bounding box center [828, 503] width 35 height 13
